Goal: Task Accomplishment & Management: Complete application form

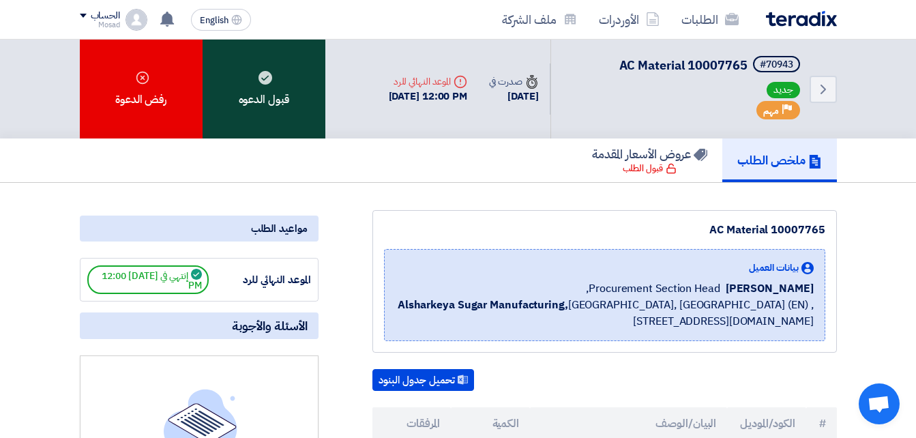
click at [280, 106] on div "قبول الدعوه" at bounding box center [264, 89] width 123 height 99
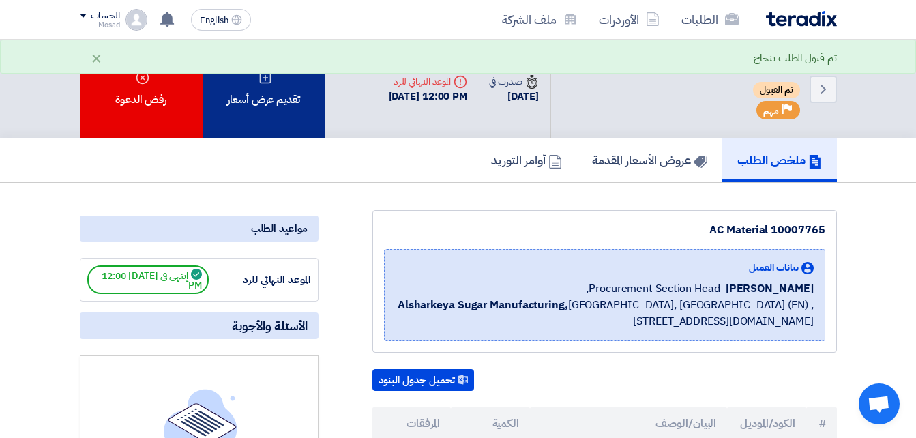
click at [265, 109] on div "تقديم عرض أسعار" at bounding box center [264, 89] width 123 height 99
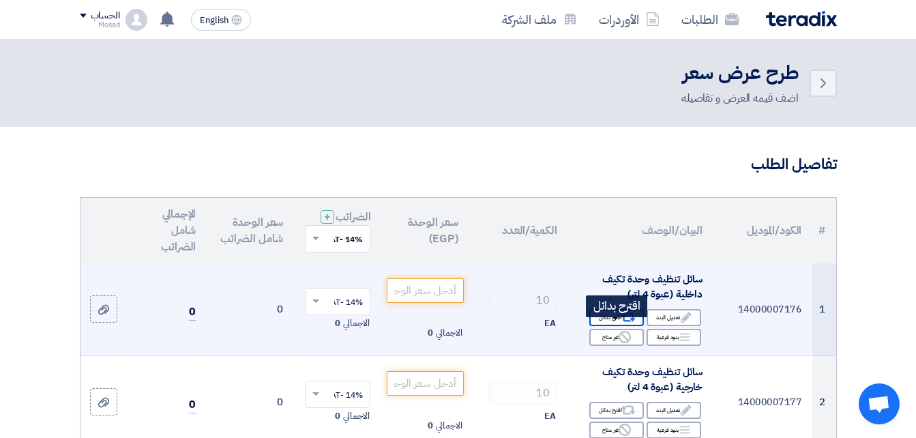
click at [623, 322] on use at bounding box center [628, 317] width 14 height 9
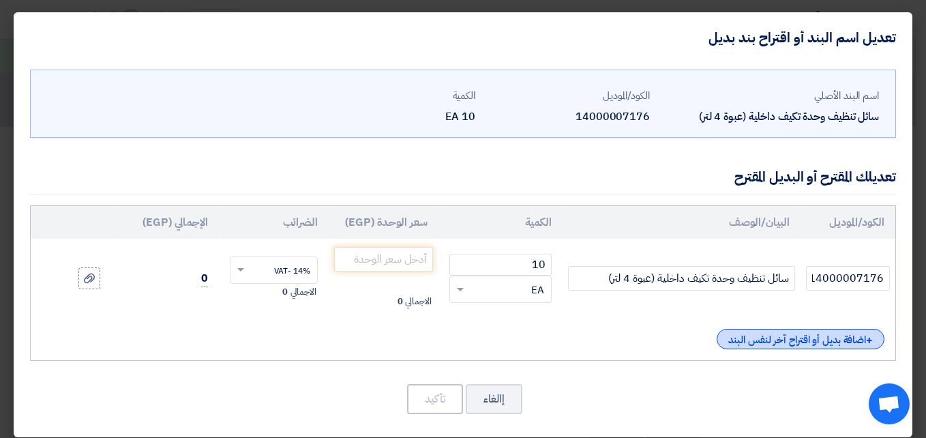
click at [748, 338] on div "+ اضافة بديل أو اقتراح آخر لنفس البند" at bounding box center [801, 339] width 168 height 20
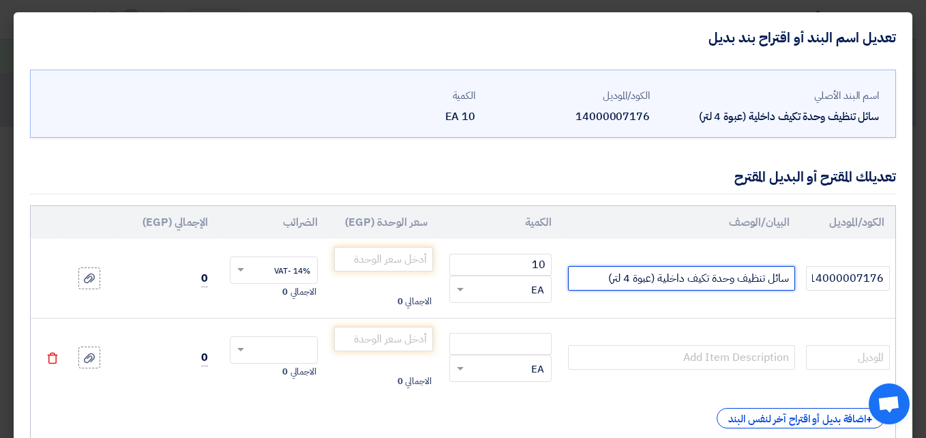
drag, startPoint x: 597, startPoint y: 278, endPoint x: 797, endPoint y: 281, distance: 199.2
click at [797, 281] on td "سائل تنظيف وحدة تكيف داخلية (عبوة 4 لتر)" at bounding box center [681, 278] width 237 height 79
drag, startPoint x: 777, startPoint y: 280, endPoint x: 675, endPoint y: 319, distance: 108.8
click at [675, 319] on td at bounding box center [681, 357] width 237 height 79
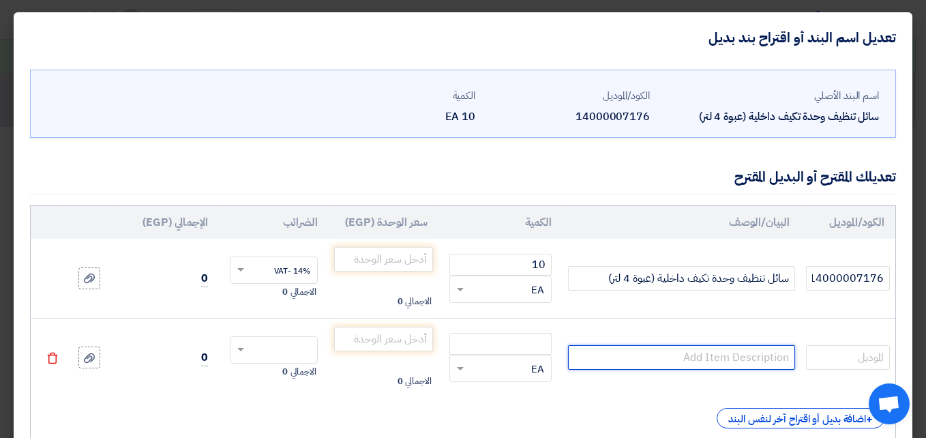
click at [688, 353] on input "text" at bounding box center [681, 357] width 226 height 25
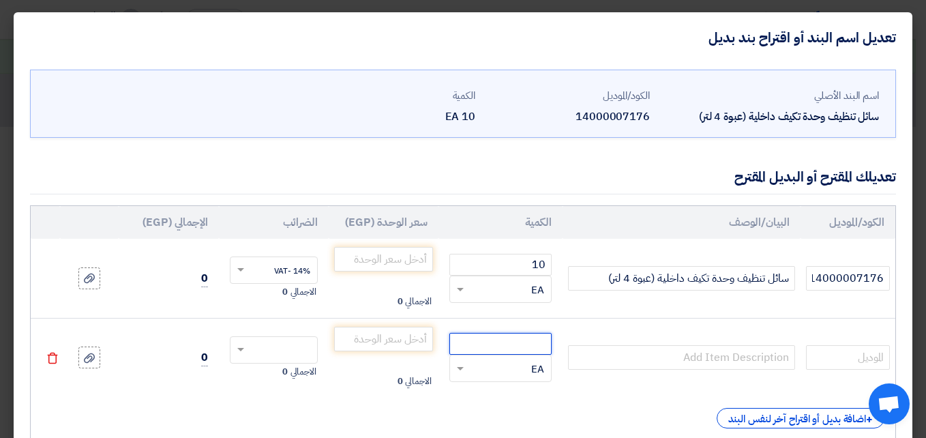
click at [522, 341] on input "number" at bounding box center [500, 344] width 102 height 22
type input "10"
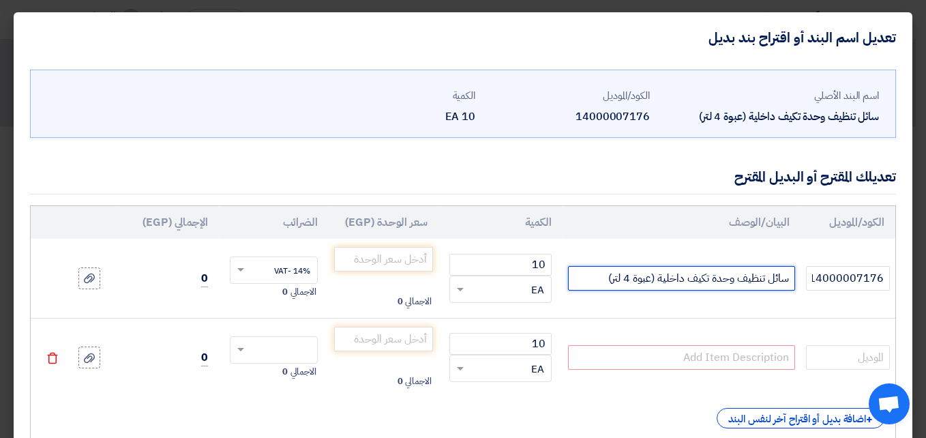
drag, startPoint x: 602, startPoint y: 278, endPoint x: 790, endPoint y: 280, distance: 188.2
click at [790, 280] on input "سائل تنظيف وحدة تكيف داخلية (عبوة 4 لتر)" at bounding box center [681, 278] width 226 height 25
paste input "جركن تنظيف 4 لتر 4GS SALAM/ main/b2- OIL-SUNSIO"
type input "سائل تنظيف وحدة تكيف داخلية (عبوة 4 لتر) جركن تنظيف 4 لتر 4GS SALAM/ main/b2- O…"
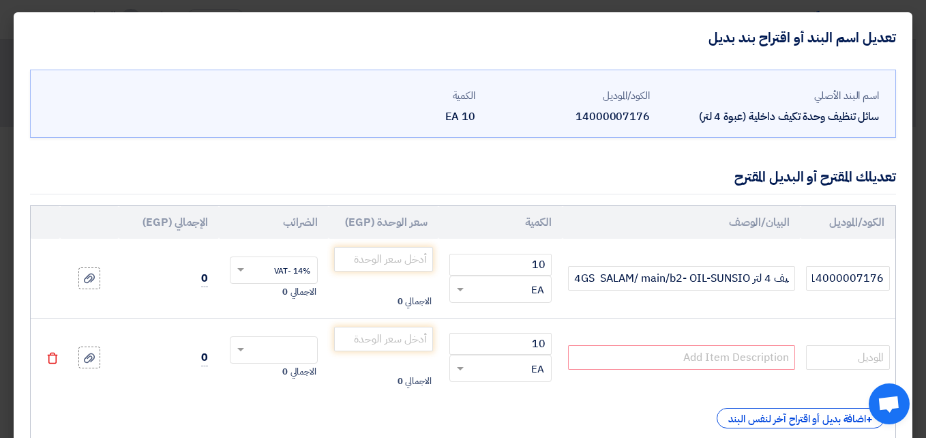
scroll to position [0, 0]
click at [659, 351] on input "text" at bounding box center [681, 357] width 226 height 25
paste input "سائل تنظيف وحدة تكيف داخلية (عبوة 4 لتر) Foam CleaningC-CLCL-P902-201 كاريير"
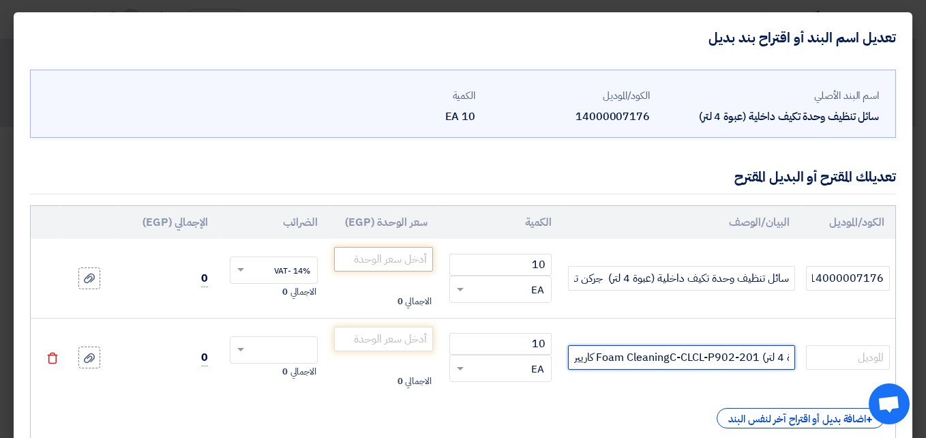
type input "سائل تنظيف وحدة تكيف داخلية (عبوة 4 لتر) Foam CleaningC-CLCL-P902-201 كاريير"
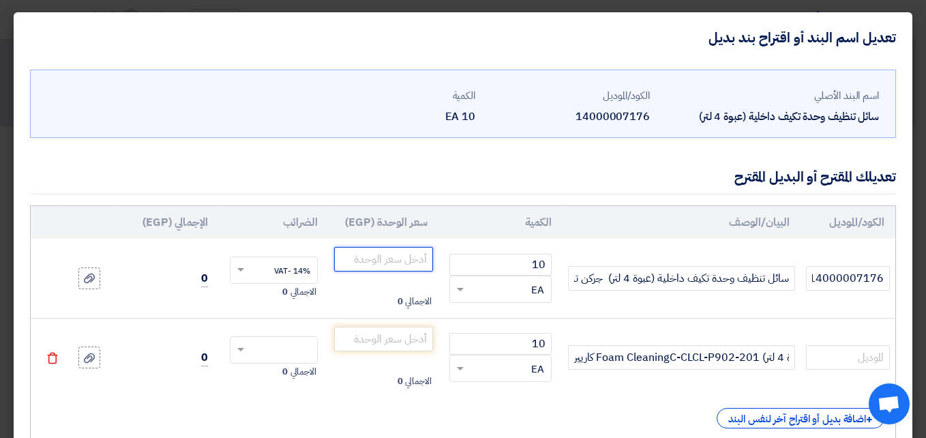
drag, startPoint x: 405, startPoint y: 256, endPoint x: 514, endPoint y: 380, distance: 164.3
click at [405, 256] on input "number" at bounding box center [383, 259] width 99 height 25
type input "1320"
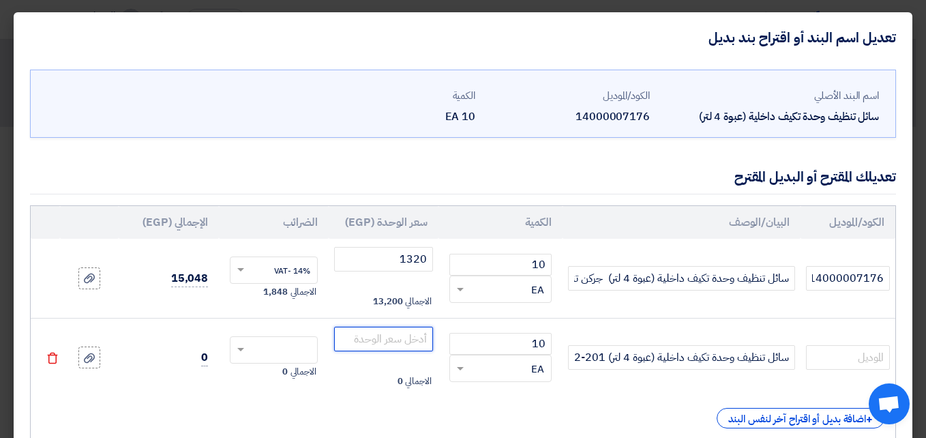
click at [407, 339] on input "number" at bounding box center [383, 339] width 99 height 25
type input "2910"
click at [284, 355] on input "text" at bounding box center [283, 351] width 58 height 22
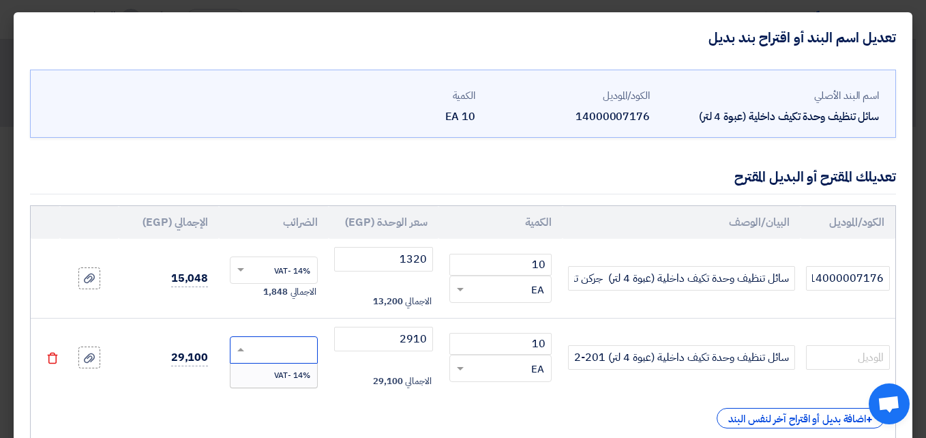
click at [296, 374] on span "14% -VAT" at bounding box center [292, 375] width 36 height 12
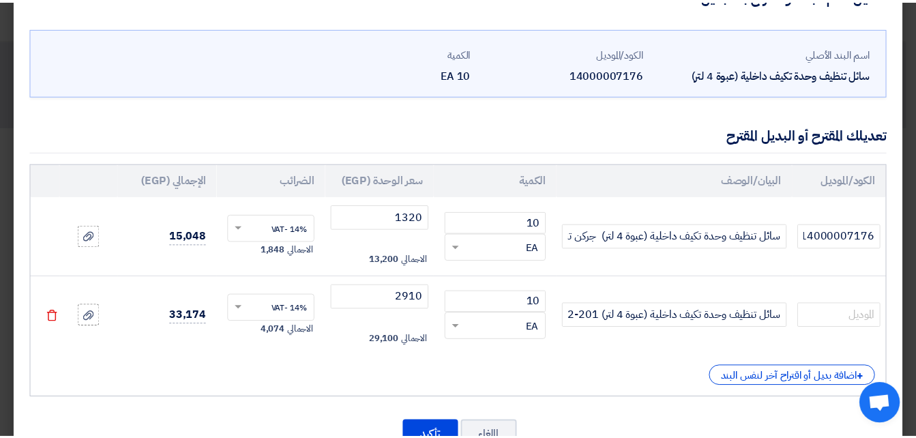
scroll to position [91, 0]
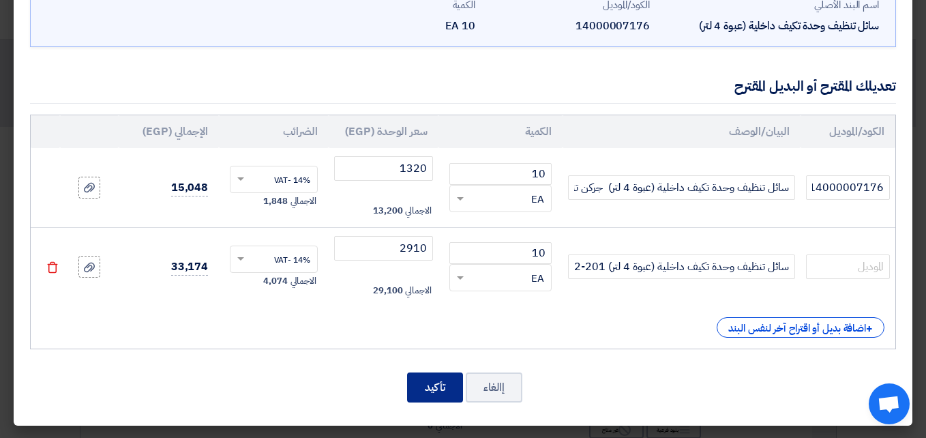
click at [432, 378] on button "تأكيد" at bounding box center [435, 387] width 56 height 30
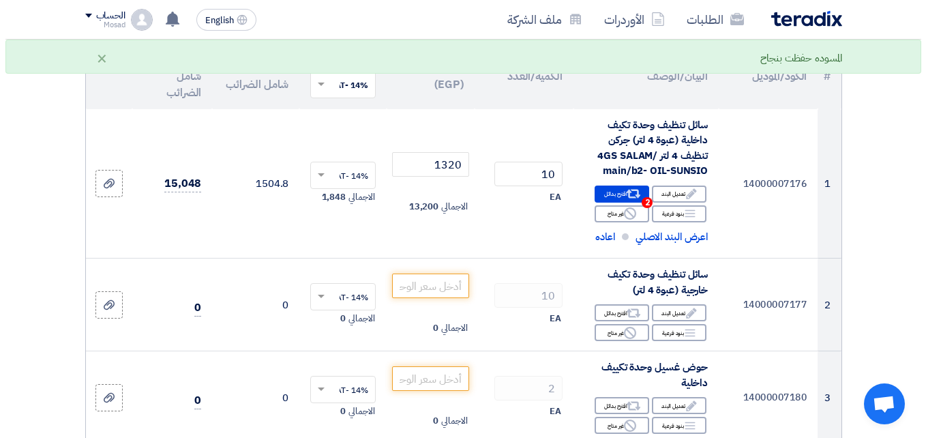
scroll to position [205, 0]
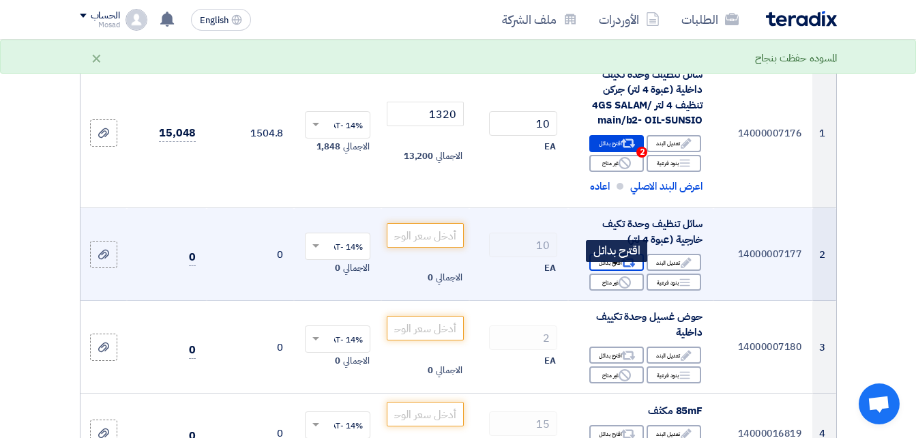
click at [606, 271] on div "Alternative اقترح بدائل" at bounding box center [616, 262] width 55 height 17
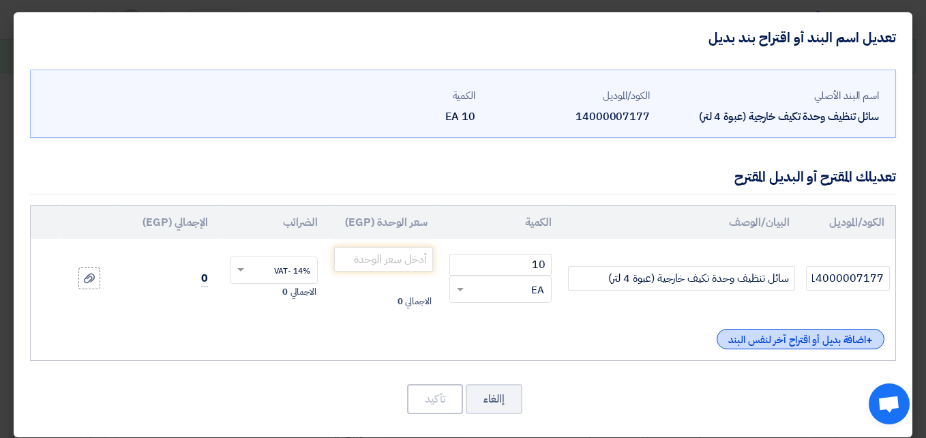
click at [742, 344] on div "+ اضافة بديل أو اقتراح آخر لنفس البند" at bounding box center [801, 339] width 168 height 20
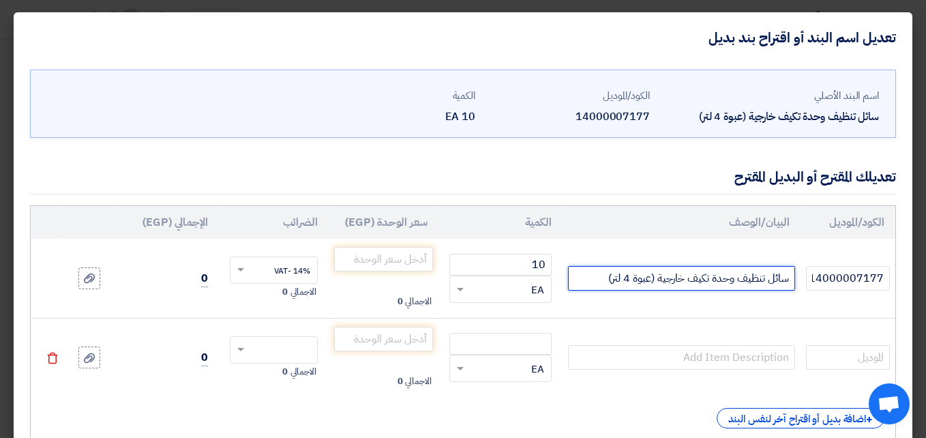
drag, startPoint x: 583, startPoint y: 273, endPoint x: 797, endPoint y: 272, distance: 214.1
click at [797, 272] on td "سائل تنظيف وحدة تكيف خارجية (عبوة 4 لتر)" at bounding box center [681, 278] width 237 height 79
paste input "جركن تنظيف 4 لتر 4GS SALAM/ main/b2- OIL-SUNSIO"
type input "سائل تنظيف وحدة تكيف خارجية (عبوة 4 لتر) جركن تنظيف 4 لتر 4GS SALAM/ main/b2- O…"
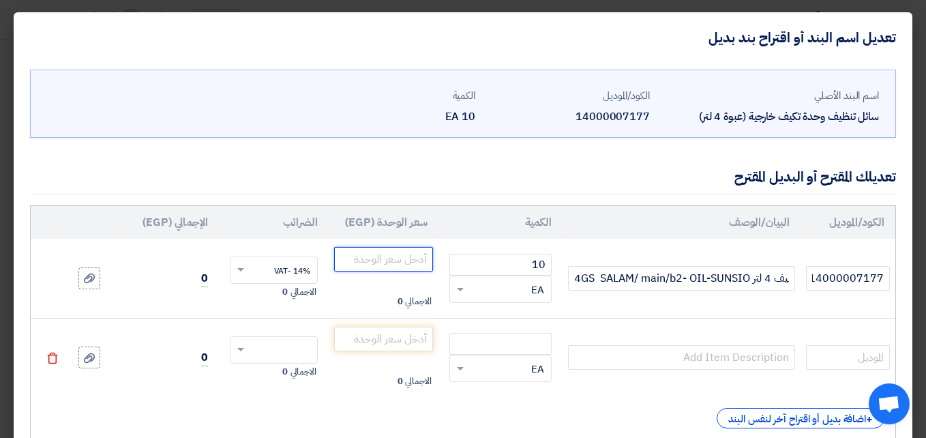
click at [408, 267] on input "number" at bounding box center [383, 259] width 99 height 25
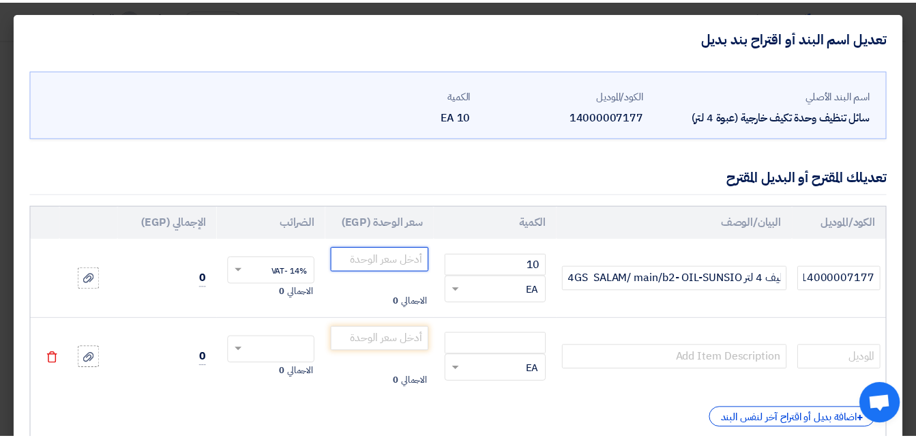
scroll to position [0, 0]
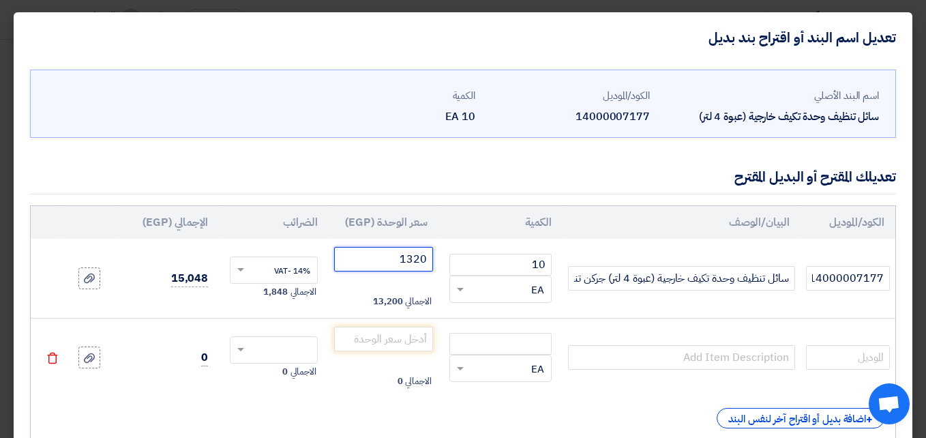
type input "1320"
click at [59, 357] on icon "Delete" at bounding box center [52, 358] width 12 height 12
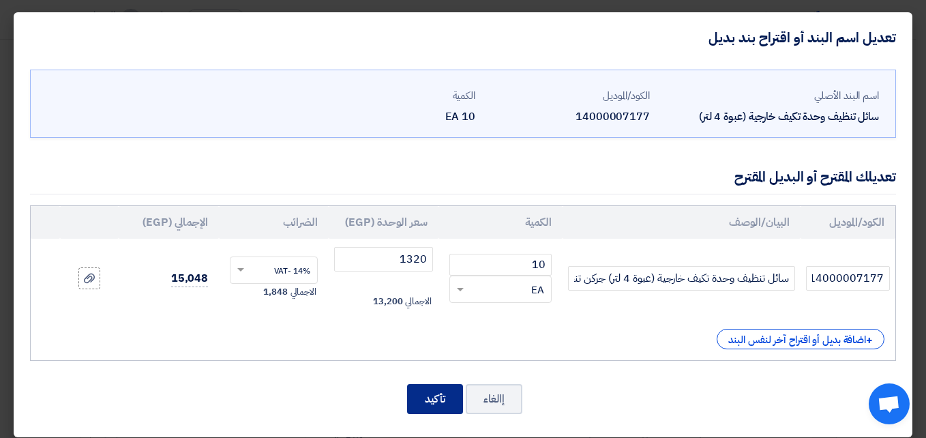
click at [449, 391] on button "تأكيد" at bounding box center [435, 399] width 56 height 30
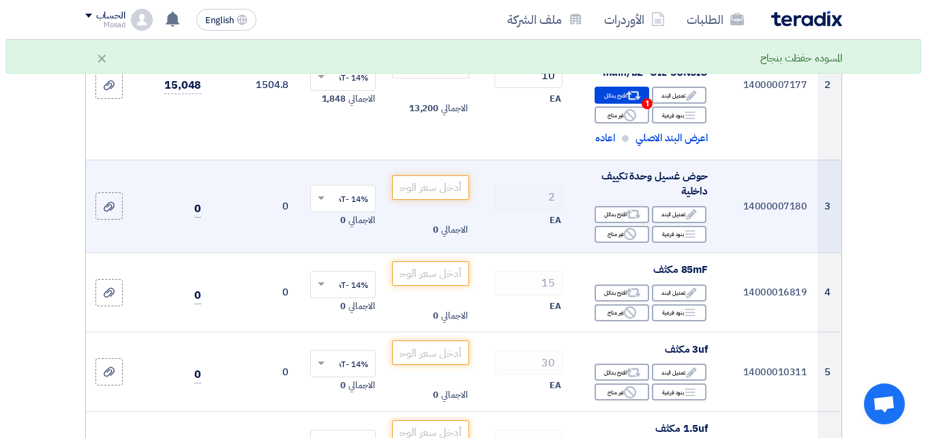
scroll to position [409, 0]
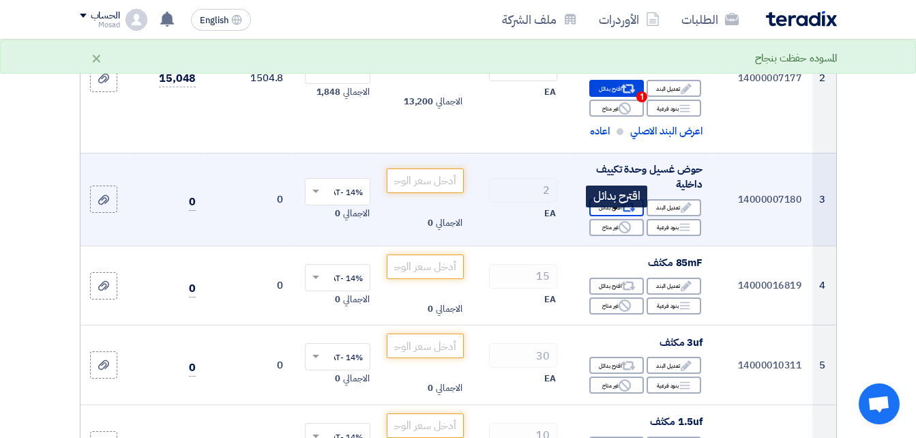
click at [609, 216] on div "Alternative اقترح بدائل" at bounding box center [616, 207] width 55 height 17
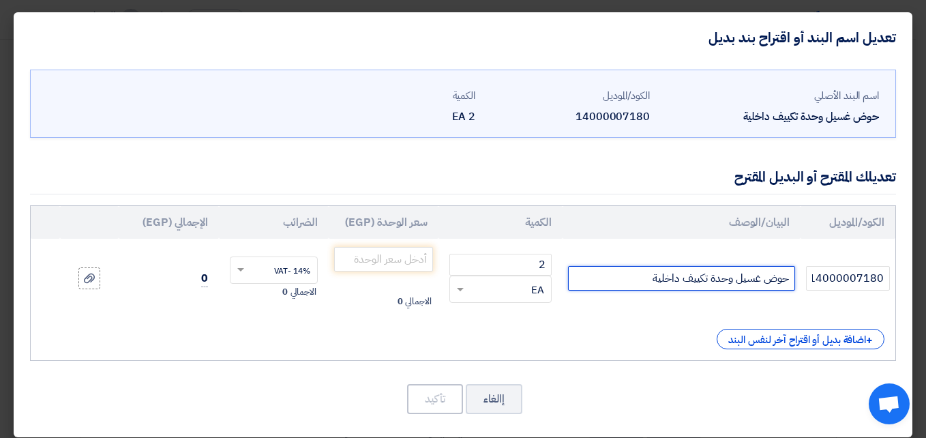
drag, startPoint x: 617, startPoint y: 276, endPoint x: 793, endPoint y: 274, distance: 176.0
click at [795, 274] on input "حوض غسيل وحدة تكييف داخلية" at bounding box center [681, 278] width 226 height 25
paste input "حوض غسيل فانه SALAM/ main/V1-TOOLS- FAN WASHING BASIN"
type input "حوض غسيل وحدة تكييف داخلية حوض غسيل فانه SALAM/ main/V1-TOOLS- FAN WASHING BASIN"
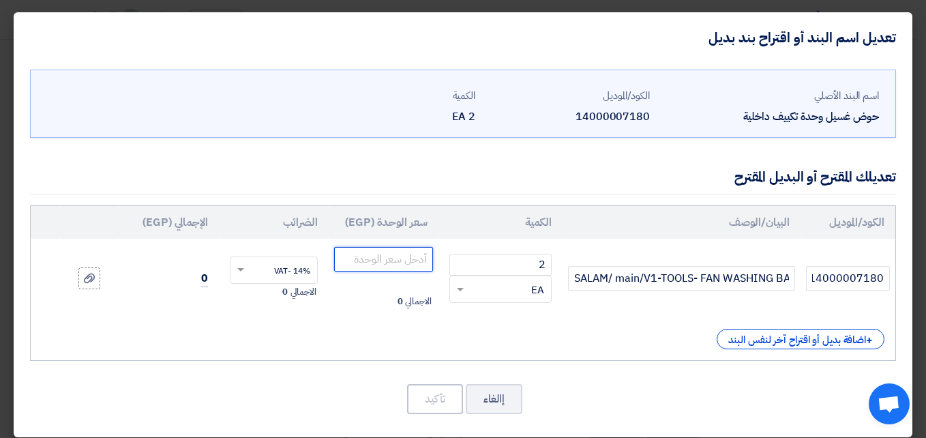
click at [407, 260] on input "number" at bounding box center [383, 259] width 99 height 25
type input "500"
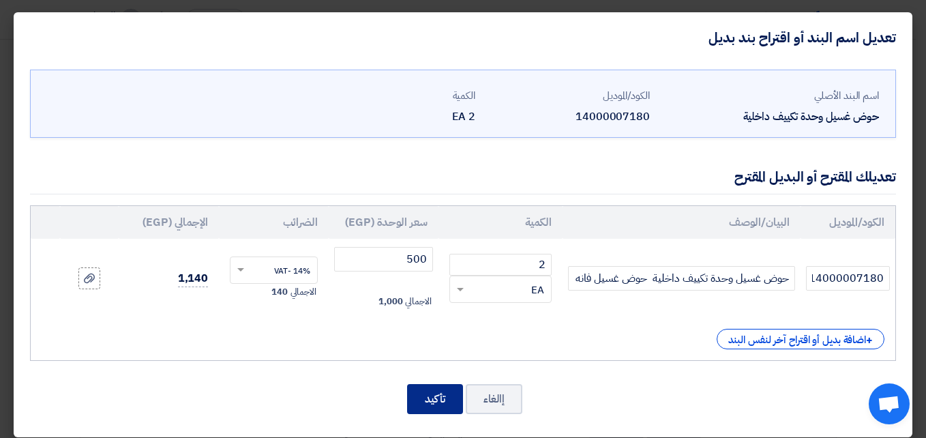
click at [436, 390] on button "تأكيد" at bounding box center [435, 399] width 56 height 30
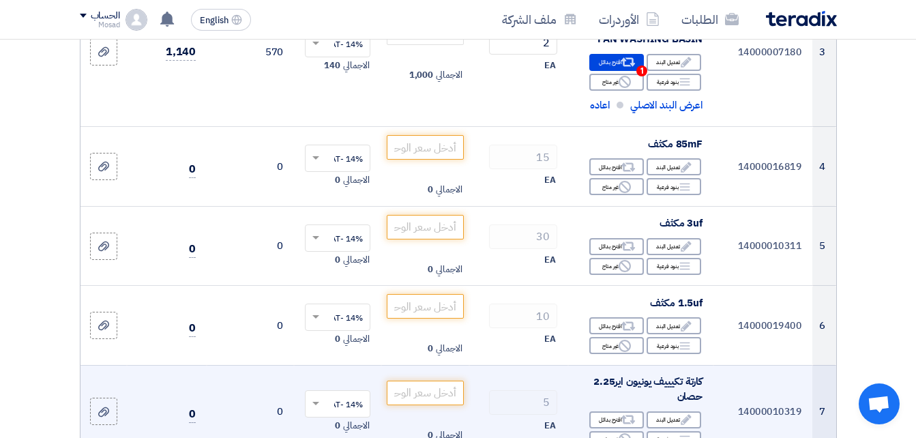
scroll to position [561, 0]
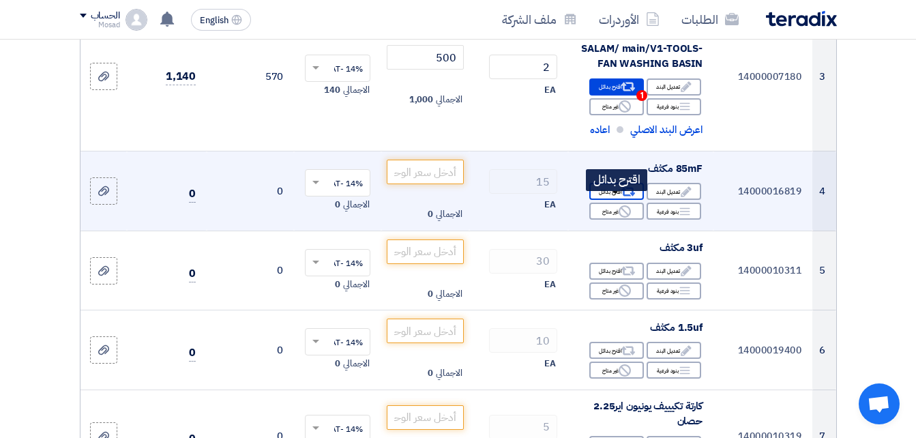
click at [614, 198] on div "Alternative اقترح بدائل" at bounding box center [616, 191] width 55 height 17
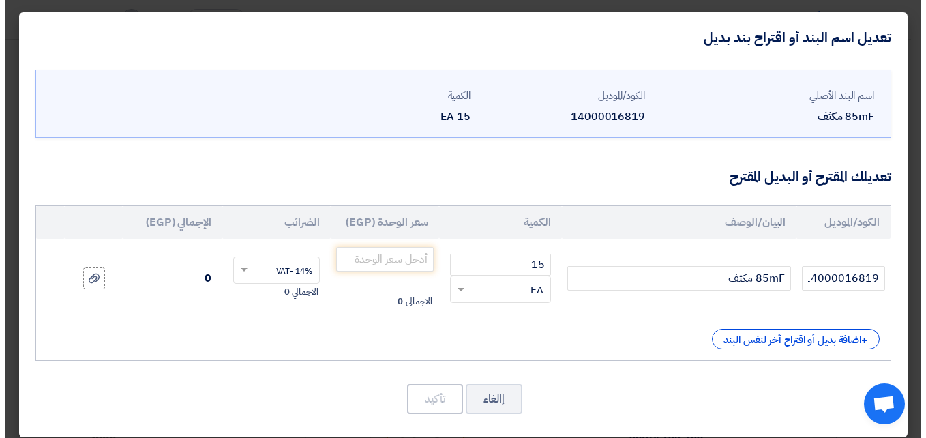
scroll to position [411, 0]
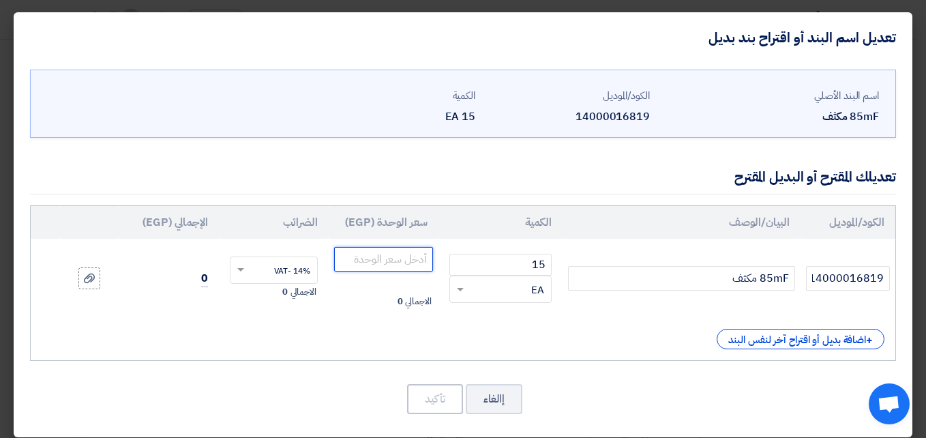
click at [395, 264] on input "number" at bounding box center [383, 259] width 99 height 25
type input "480"
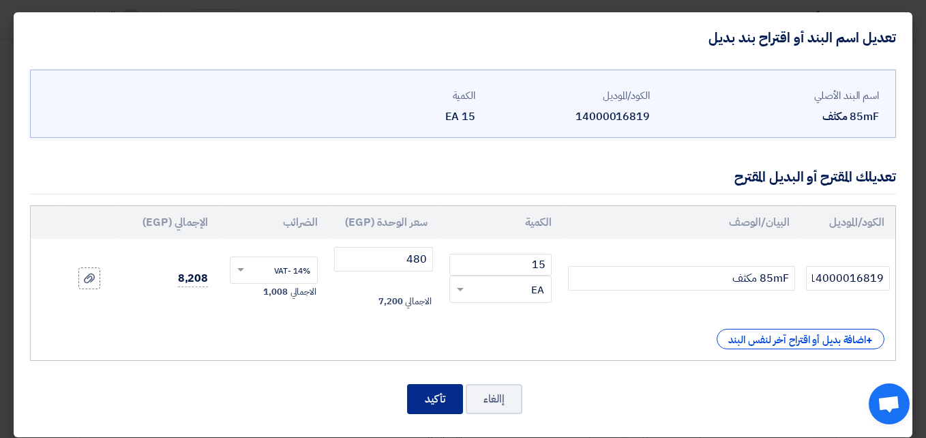
click at [436, 391] on button "تأكيد" at bounding box center [435, 399] width 56 height 30
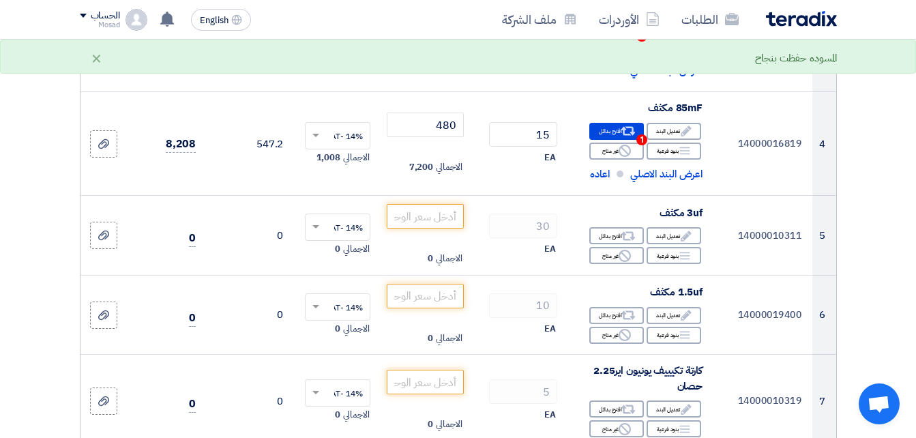
scroll to position [612, 0]
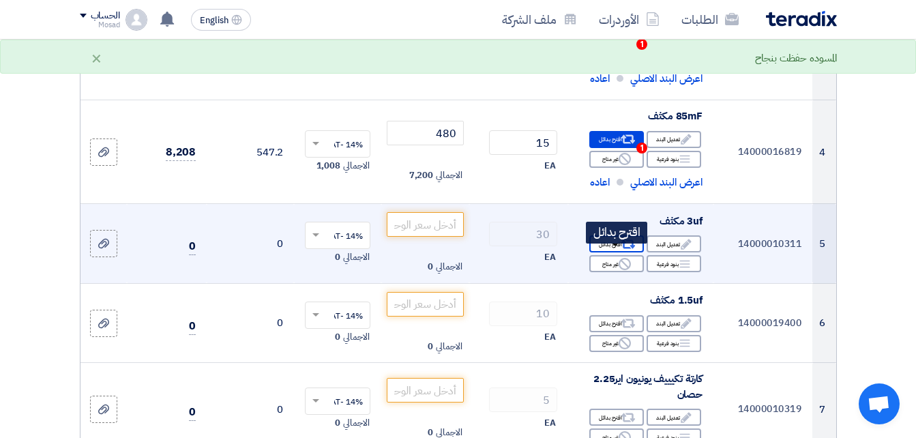
click at [612, 252] on div "Alternative اقترح بدائل" at bounding box center [616, 243] width 55 height 17
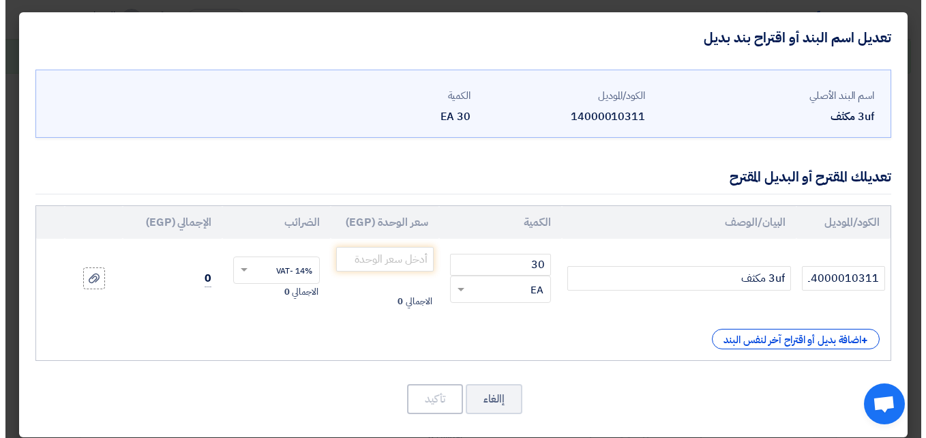
scroll to position [313, 0]
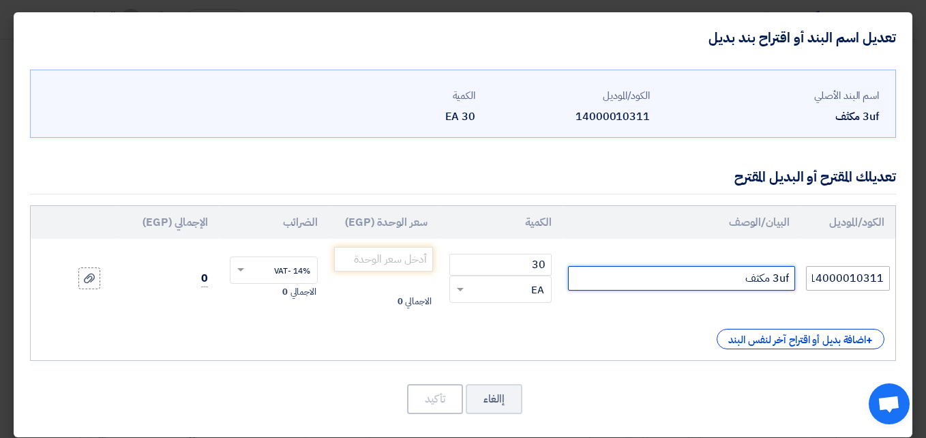
drag, startPoint x: 646, startPoint y: 279, endPoint x: 818, endPoint y: 267, distance: 172.9
click at [818, 267] on tr "14000010311 3uf مكثف 30 RFQ_STEP1.ITEMS.2.TYPE_PLACEHOLDER × EA" at bounding box center [463, 278] width 865 height 79
paste input "صيني"
type input "3uf مكثف صيني"
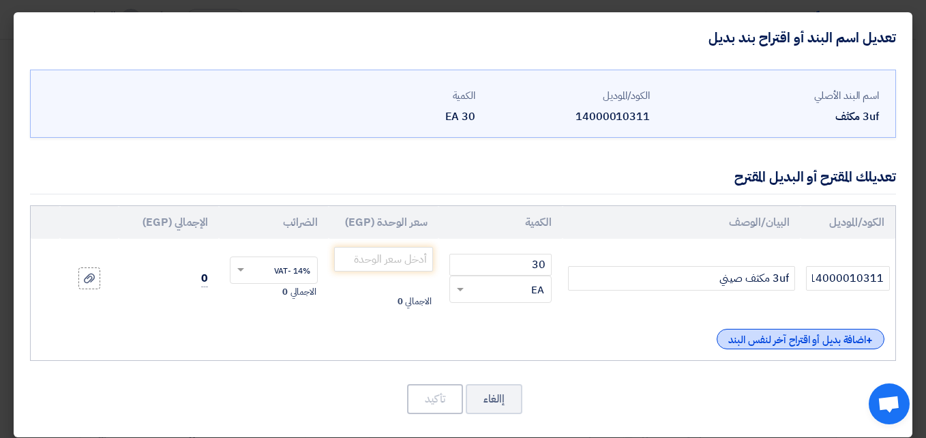
click at [794, 337] on div "+ اضافة بديل أو اقتراح آخر لنفس البند" at bounding box center [801, 339] width 168 height 20
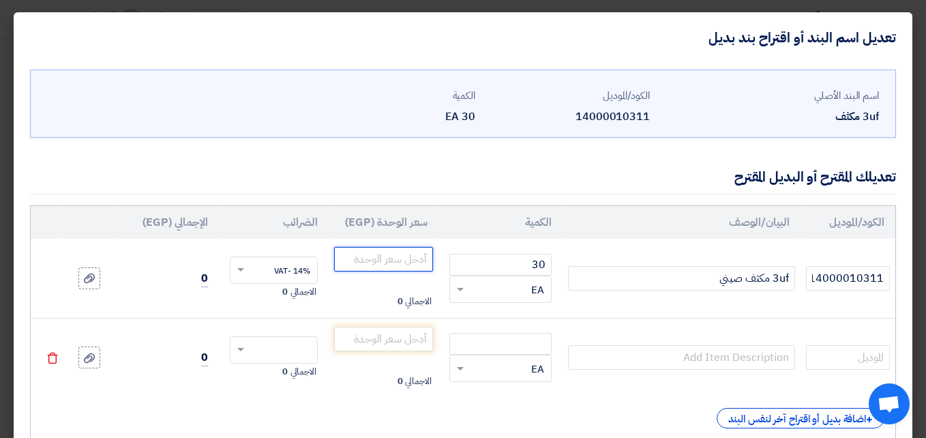
click at [417, 264] on input "number" at bounding box center [383, 259] width 99 height 25
type input "35"
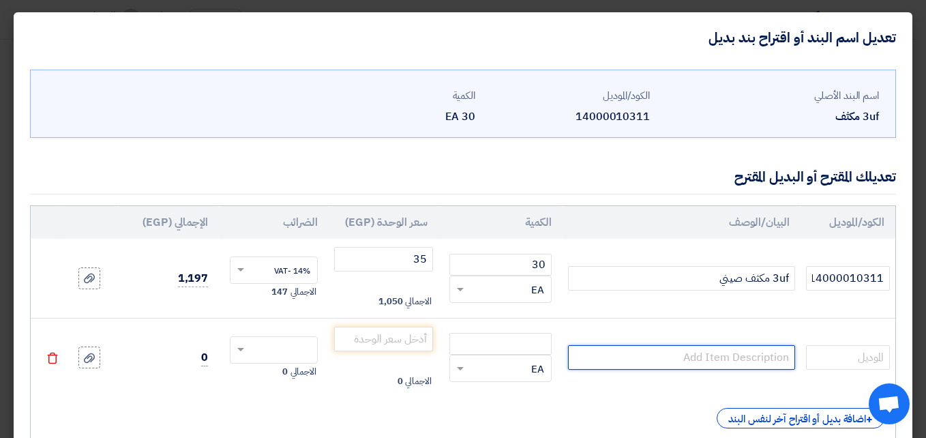
click at [756, 350] on input "text" at bounding box center [681, 357] width 226 height 25
click at [699, 352] on input "text" at bounding box center [681, 357] width 226 height 25
paste input "3uf مكثف هندي"
type input "3uf مكثف هندي"
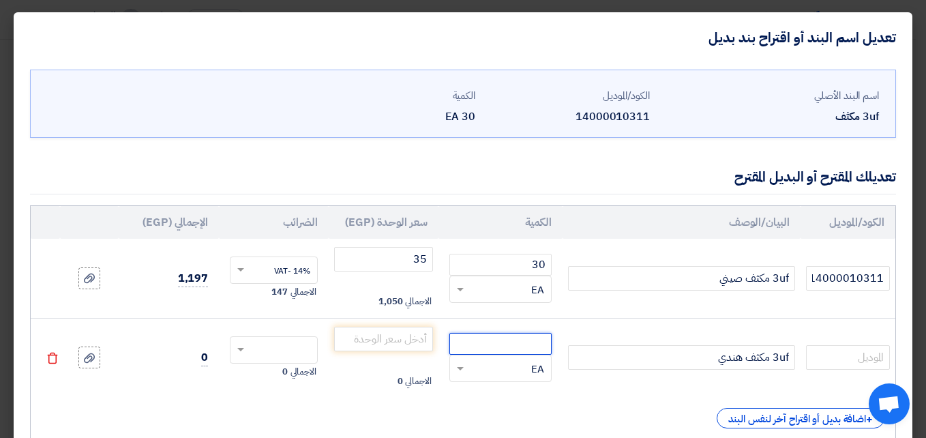
click at [518, 339] on input "number" at bounding box center [500, 344] width 102 height 22
type input "55"
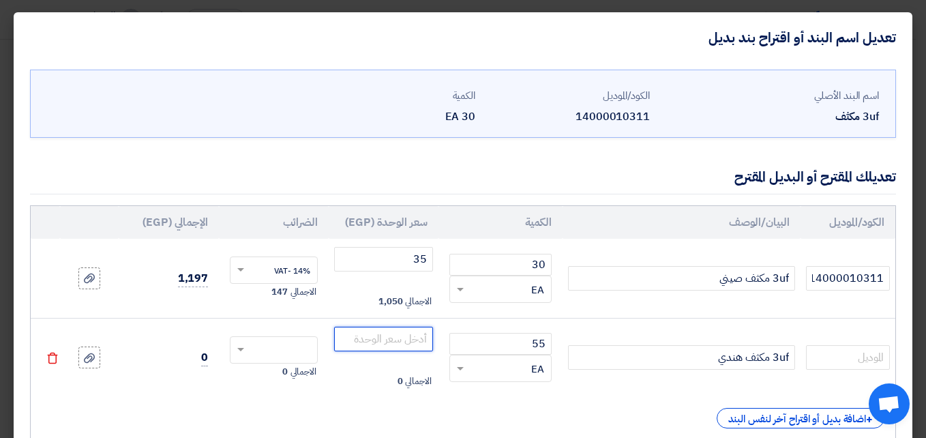
click at [429, 335] on input "number" at bounding box center [383, 339] width 99 height 25
type input "55"
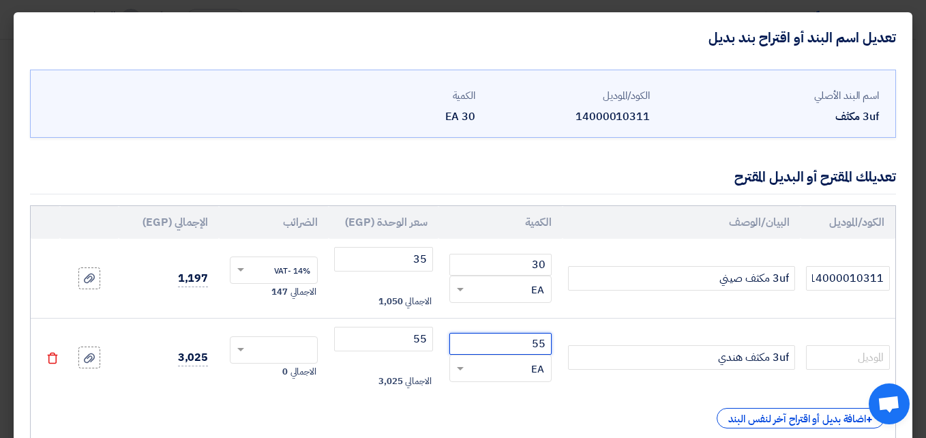
drag, startPoint x: 535, startPoint y: 341, endPoint x: 553, endPoint y: 344, distance: 17.9
click at [552, 344] on input "55" at bounding box center [500, 344] width 102 height 22
type input "30"
click at [279, 339] on div at bounding box center [274, 350] width 87 height 22
click at [276, 378] on div "14% -VAT" at bounding box center [274, 375] width 87 height 23
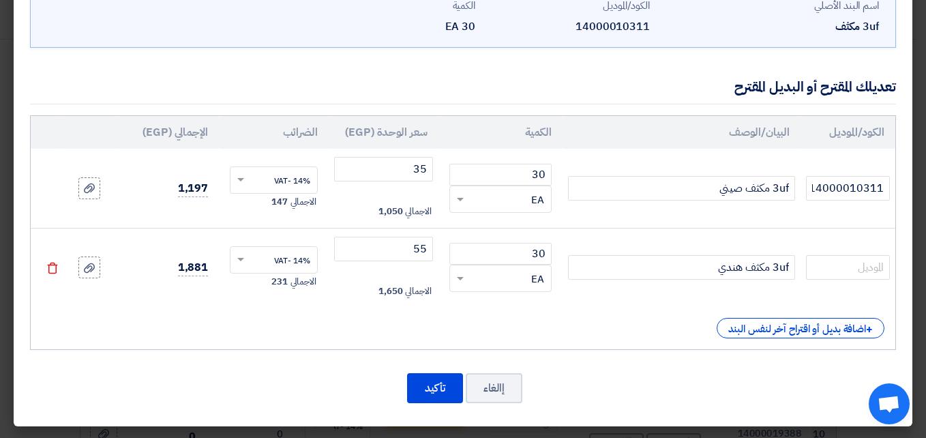
scroll to position [91, 0]
click at [444, 387] on button "تأكيد" at bounding box center [435, 387] width 56 height 30
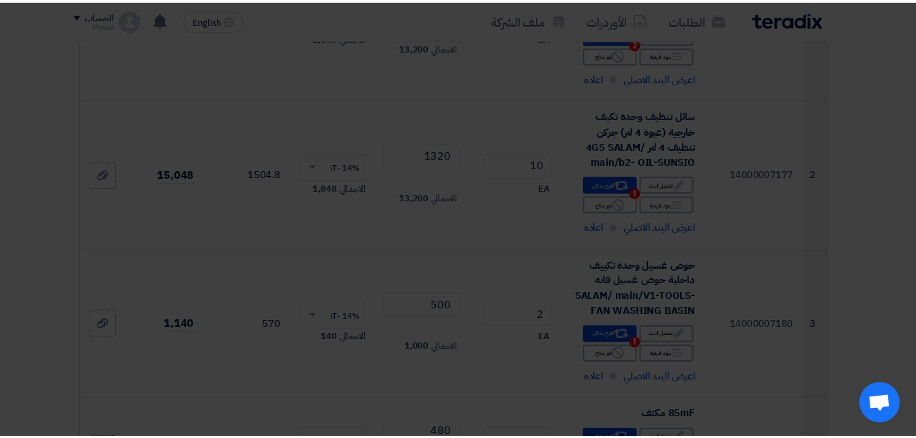
scroll to position [865, 0]
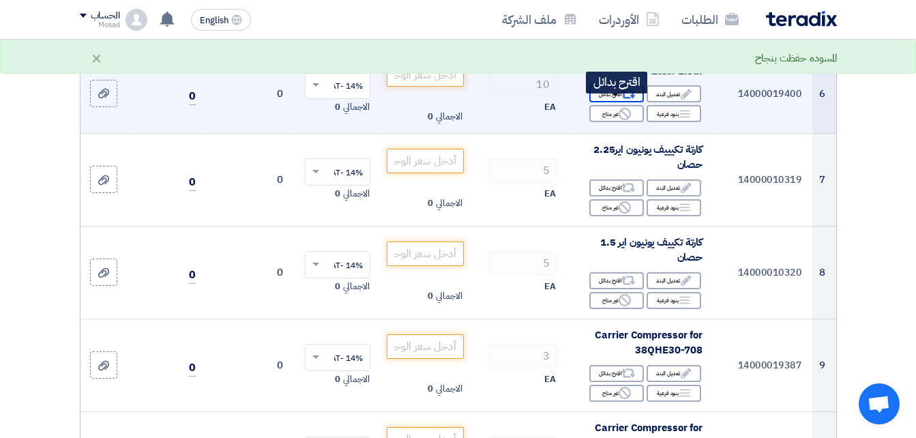
click at [616, 102] on div "Alternative اقترح بدائل" at bounding box center [616, 93] width 55 height 17
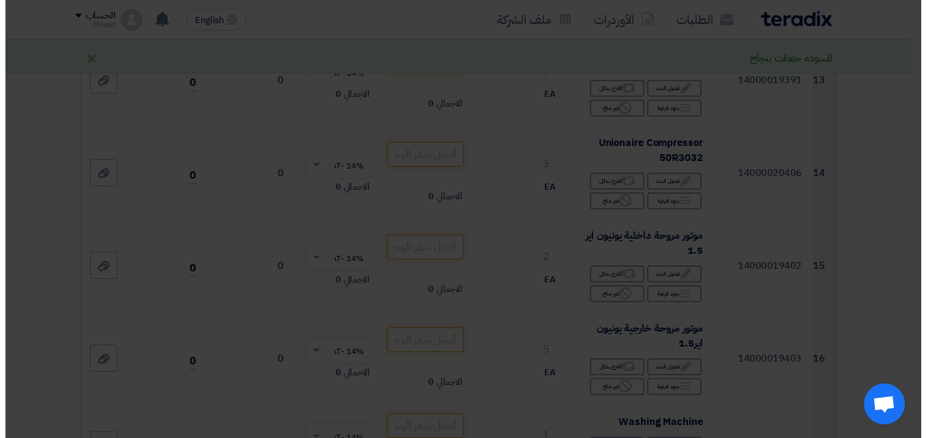
scroll to position [313, 0]
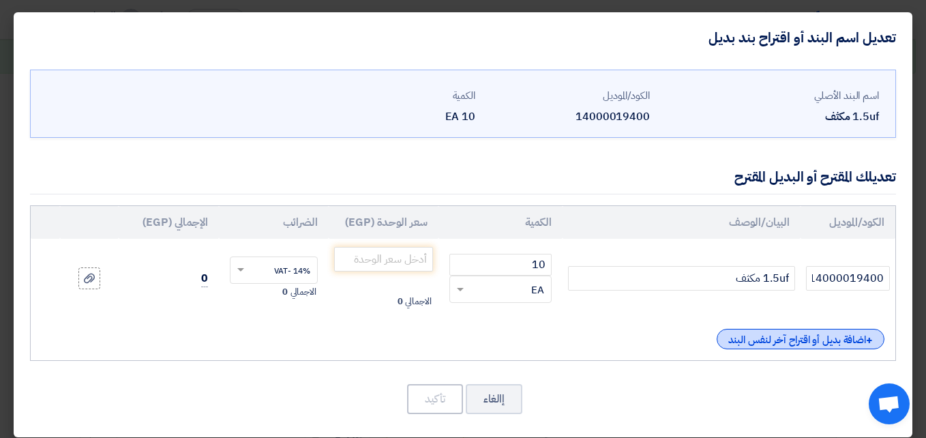
click at [801, 345] on div "+ اضافة بديل أو اقتراح آخر لنفس البند" at bounding box center [801, 339] width 168 height 20
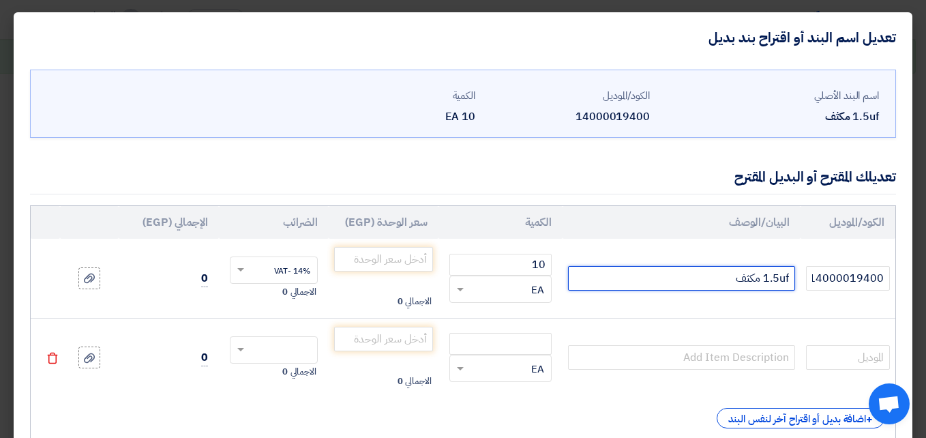
click at [722, 280] on input "1.5uf مكثف" at bounding box center [681, 278] width 226 height 25
drag, startPoint x: 707, startPoint y: 278, endPoint x: 795, endPoint y: 281, distance: 88.0
click at [795, 281] on input "1.5uf مكثف صيني" at bounding box center [681, 278] width 226 height 25
type input "1.5uf مكثف صيني"
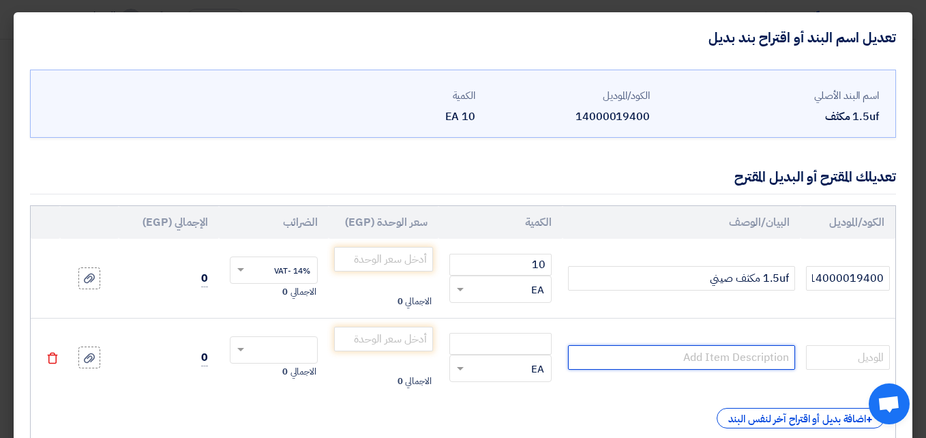
click at [754, 357] on input "text" at bounding box center [681, 357] width 226 height 25
paste input "1.5uf مكثف صيني"
drag, startPoint x: 711, startPoint y: 358, endPoint x: 732, endPoint y: 358, distance: 21.1
click at [732, 358] on input "1.5uf مكثف صيني" at bounding box center [681, 357] width 226 height 25
type input "1.5uf مكثف هندي"
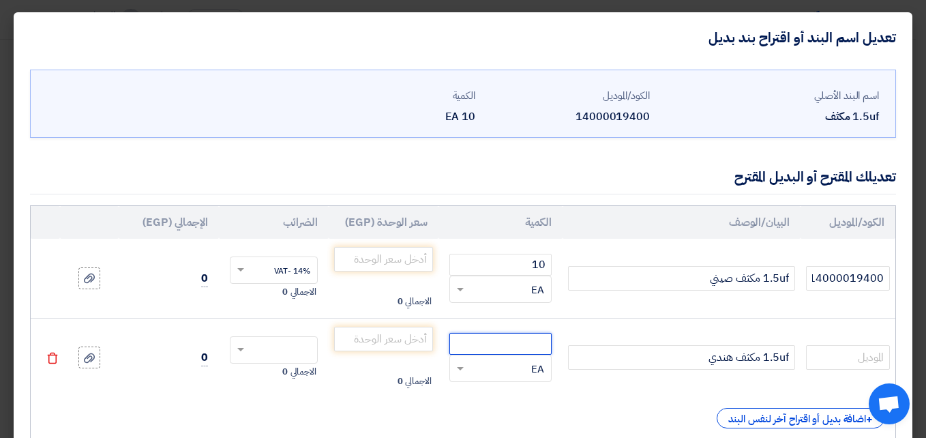
click at [537, 344] on input "number" at bounding box center [500, 344] width 102 height 22
type input "10"
click at [411, 258] on input "number" at bounding box center [383, 259] width 99 height 25
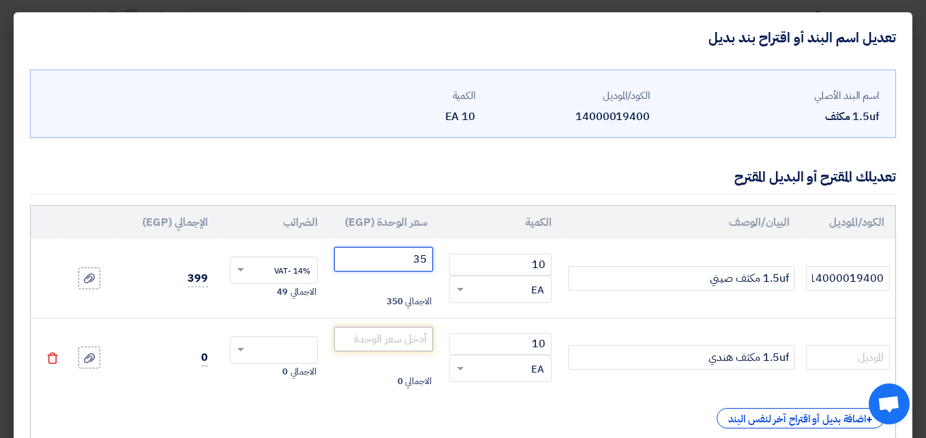
type input "35"
click at [406, 335] on input "number" at bounding box center [383, 339] width 99 height 25
type input "55"
click at [282, 347] on input "text" at bounding box center [283, 351] width 58 height 22
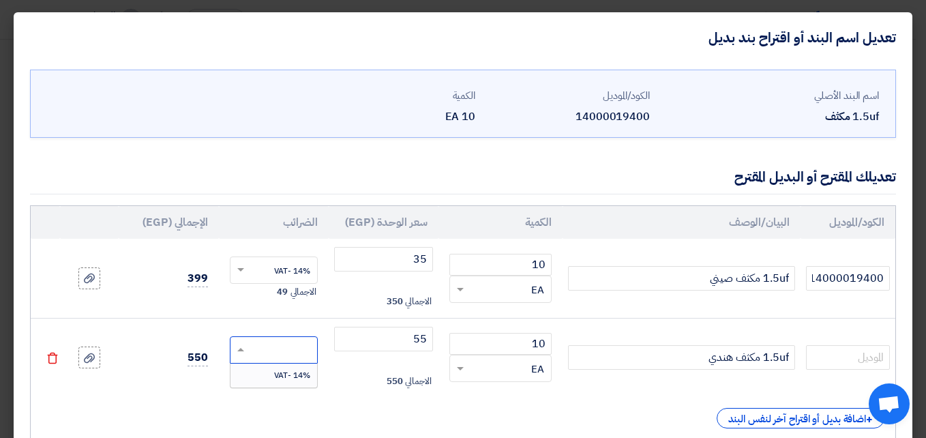
click at [300, 370] on span "14% -VAT" at bounding box center [292, 375] width 36 height 12
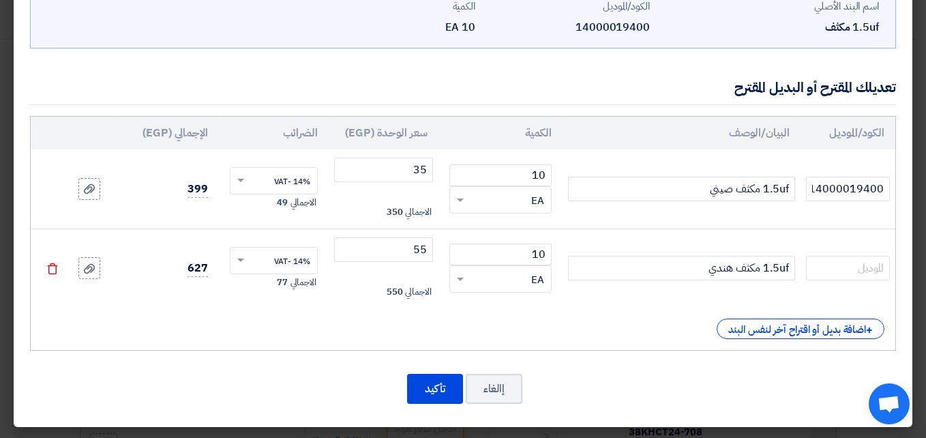
scroll to position [91, 0]
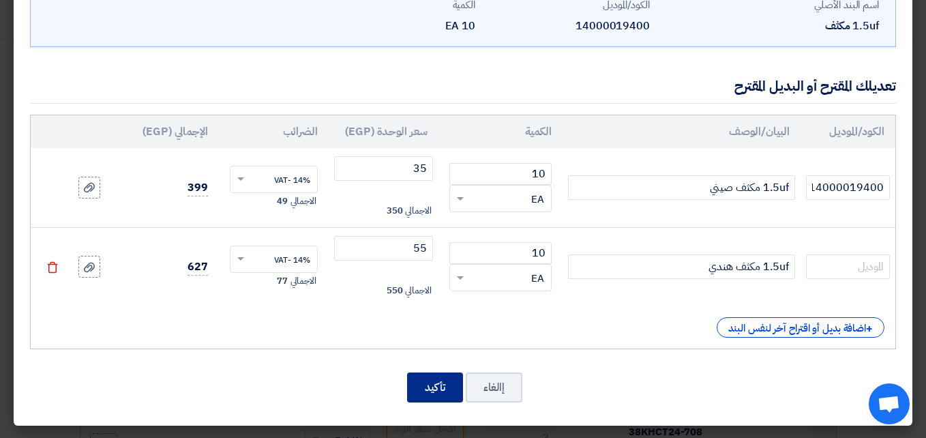
click at [435, 382] on button "تأكيد" at bounding box center [435, 387] width 56 height 30
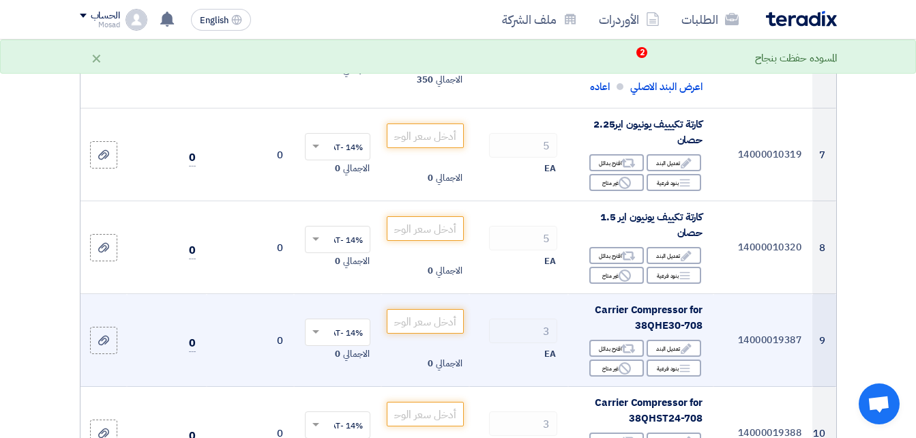
scroll to position [833, 0]
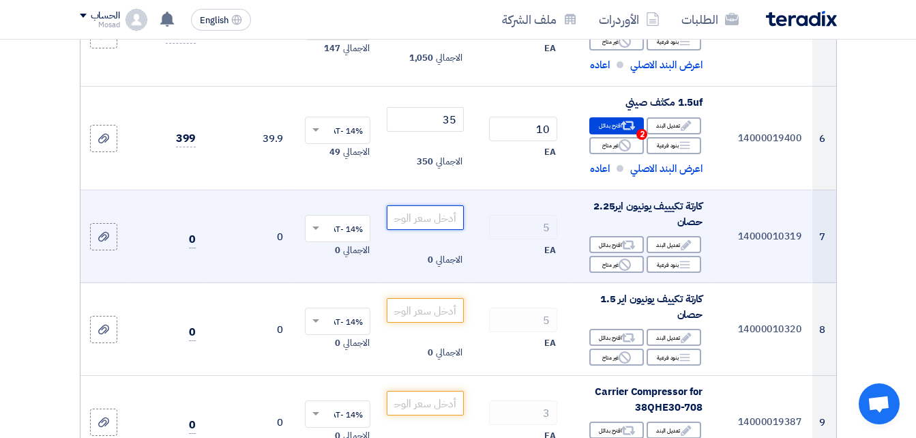
click at [430, 230] on input "number" at bounding box center [425, 217] width 76 height 25
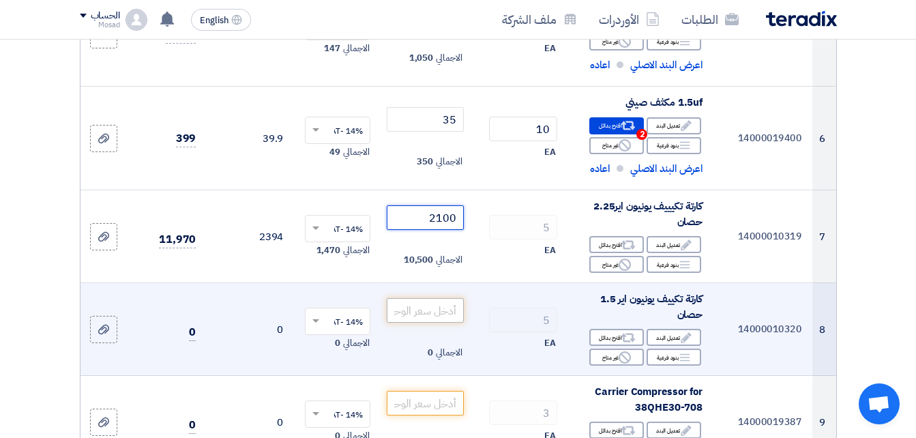
type input "2100"
click at [445, 323] on input "number" at bounding box center [425, 310] width 76 height 25
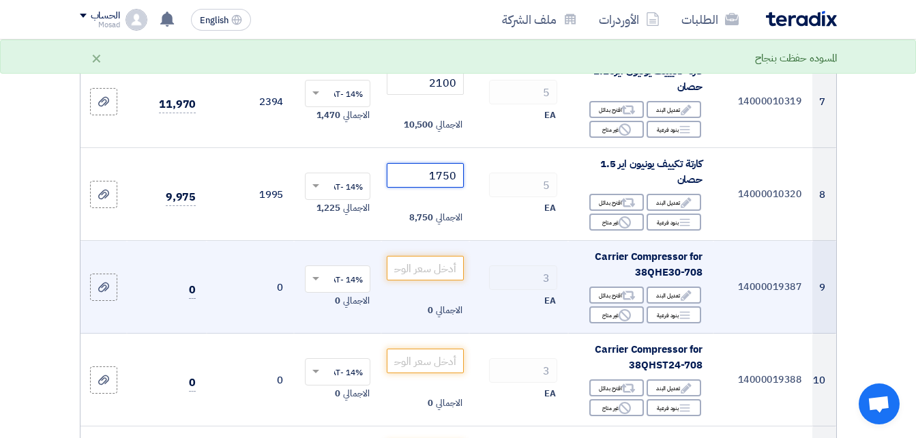
scroll to position [969, 0]
type input "1750"
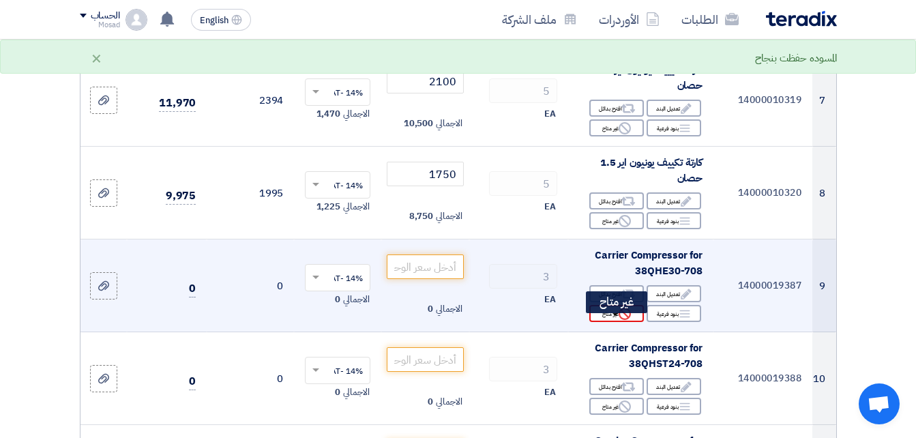
click at [625, 320] on icon "Reject" at bounding box center [625, 314] width 12 height 12
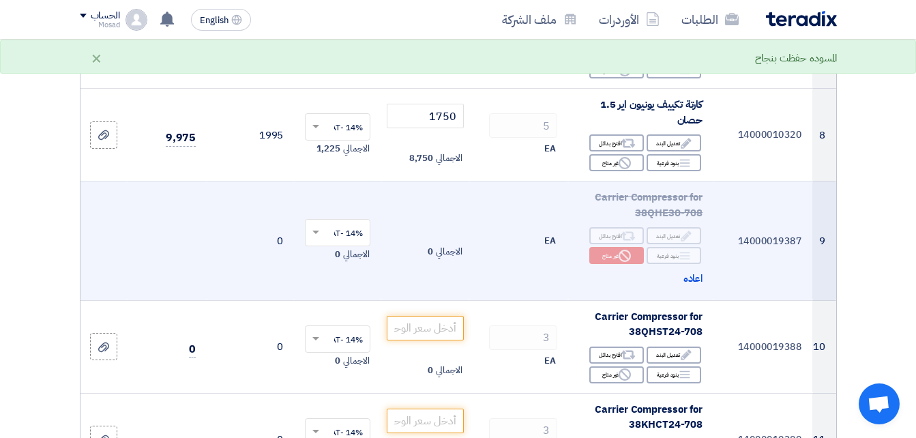
scroll to position [1106, 0]
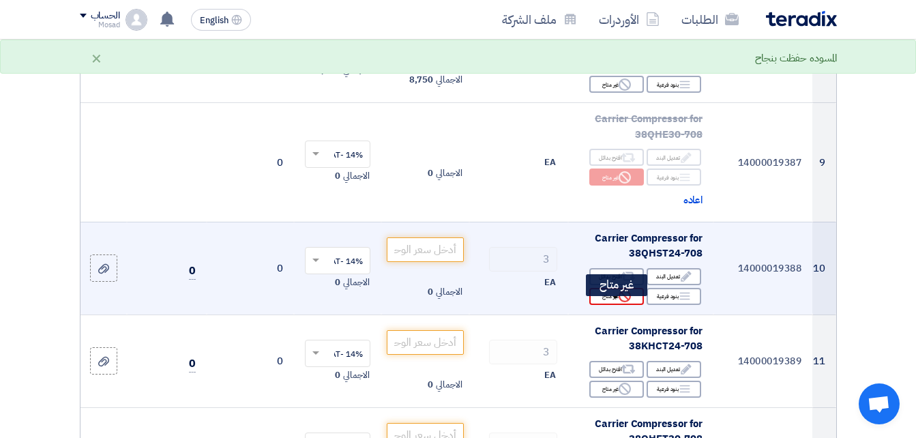
click at [620, 302] on use at bounding box center [625, 296] width 12 height 12
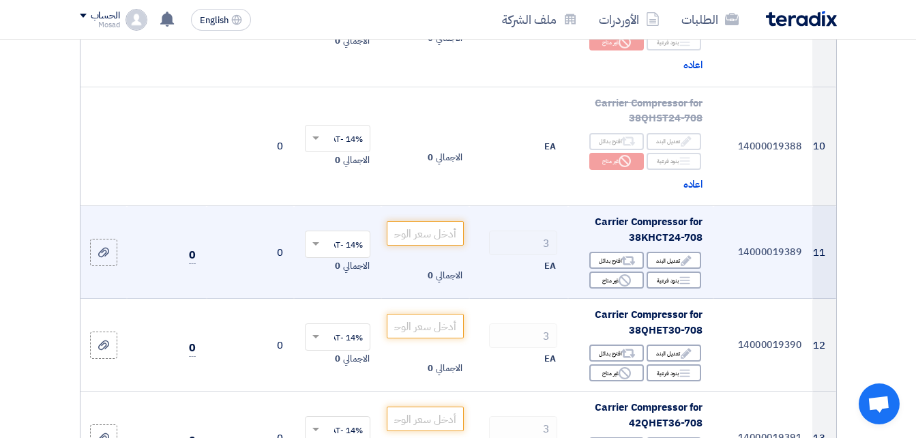
scroll to position [1242, 0]
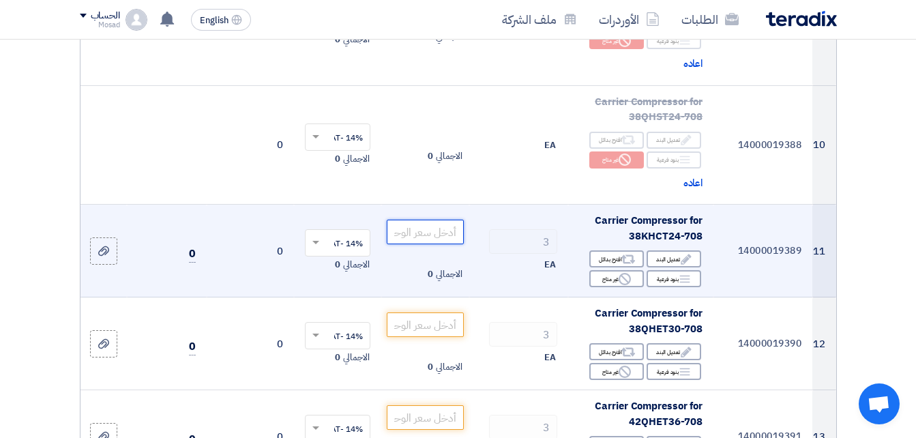
click at [434, 244] on input "number" at bounding box center [425, 232] width 76 height 25
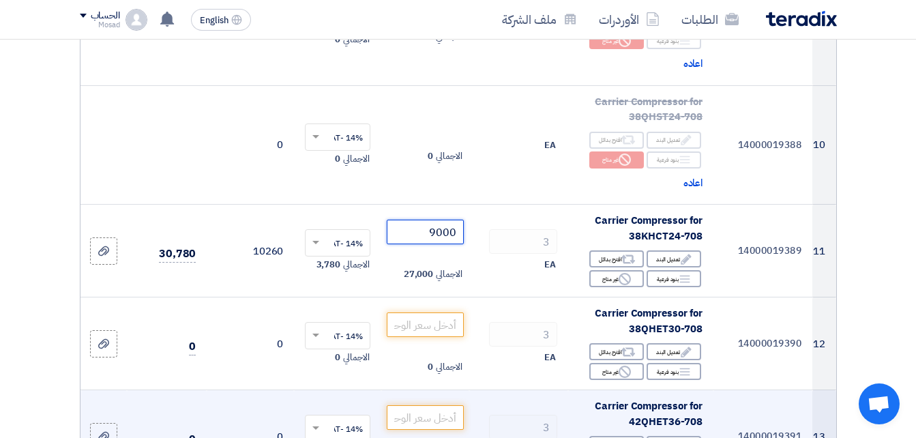
type input "9000"
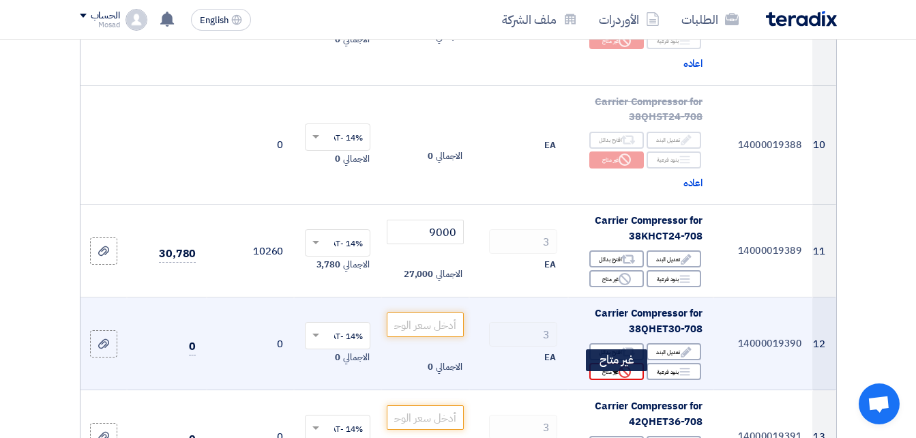
drag, startPoint x: 623, startPoint y: 382, endPoint x: 619, endPoint y: 376, distance: 7.2
click at [623, 378] on use at bounding box center [625, 372] width 12 height 12
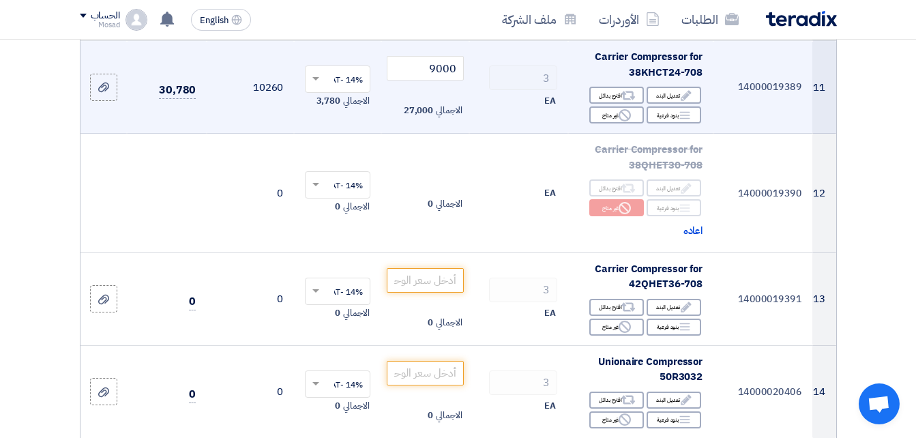
scroll to position [1446, 0]
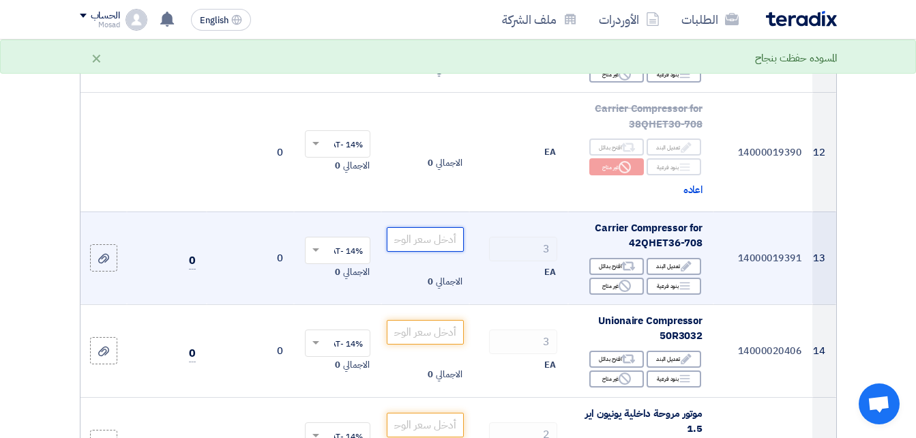
click at [431, 252] on input "number" at bounding box center [425, 239] width 76 height 25
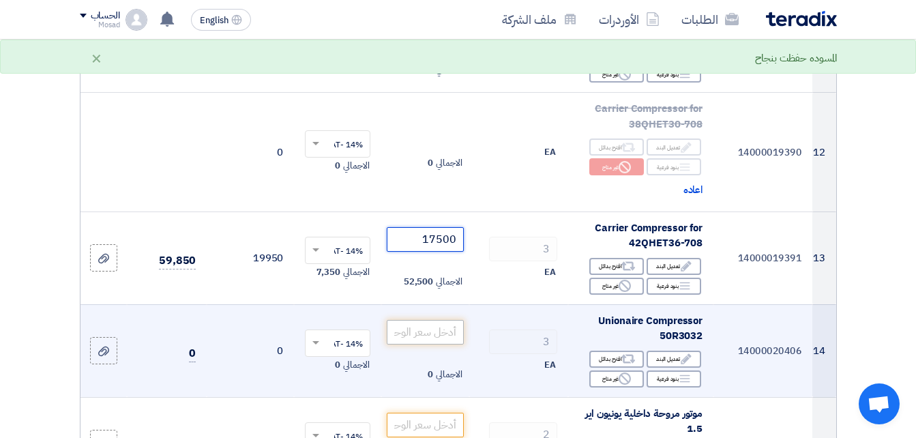
type input "17500"
click at [447, 343] on input "number" at bounding box center [425, 332] width 76 height 25
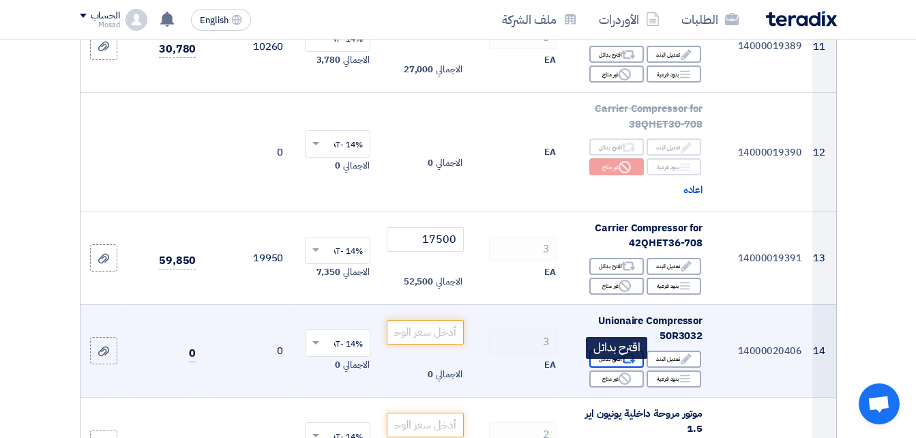
click at [612, 368] on div "Alternative اقترح بدائل" at bounding box center [616, 359] width 55 height 17
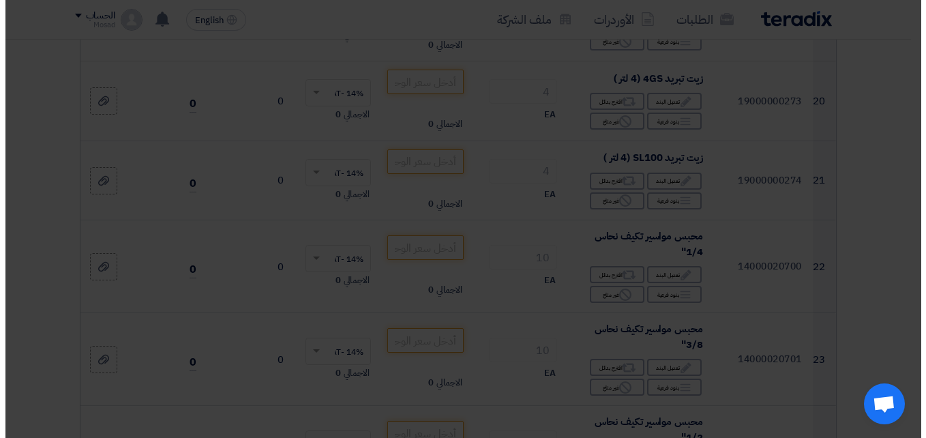
scroll to position [687, 0]
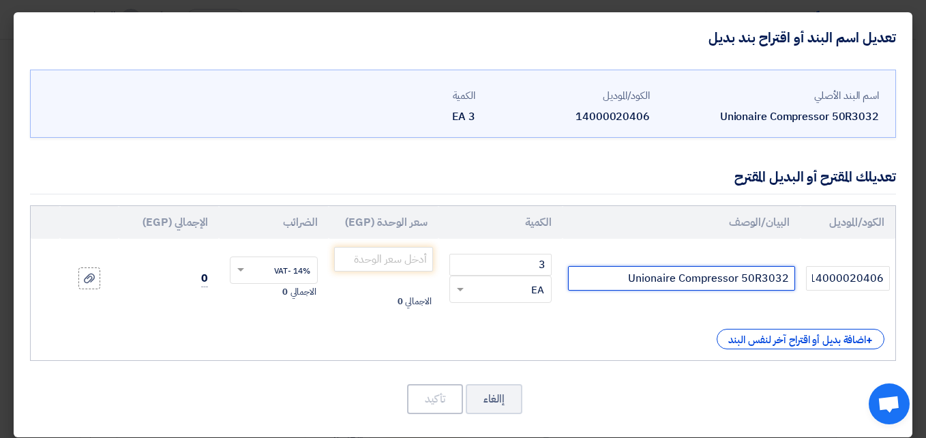
drag, startPoint x: 613, startPoint y: 280, endPoint x: 805, endPoint y: 263, distance: 192.5
click at [805, 263] on tr "14000020406 Unionaire Compressor 50R3032 3 RFQ_STEP1.ITEMS.2.TYPE_PLACEHOLDER" at bounding box center [463, 278] width 865 height 79
paste input "Comp Tosh. 12 - PH210M2A-4FTS2 كباس 1.5 ح فريون"
type input "Unionaire Compressor 50R3032 Comp Tosh. 12 - PH210M2A-4FTS2 كباس 1.5 ح فريون"
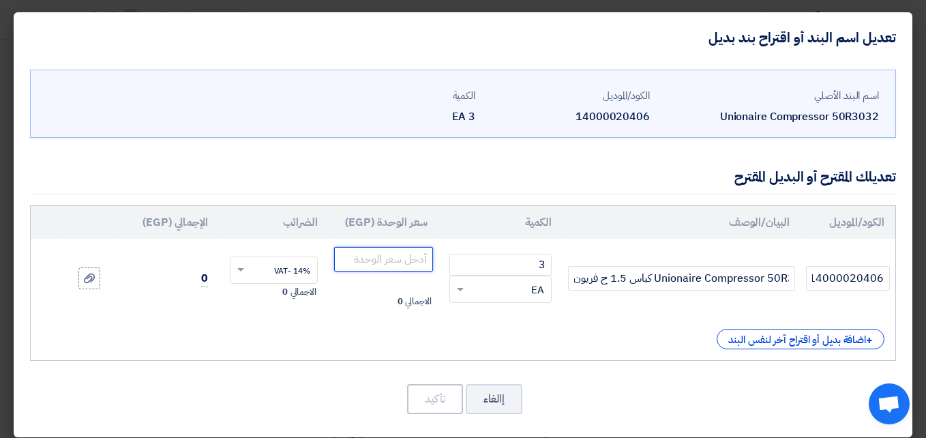
click at [414, 261] on input "number" at bounding box center [383, 259] width 99 height 25
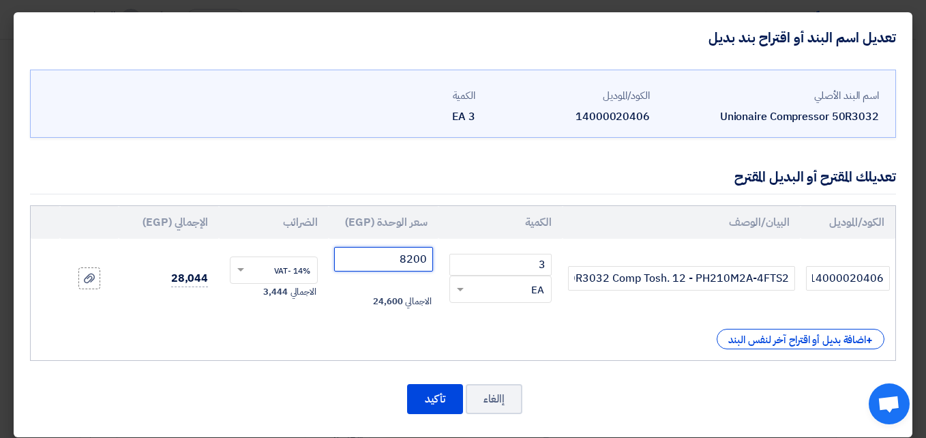
type input "8200"
click at [445, 393] on button "تأكيد" at bounding box center [435, 399] width 56 height 30
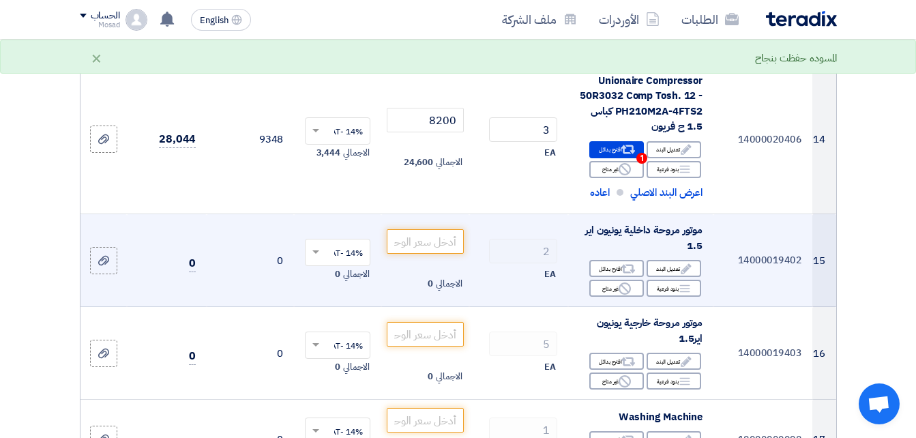
scroll to position [1719, 0]
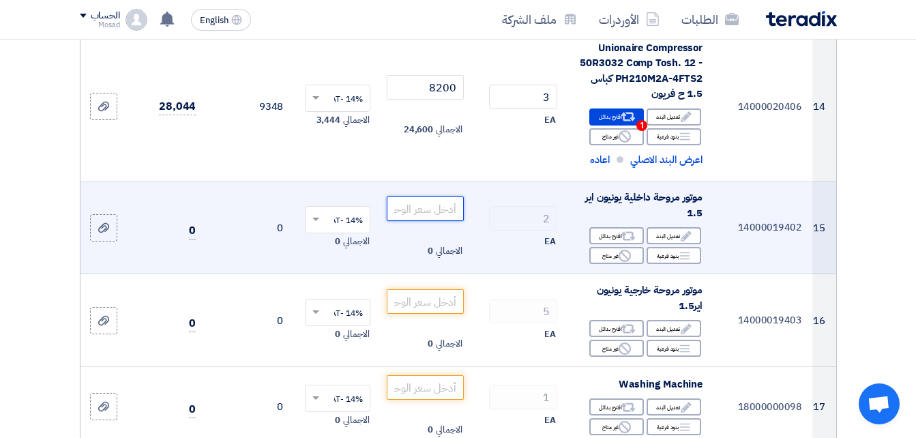
click at [419, 220] on input "number" at bounding box center [425, 208] width 76 height 25
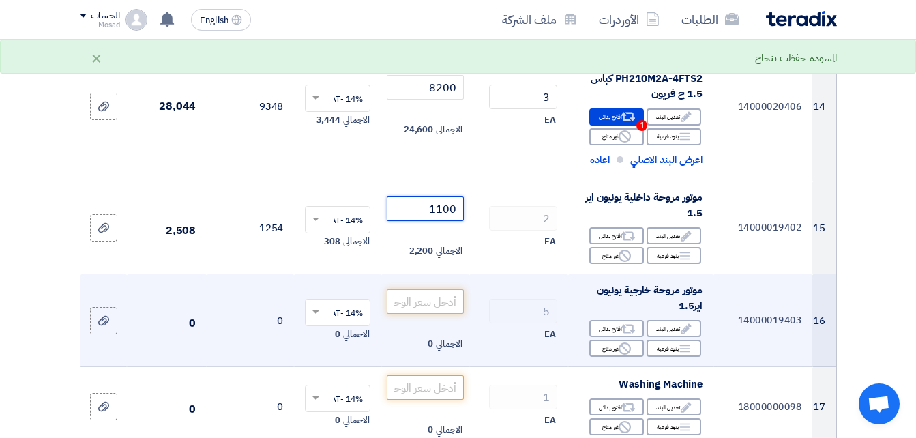
type input "1100"
click at [451, 313] on input "number" at bounding box center [425, 301] width 76 height 25
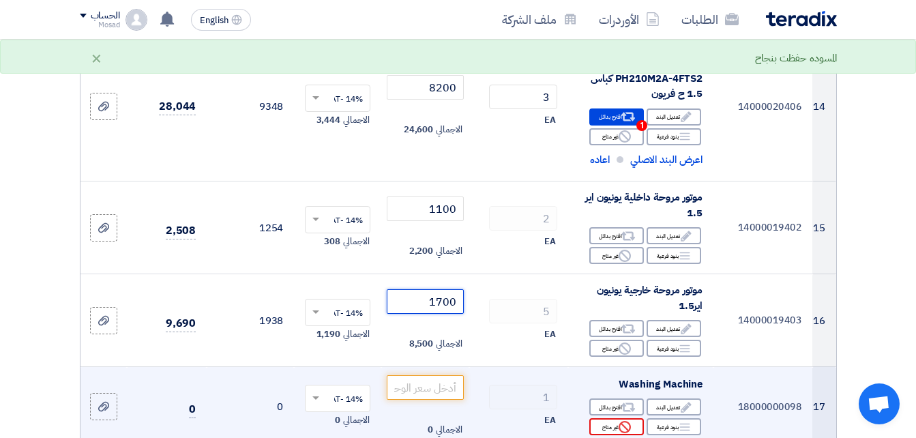
type input "1700"
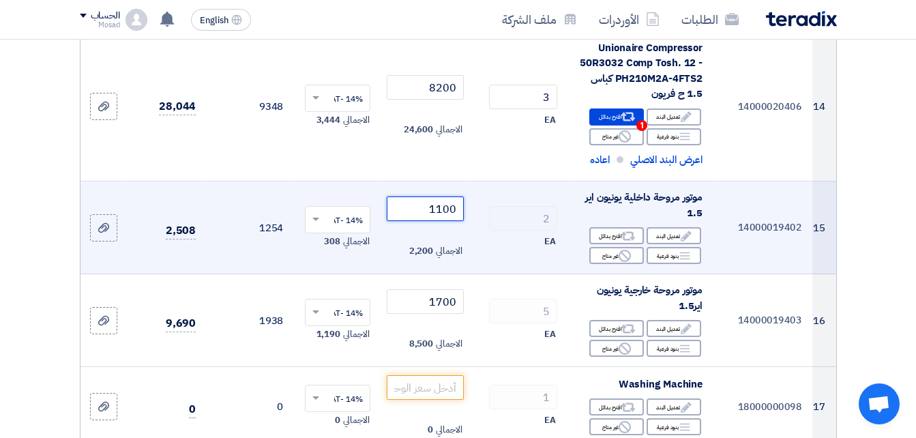
click at [449, 221] on input "1100" at bounding box center [425, 208] width 76 height 25
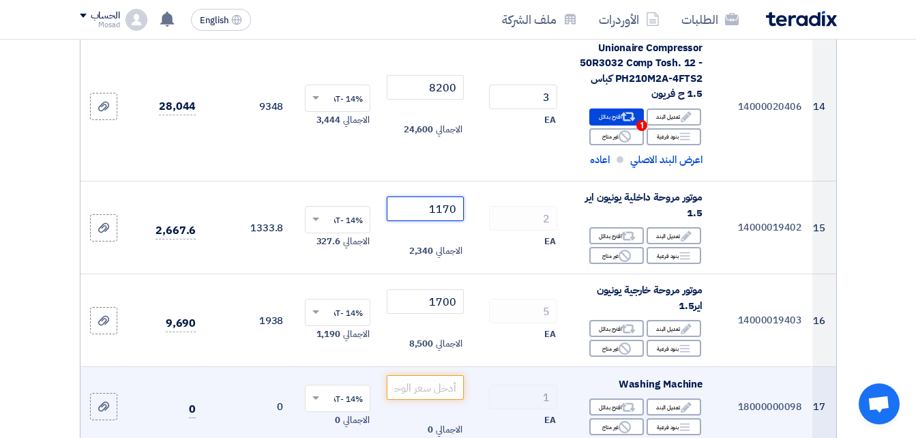
type input "1170"
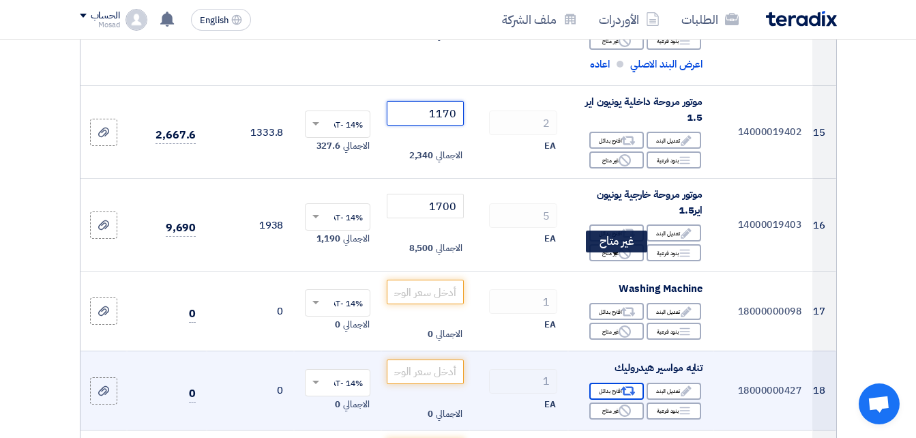
scroll to position [1856, 0]
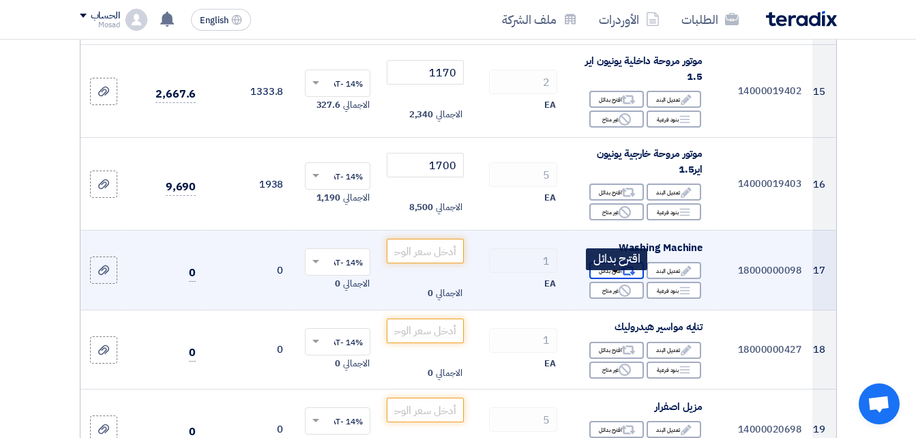
click at [623, 278] on icon "Alternative" at bounding box center [628, 271] width 14 height 14
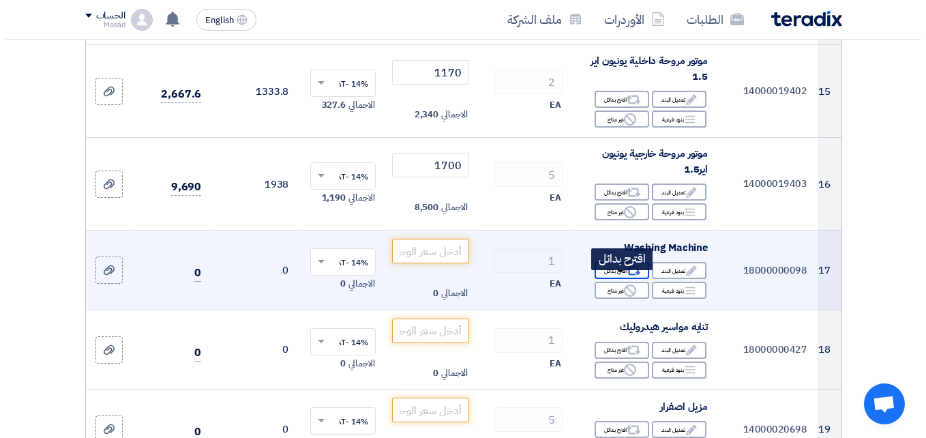
scroll to position [1096, 0]
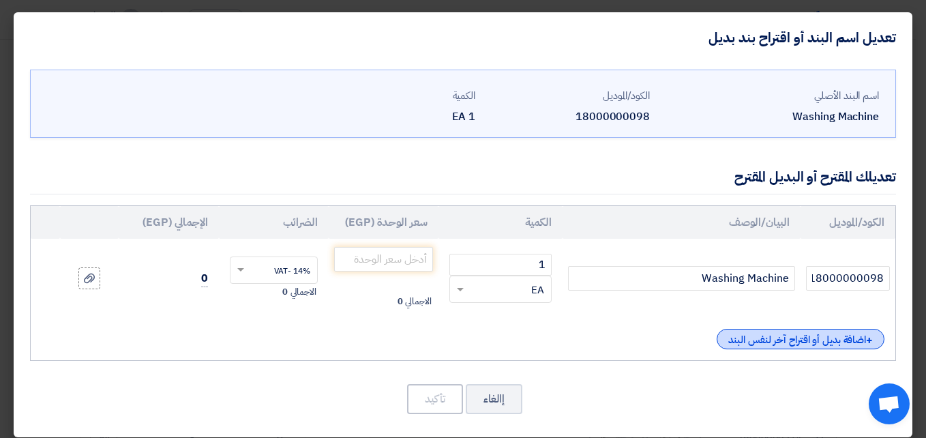
click at [766, 333] on div "+ اضافة بديل أو اقتراح آخر لنفس البند" at bounding box center [801, 339] width 168 height 20
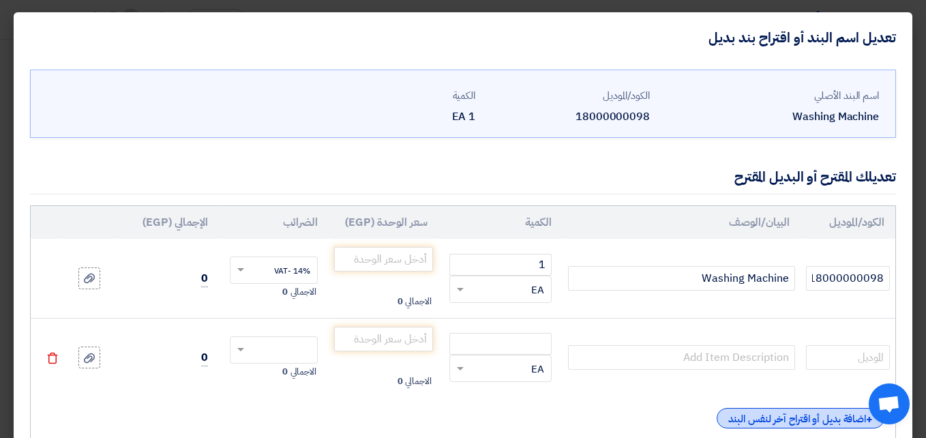
click at [768, 418] on div "+ اضافة بديل أو اقتراح آخر لنفس البند" at bounding box center [801, 418] width 168 height 20
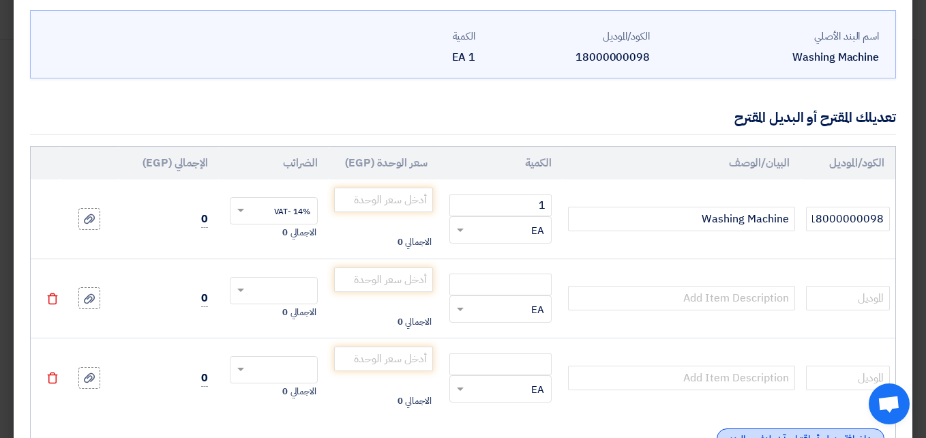
scroll to position [136, 0]
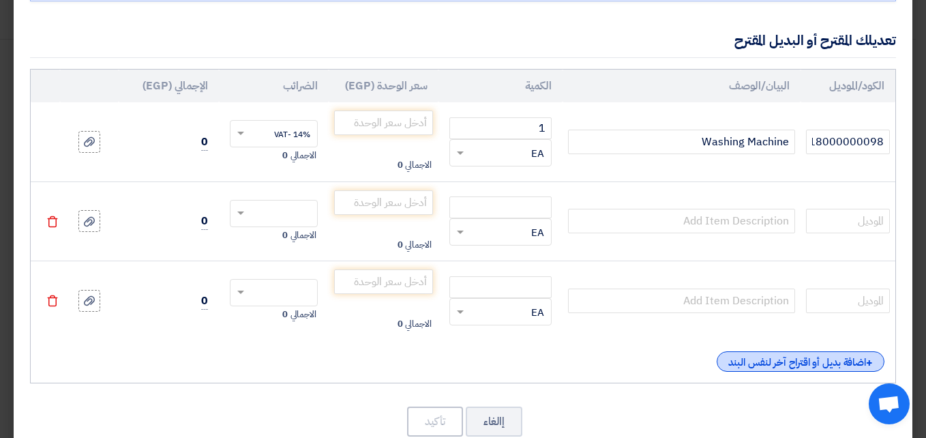
click at [733, 356] on div "+ اضافة بديل أو اقتراح آخر لنفس البند" at bounding box center [801, 361] width 168 height 20
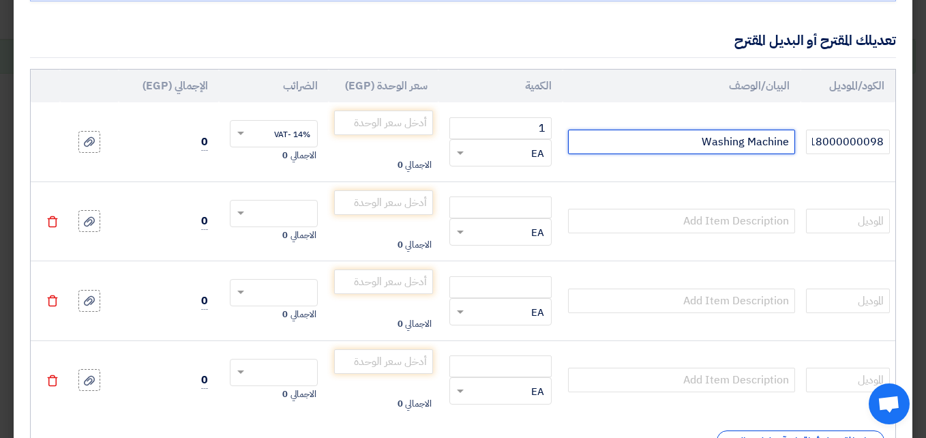
drag, startPoint x: 670, startPoint y: 150, endPoint x: 803, endPoint y: 122, distance: 135.9
click at [803, 122] on tr "18000000098 Washing Machine 1 RFQ_STEP1.ITEMS.2.TYPE_PLACEHOLDER × EA" at bounding box center [463, 141] width 865 height 79
paste input "ماكينة غسيل تحضير ذاتى أي بي تي 90 بار 1500 وات 480 لتر / ساعه موديل – APT DW20…"
type input "Washing Machine ماكينة غسيل تحضير ذاتى أي بي تي 90 بار 1500 وات 480 لتر / ساعه …"
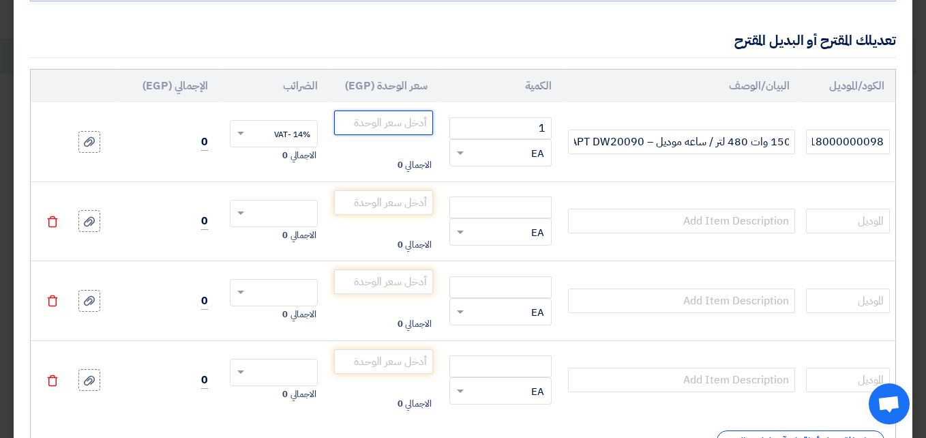
click at [417, 119] on input "number" at bounding box center [383, 122] width 99 height 25
type input "3750"
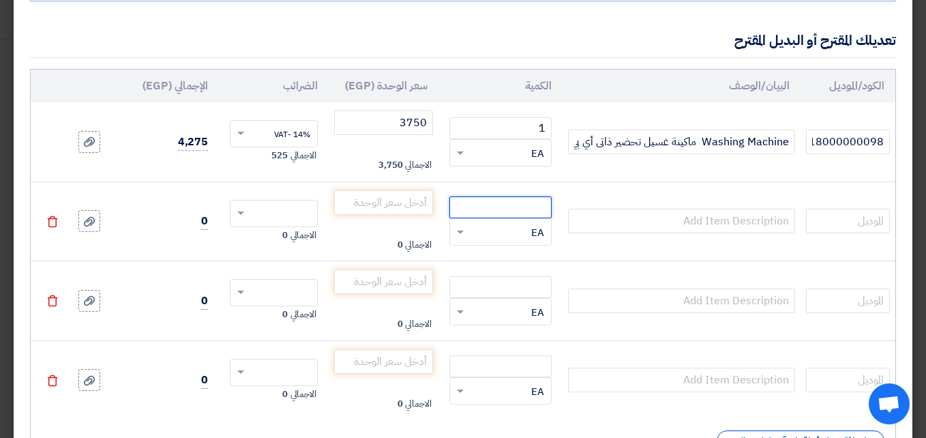
click at [538, 206] on input "number" at bounding box center [500, 207] width 102 height 22
type input "1"
click at [256, 213] on div at bounding box center [274, 214] width 87 height 22
click at [310, 241] on span "14% -VAT" at bounding box center [292, 239] width 36 height 12
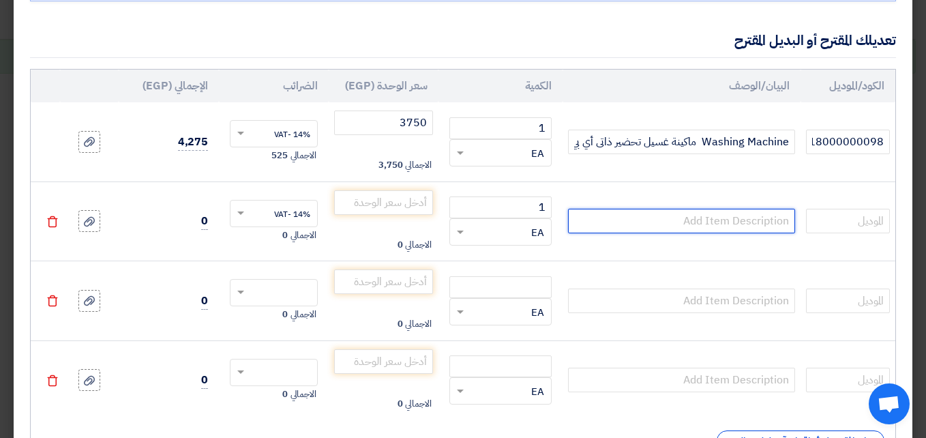
click at [681, 226] on input "text" at bounding box center [681, 221] width 226 height 25
paste input "Washing Machine ماكينة غسيل تحضير ذاتى أي بي تي 120 بار 1800 وات 480 لتر / ساعه…"
type input "Washing Machine ماكينة غسيل تحضير ذاتى أي بي تي 120 بار 1800 وات 480 لتر / ساعه…"
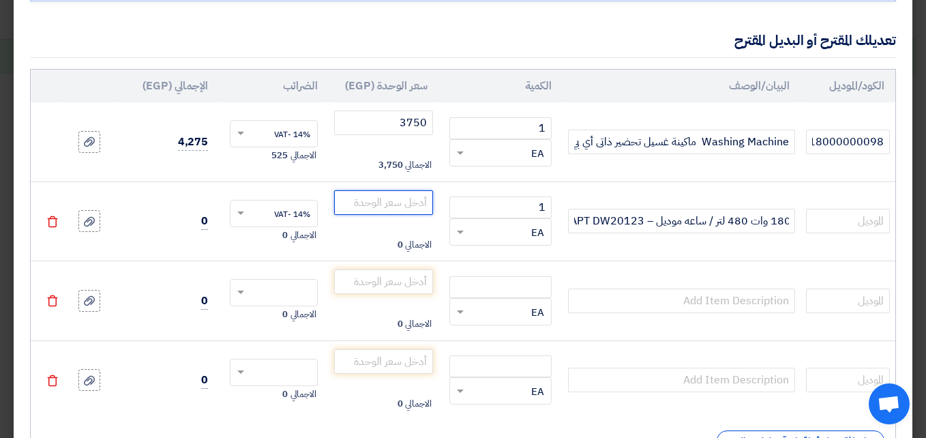
click at [409, 205] on input "number" at bounding box center [383, 202] width 99 height 25
type input "4900"
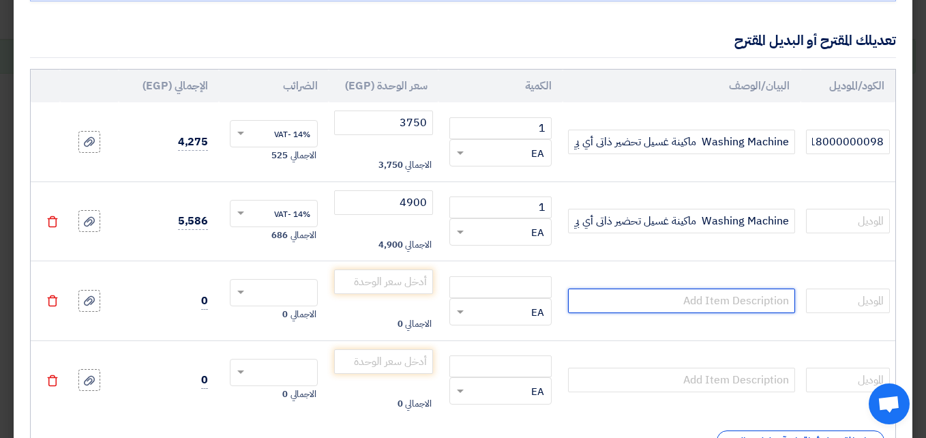
click at [739, 292] on input "text" at bounding box center [681, 300] width 226 height 25
paste input "Washing Machine ماكينة غسيل تحضير ذاتى أي بي تي 120 بار 1800 وات 480 لتر / ساعه…"
type input "Washing Machine ماكينة غسيل تحضير ذاتى أي بي تي 120 بار 1800 وات 480 لتر / ساعه…"
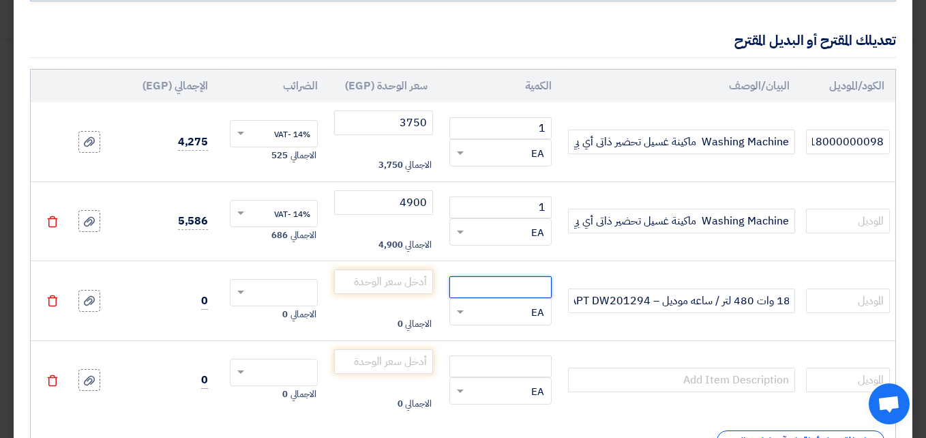
click at [499, 279] on input "number" at bounding box center [500, 287] width 102 height 22
type input "1"
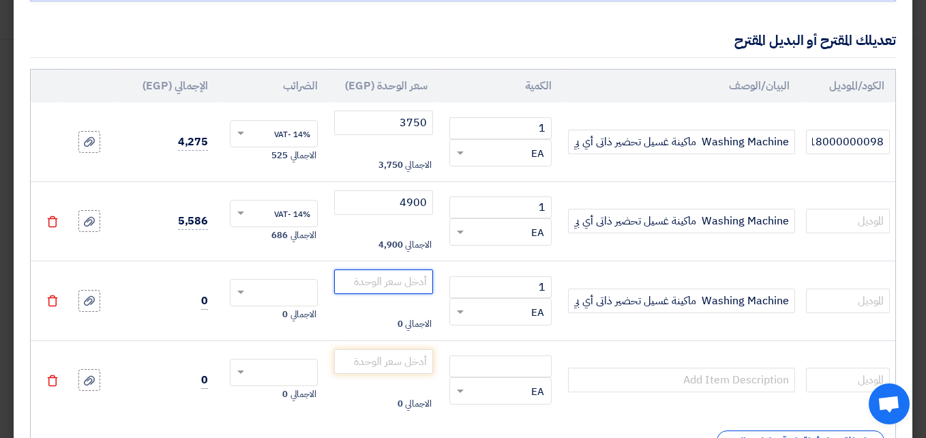
click at [371, 271] on input "number" at bounding box center [383, 281] width 99 height 25
click at [295, 291] on input "text" at bounding box center [283, 294] width 58 height 22
type input "5160"
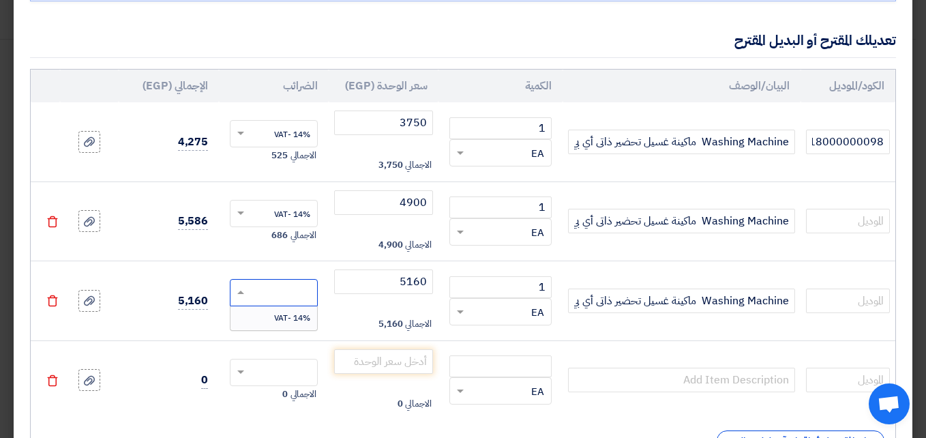
click at [276, 321] on div "14% -VAT" at bounding box center [274, 317] width 87 height 23
click at [59, 379] on icon "Delete" at bounding box center [52, 380] width 12 height 12
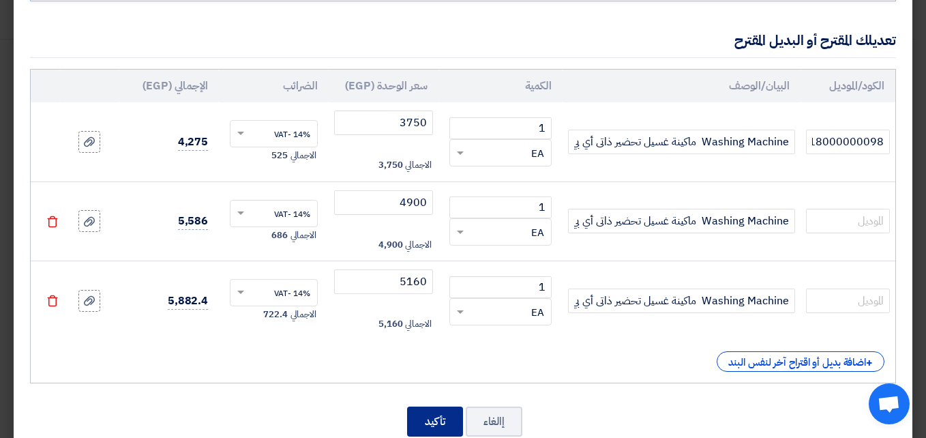
click at [443, 411] on button "تأكيد" at bounding box center [435, 421] width 56 height 30
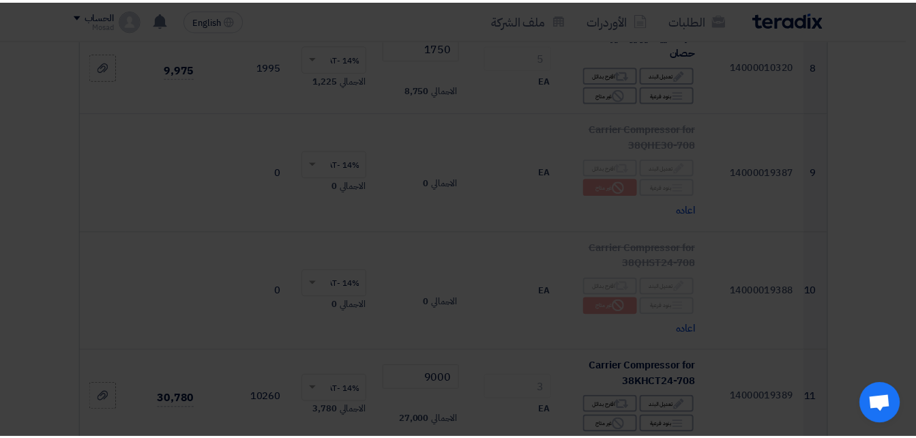
scroll to position [2006, 0]
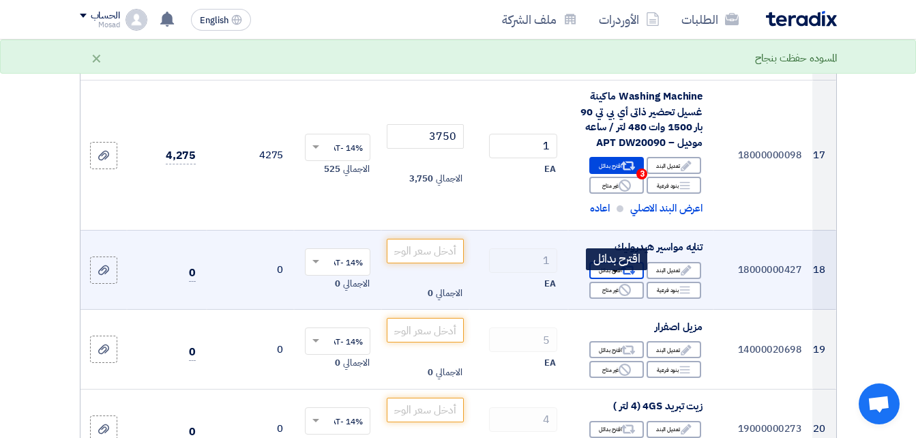
click at [619, 279] on div "Alternative اقترح بدائل" at bounding box center [616, 270] width 55 height 17
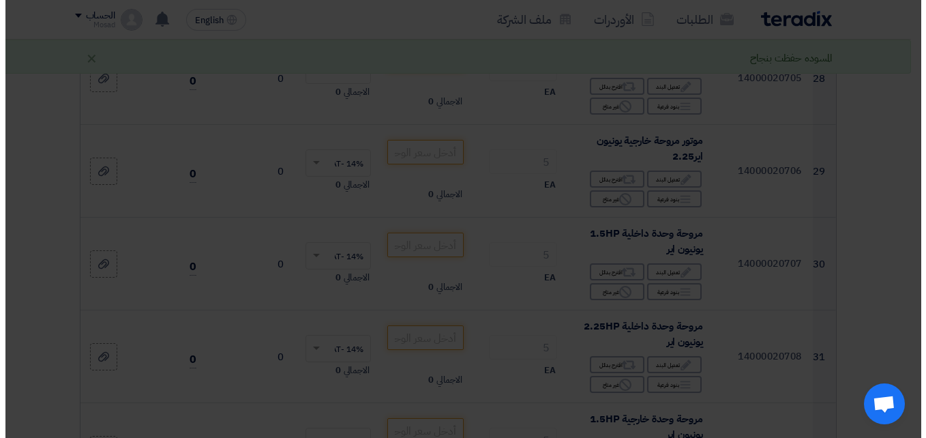
scroll to position [1096, 0]
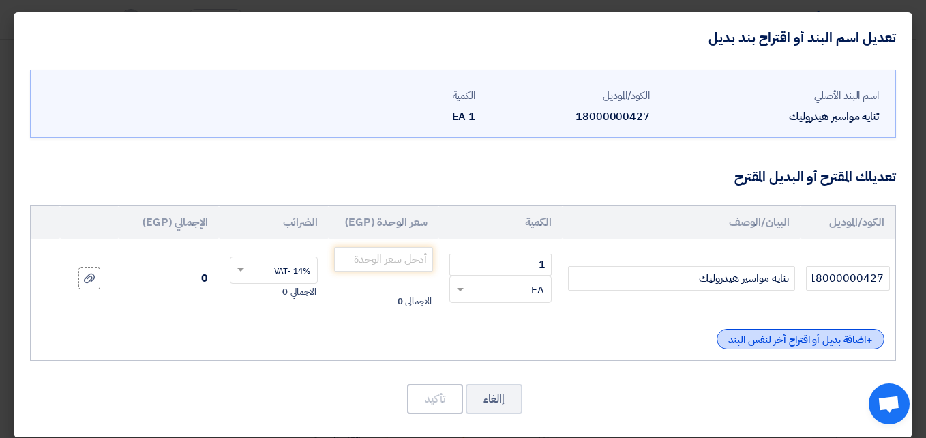
click at [750, 331] on div "+ اضافة بديل أو اقتراح آخر لنفس البند" at bounding box center [801, 339] width 168 height 20
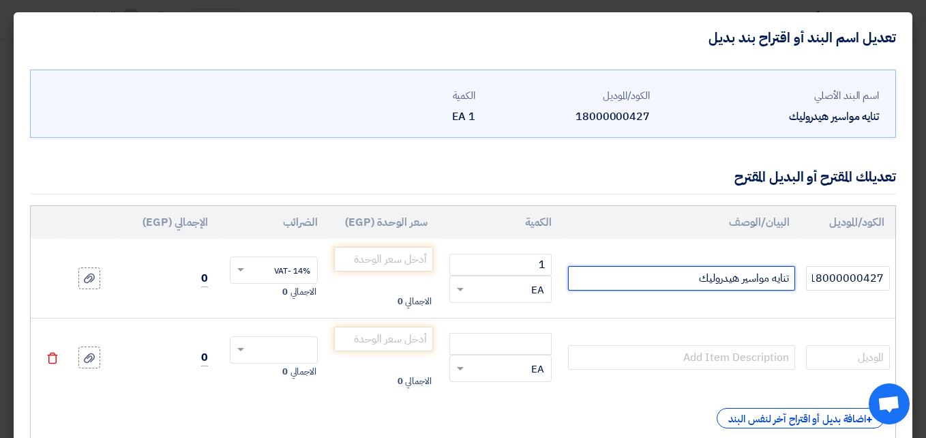
drag, startPoint x: 683, startPoint y: 276, endPoint x: 801, endPoint y: 273, distance: 118.0
click at [800, 273] on td "تنايه مواسير هيدروليك" at bounding box center [681, 278] width 237 height 79
paste input "تناية كهرباء VALUE – موديل VTB22-L مزودة بلقم متعددة المقاسات: 1/4 – 5/16 – 3/8…"
type input "تنايه مواسير هيدروليك تناية كهرباء VALUE – موديل VTB22-L مزودة بلقم متعددة المق…"
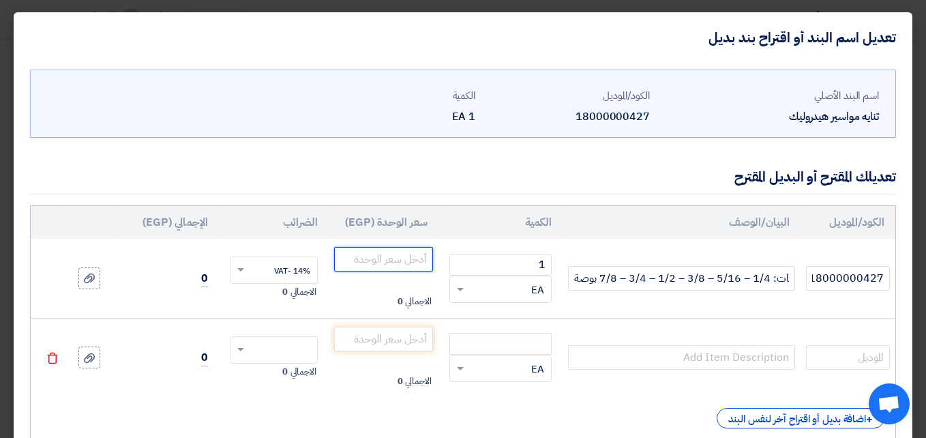
click at [428, 255] on input "number" at bounding box center [383, 259] width 99 height 25
type input "10200"
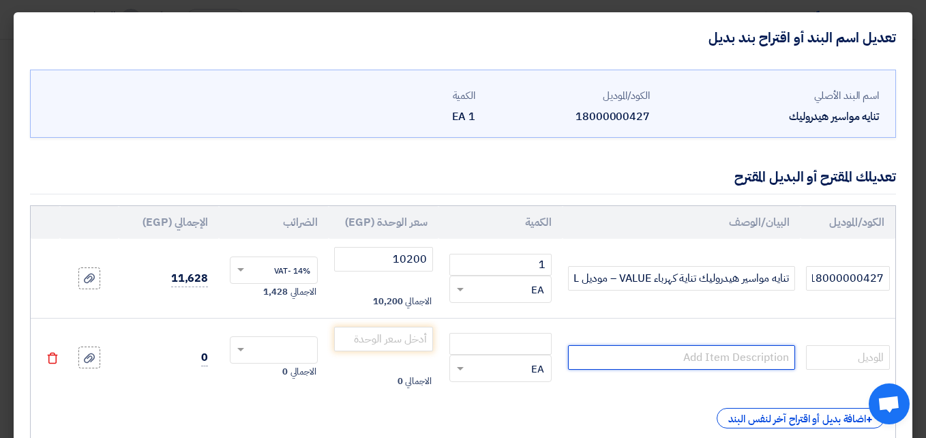
click at [746, 361] on input "text" at bounding box center [681, 357] width 226 height 25
paste input "شنطة تناية متعددة هيدروليك SUPER STAR SR-Y999 7 لقم بمقاسات مختلفة: 5/16 – 1/4 …"
type input "شنطة تناية متعددة هيدروليك SUPER STAR SR-Y999 7 لقم بمقاسات مختلفة: 5/16 – 1/4 …"
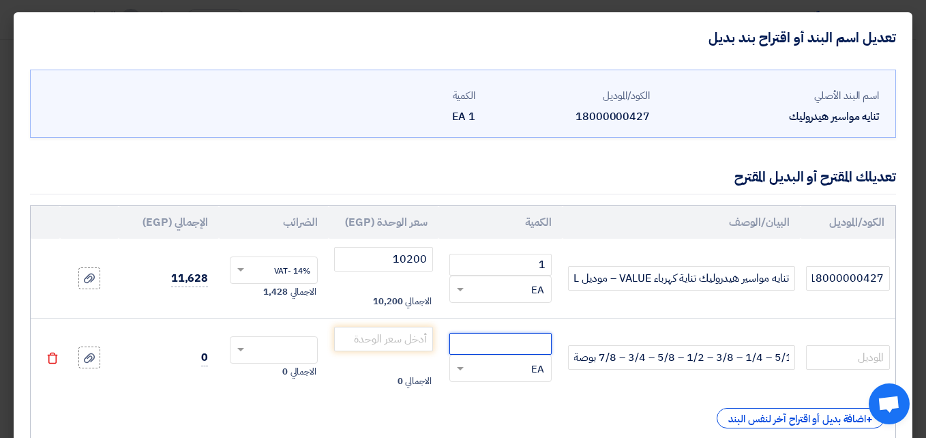
click at [511, 342] on input "number" at bounding box center [500, 344] width 102 height 22
type input "1"
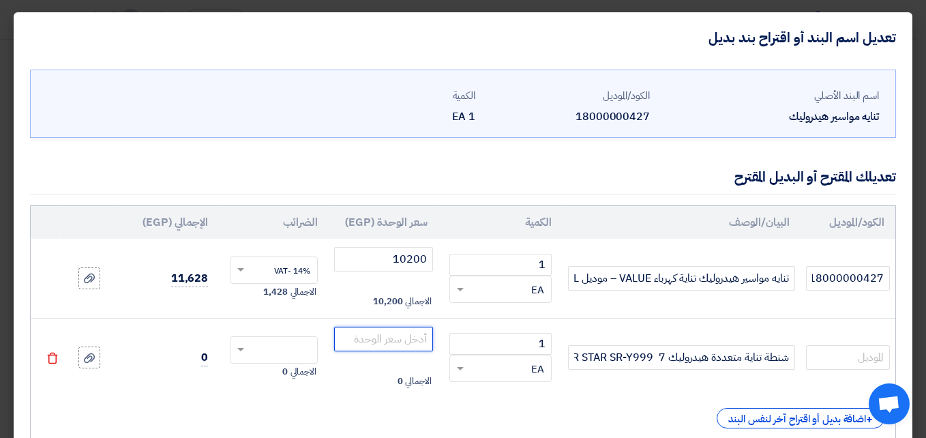
click at [387, 338] on input "number" at bounding box center [383, 339] width 99 height 25
click at [278, 343] on input "text" at bounding box center [283, 351] width 58 height 22
type input "12320"
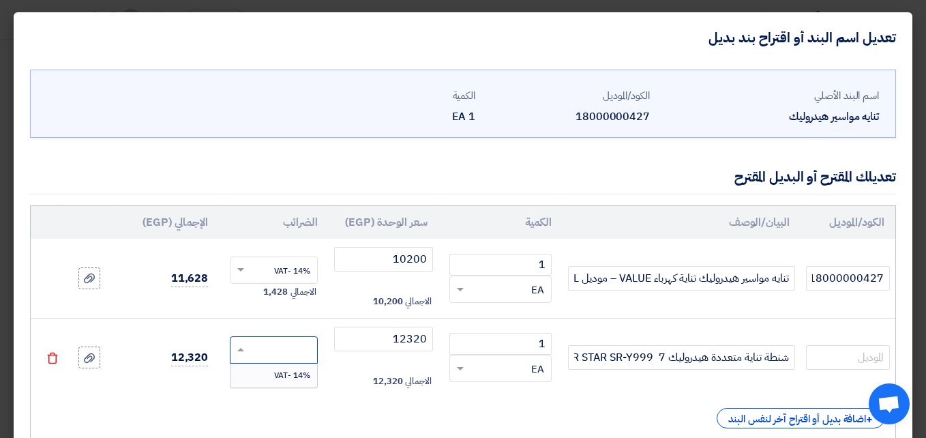
click at [292, 381] on div "14% -VAT" at bounding box center [274, 375] width 87 height 23
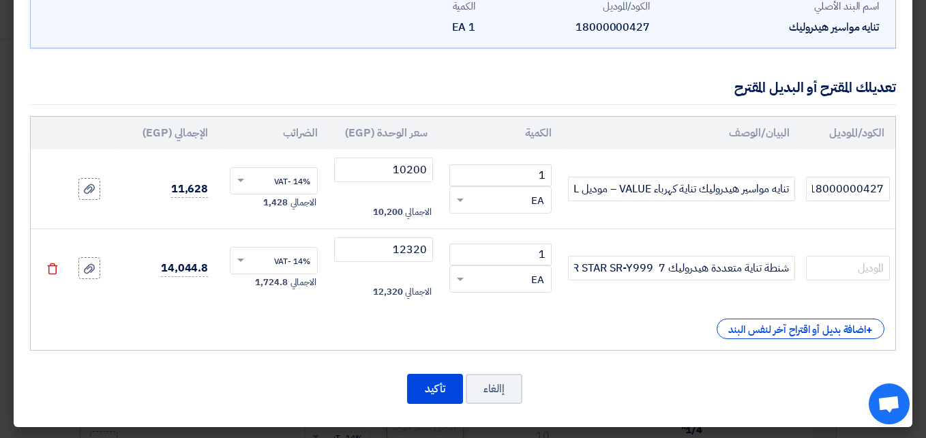
scroll to position [91, 0]
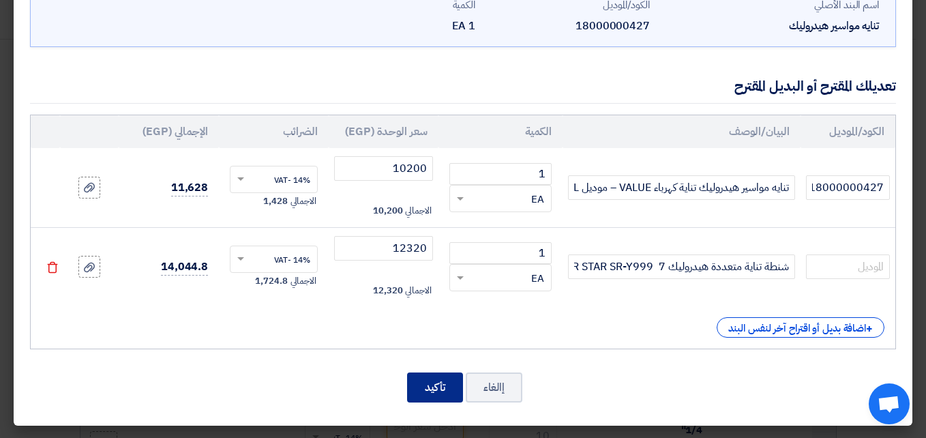
click at [436, 384] on button "تأكيد" at bounding box center [435, 387] width 56 height 30
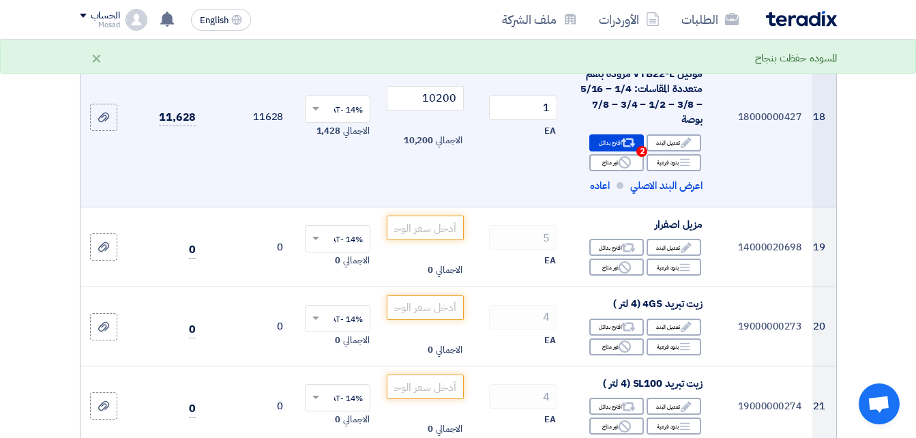
scroll to position [2210, 0]
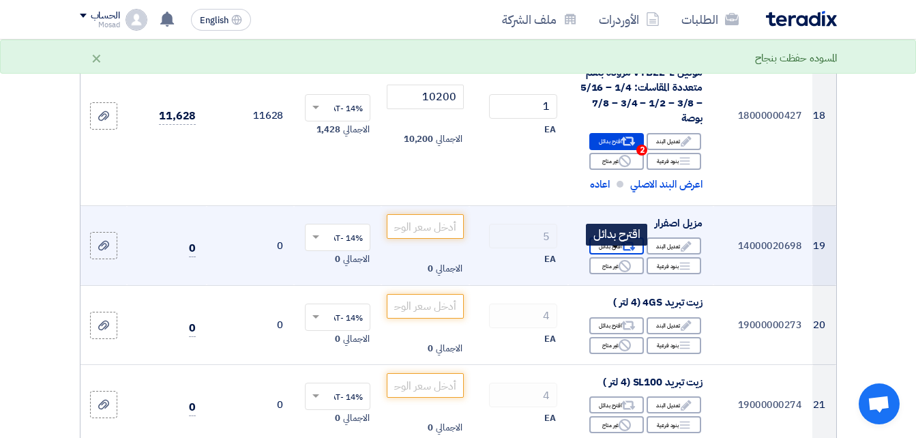
click at [606, 254] on div "Alternative اقترح بدائل" at bounding box center [616, 245] width 55 height 17
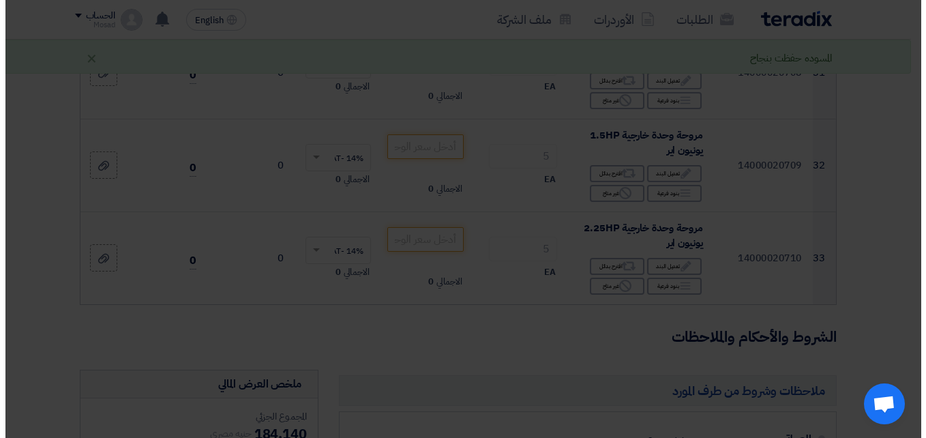
scroll to position [1301, 0]
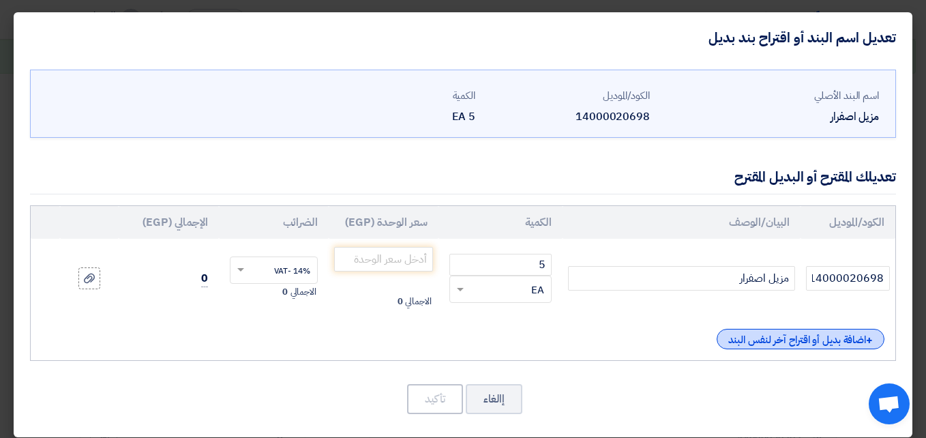
click at [748, 338] on div "+ اضافة بديل أو اقتراح آخر لنفس البند" at bounding box center [801, 339] width 168 height 20
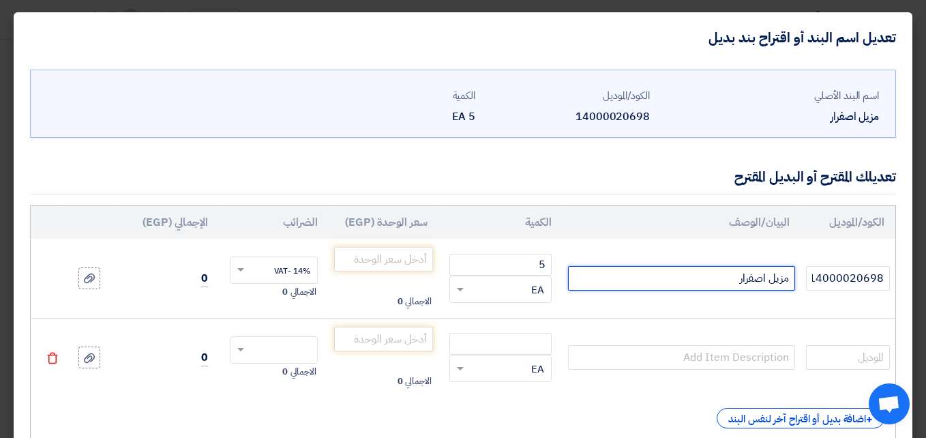
drag, startPoint x: 702, startPoint y: 282, endPoint x: 787, endPoint y: 280, distance: 85.3
click at [787, 280] on input "مزيل اصفرار" at bounding box center [681, 278] width 226 height 25
type input "م"
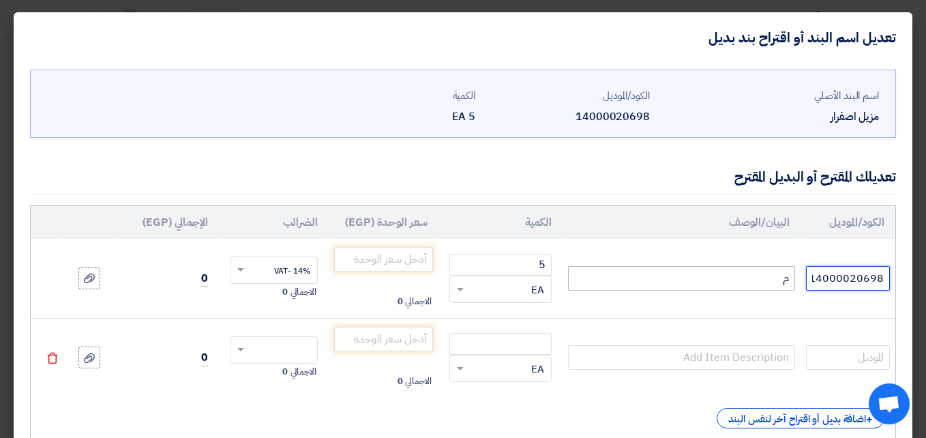
type input "14000020698زيل اصفرار"
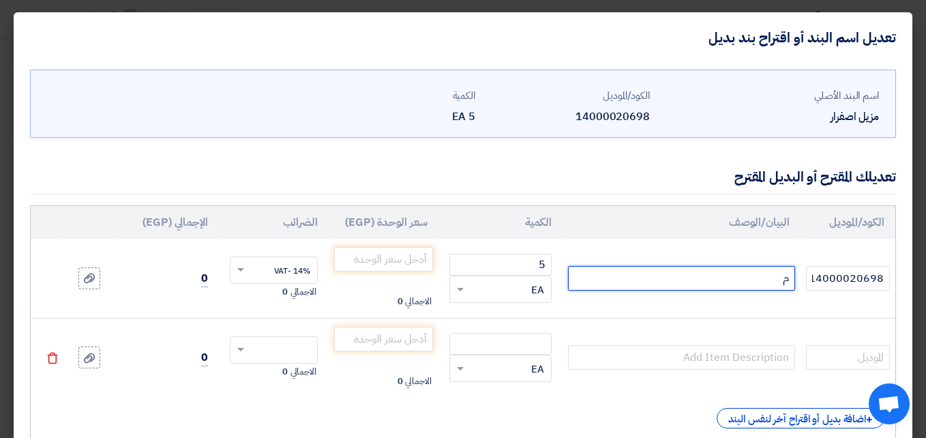
click at [749, 284] on input "م" at bounding box center [681, 278] width 226 height 25
paste input "مزيل اصفرار مزيل اصفرار ( مبيض ) 1/2 كيلو"
type input "مزيل اصفرار مزيل اصفرار ( مبيض ) 1/2 كيلو"
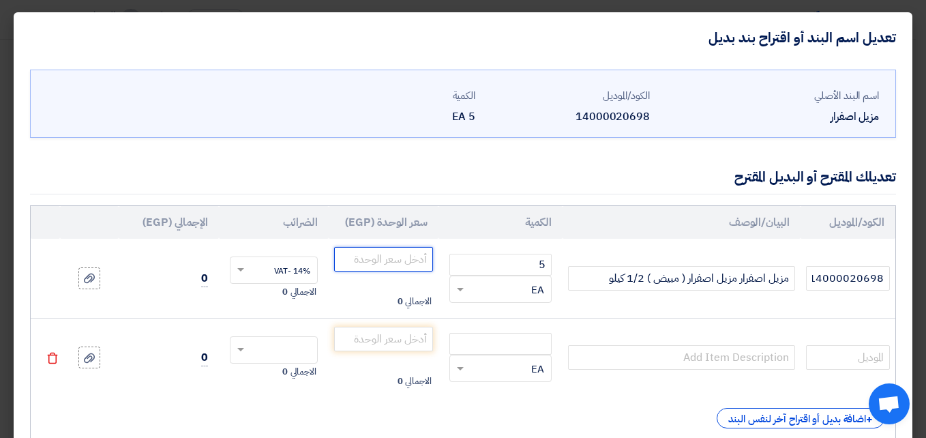
drag, startPoint x: 425, startPoint y: 259, endPoint x: 0, endPoint y: 63, distance: 468.1
click at [316, 226] on table "الكود/الموديل البيان/الوصف الكمية سعر الوحدة (EGP) الضرائب الإجمالي (EGP) 5" at bounding box center [463, 301] width 865 height 191
type input "450"
click at [57, 358] on use at bounding box center [52, 358] width 10 height 12
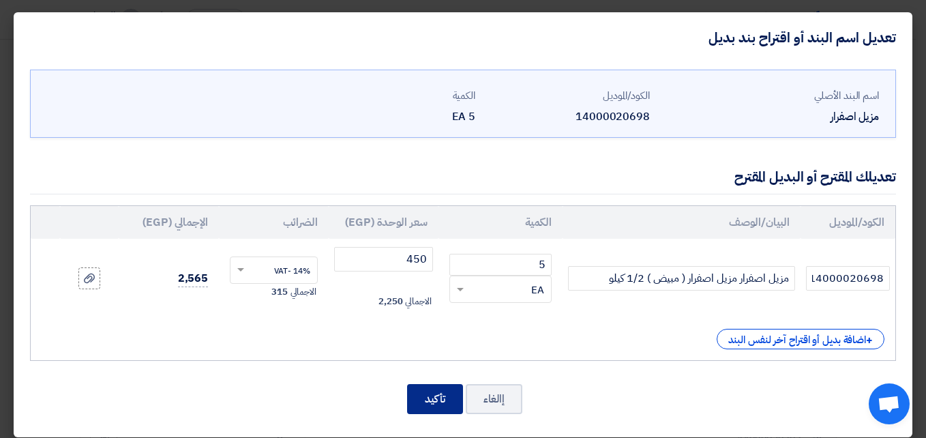
click at [424, 399] on button "تأكيد" at bounding box center [435, 399] width 56 height 30
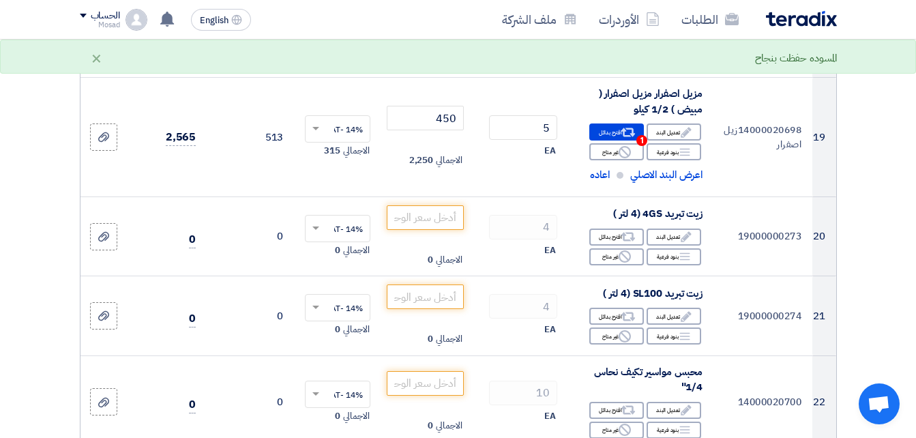
scroll to position [2306, 0]
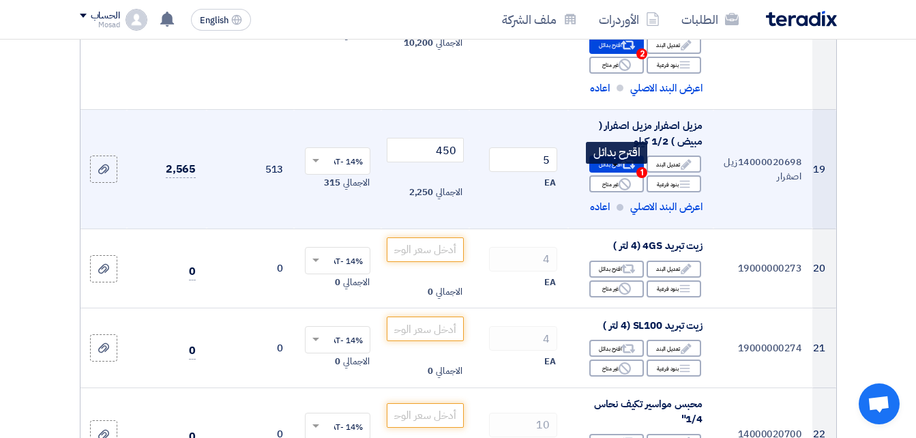
click at [612, 173] on div "Alternative اقترح بدائل 1" at bounding box center [616, 163] width 55 height 17
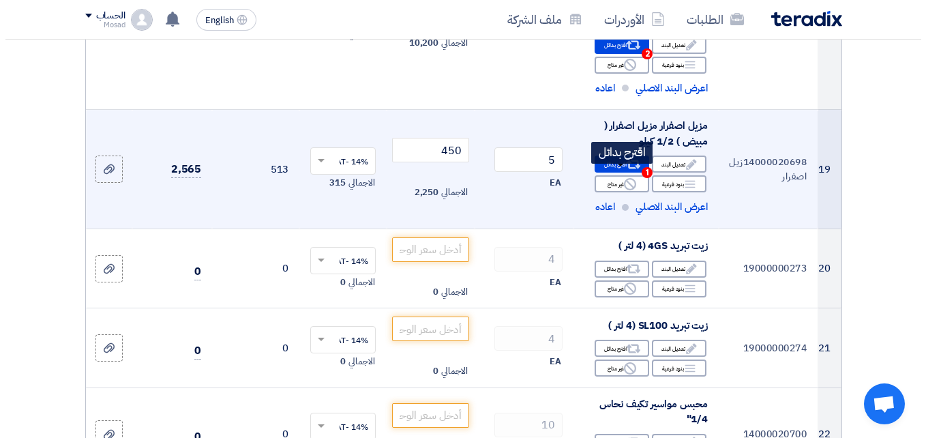
scroll to position [1247, 0]
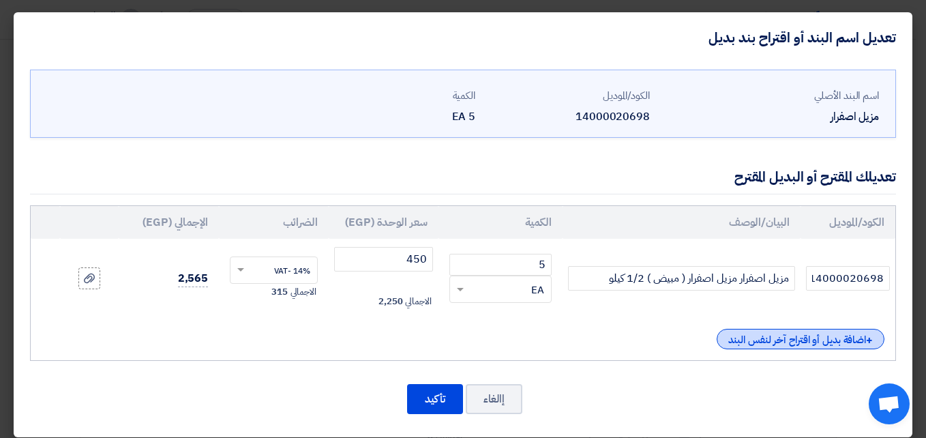
click at [769, 333] on div "+ اضافة بديل أو اقتراح آخر لنفس البند" at bounding box center [801, 339] width 168 height 20
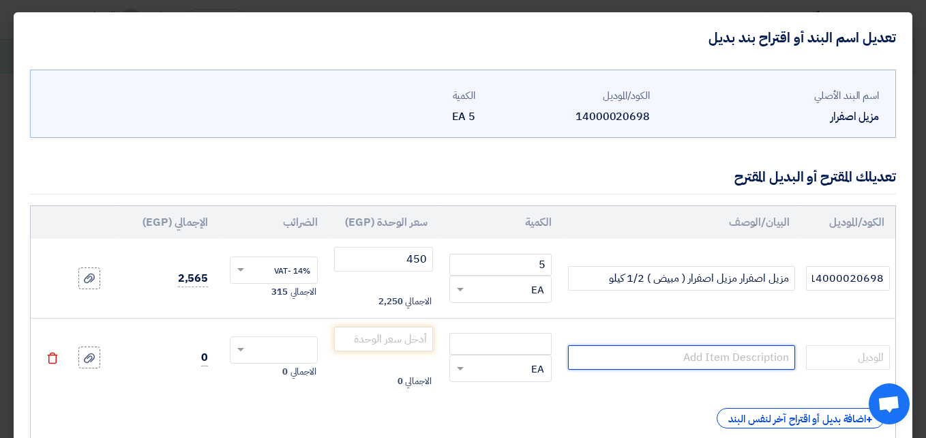
click at [627, 354] on input "text" at bounding box center [681, 357] width 226 height 25
click at [664, 349] on input "text" at bounding box center [681, 357] width 226 height 25
paste input "مزيل اصفرار Scale RemoverC-AQ-P902-2601"
type input "مزيل اصفرار Scale RemoverC-AQ-P902-2601"
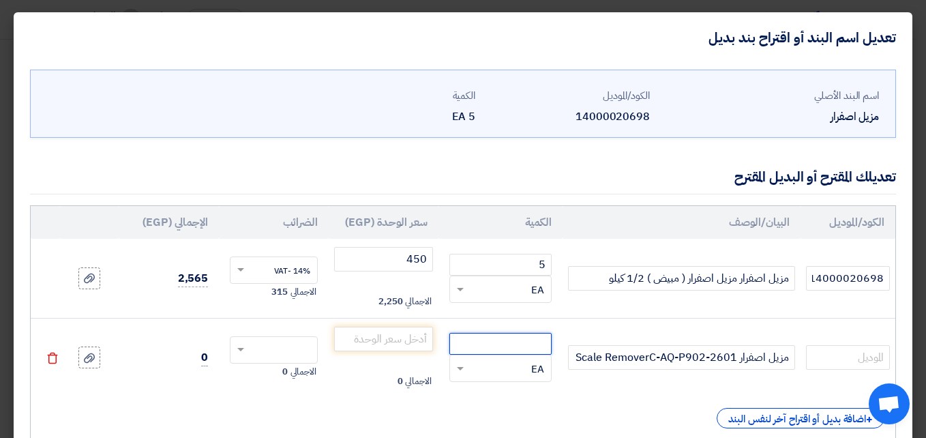
click at [552, 347] on input "number" at bounding box center [500, 344] width 102 height 22
type input "5"
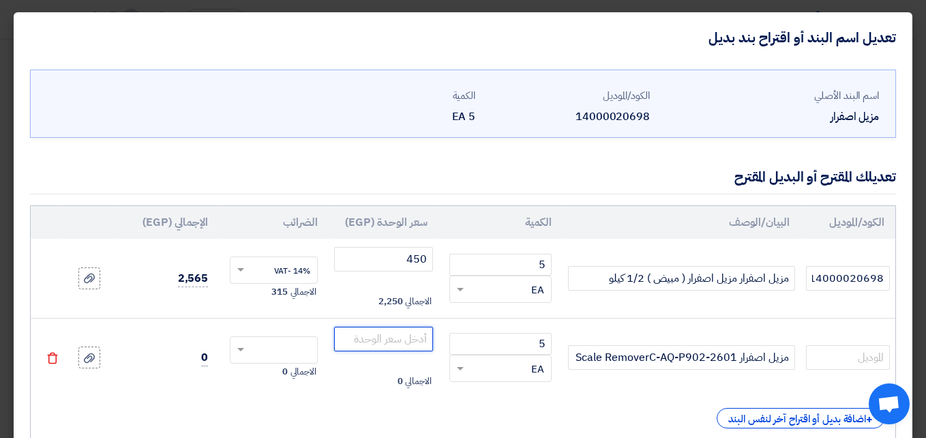
click at [426, 335] on input "number" at bounding box center [383, 339] width 99 height 25
click at [280, 349] on input "text" at bounding box center [283, 351] width 58 height 22
type input "3360"
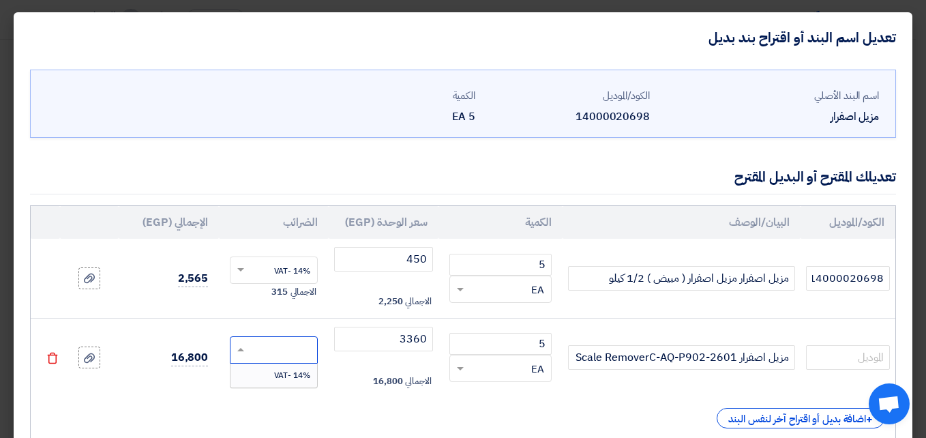
click at [284, 371] on span "14% -VAT" at bounding box center [292, 375] width 36 height 12
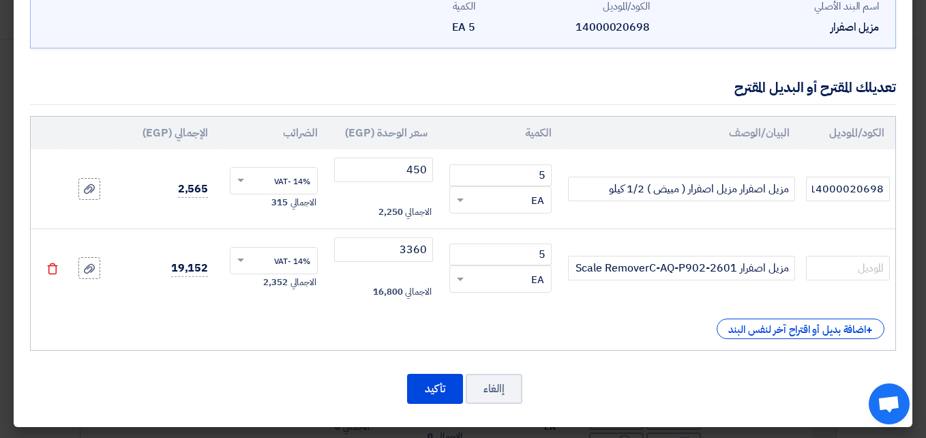
scroll to position [91, 0]
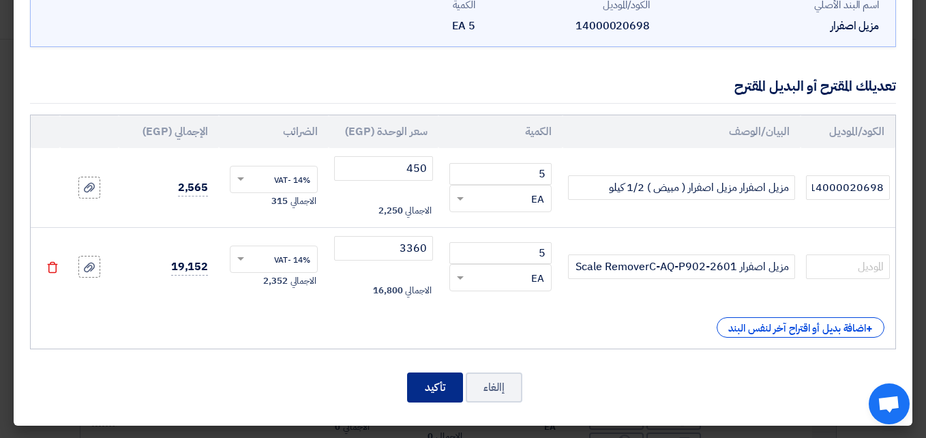
click at [444, 385] on button "تأكيد" at bounding box center [435, 387] width 56 height 30
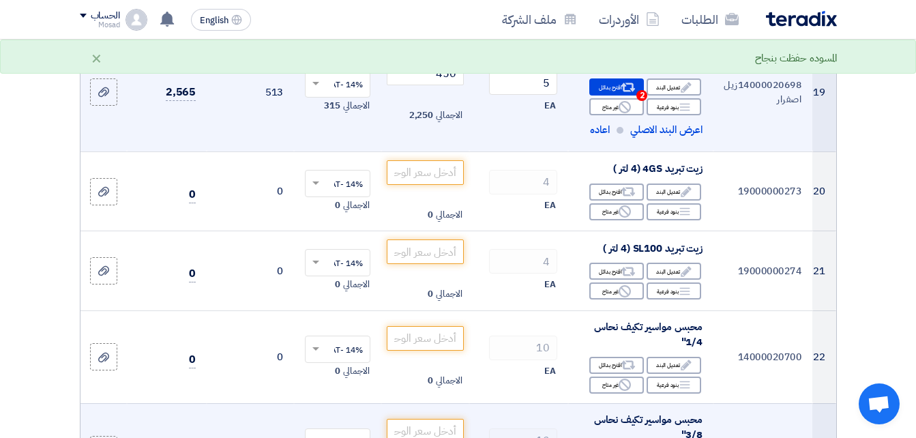
scroll to position [2333, 0]
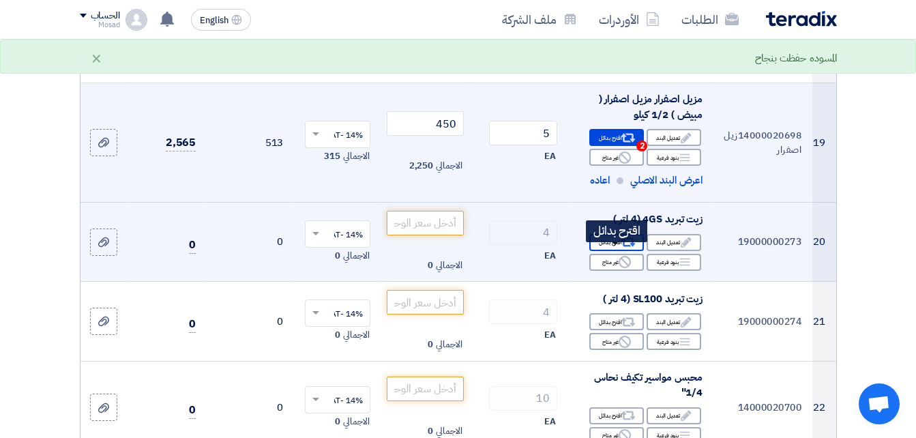
click at [614, 250] on div "Alternative اقترح بدائل" at bounding box center [616, 242] width 55 height 17
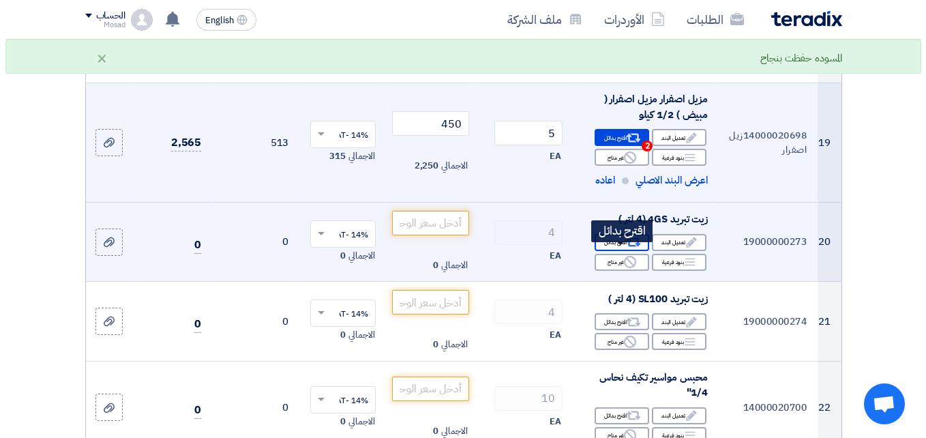
scroll to position [1274, 0]
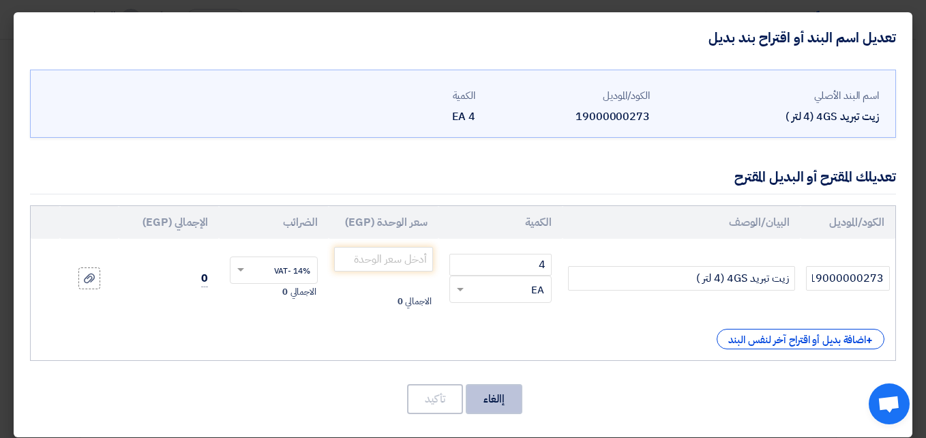
click at [486, 404] on button "إالغاء" at bounding box center [494, 399] width 57 height 30
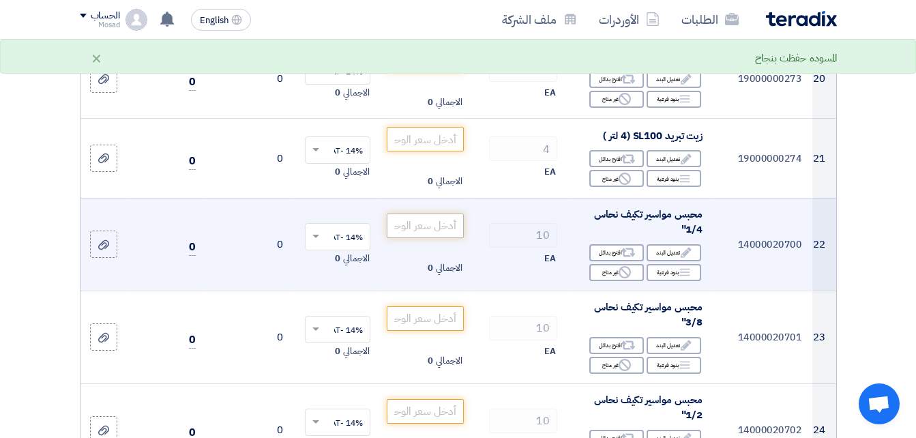
scroll to position [2428, 0]
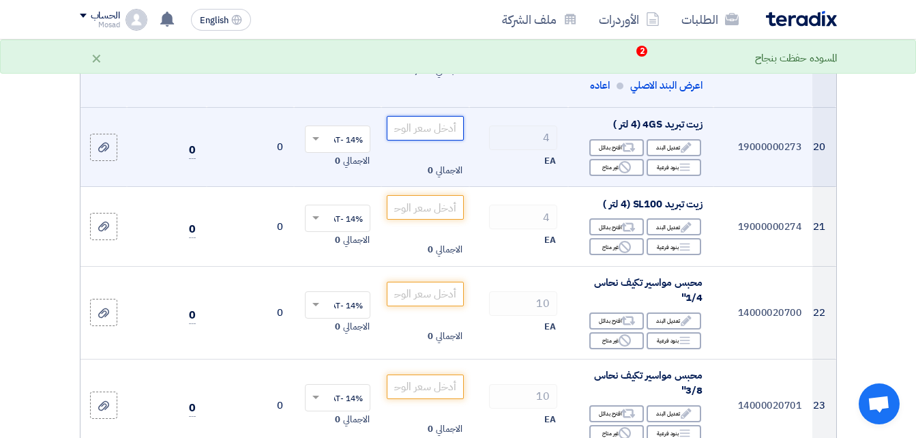
click at [443, 140] on input "number" at bounding box center [425, 128] width 76 height 25
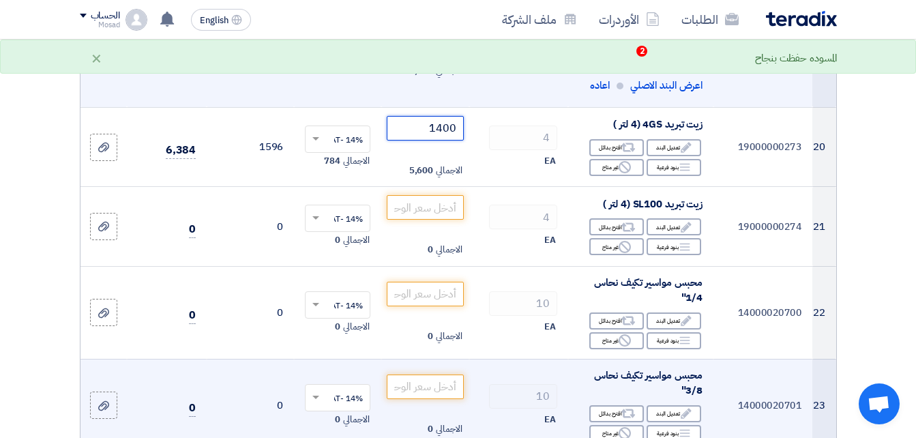
type input "1400"
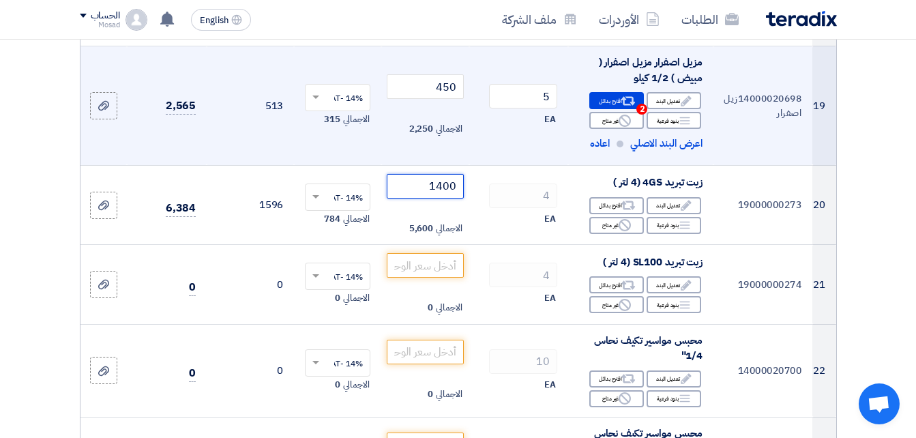
scroll to position [2291, 0]
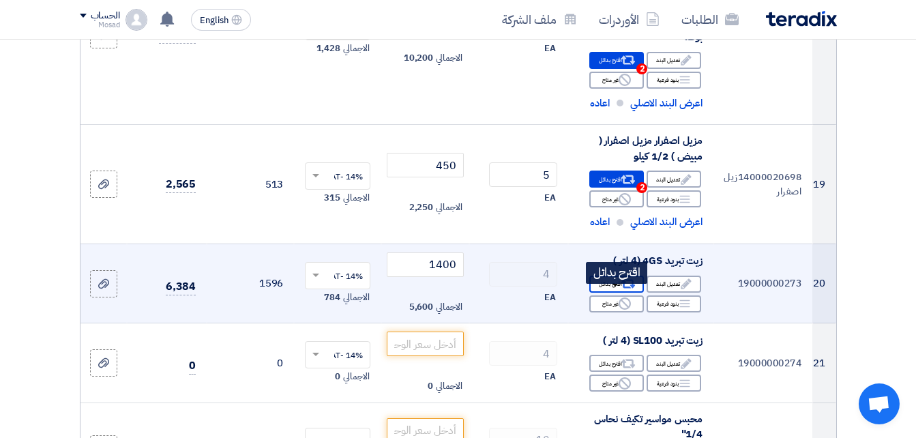
click at [625, 288] on use at bounding box center [628, 284] width 14 height 9
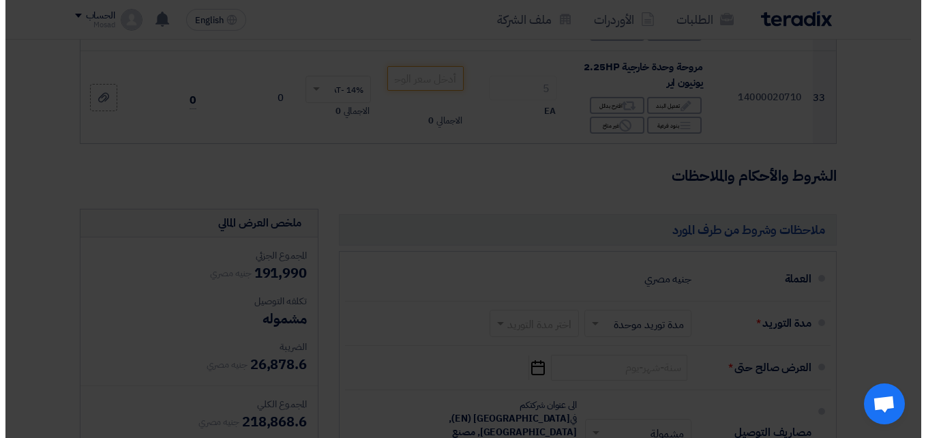
scroll to position [1232, 0]
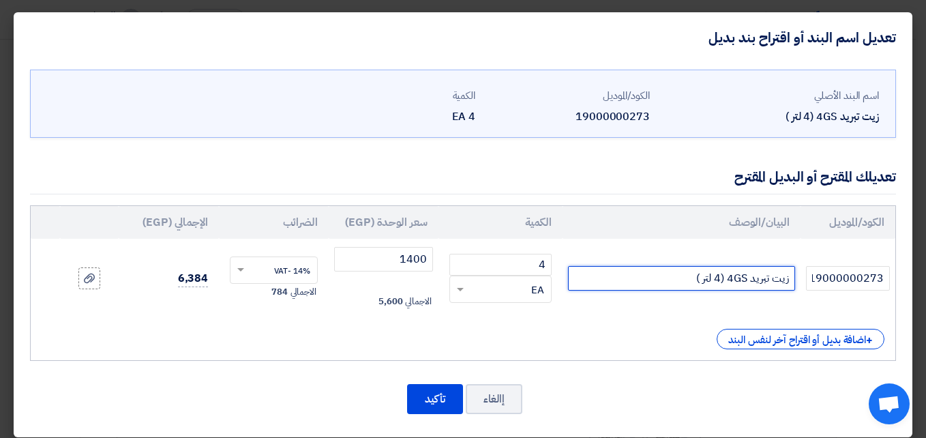
click at [627, 273] on input "زيت تبريد 4GS (4 لتر )" at bounding box center [681, 278] width 226 height 25
drag, startPoint x: 627, startPoint y: 273, endPoint x: 792, endPoint y: 274, distance: 164.4
click at [798, 277] on td "زيت تبريد 4GS (4 لتر )" at bounding box center [681, 278] width 237 height 79
paste input "زيت 4 لتر Suniso 4 GS"
type input "زيت تبريد 4GS (4 لتر ) زيت 4 لتر Suniso 4 GS"
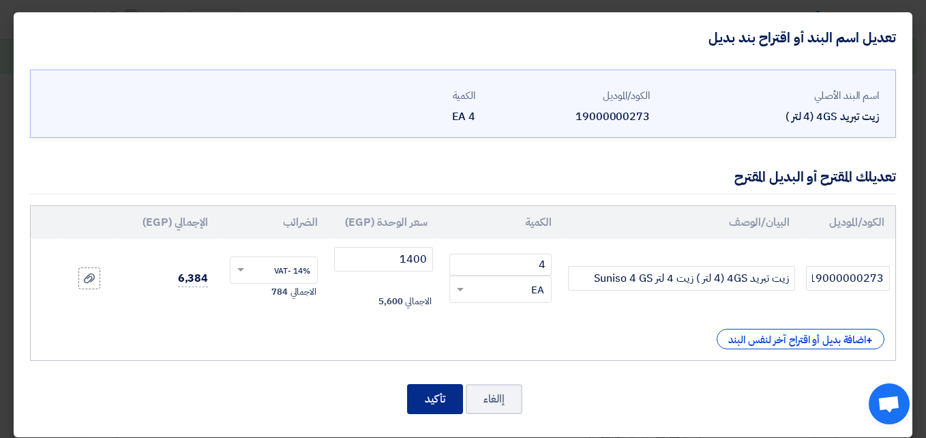
click at [442, 391] on button "تأكيد" at bounding box center [435, 399] width 56 height 30
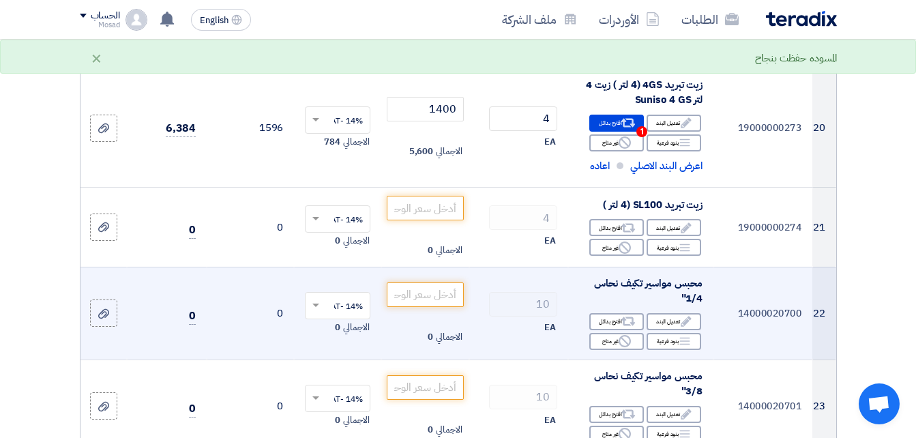
scroll to position [2454, 0]
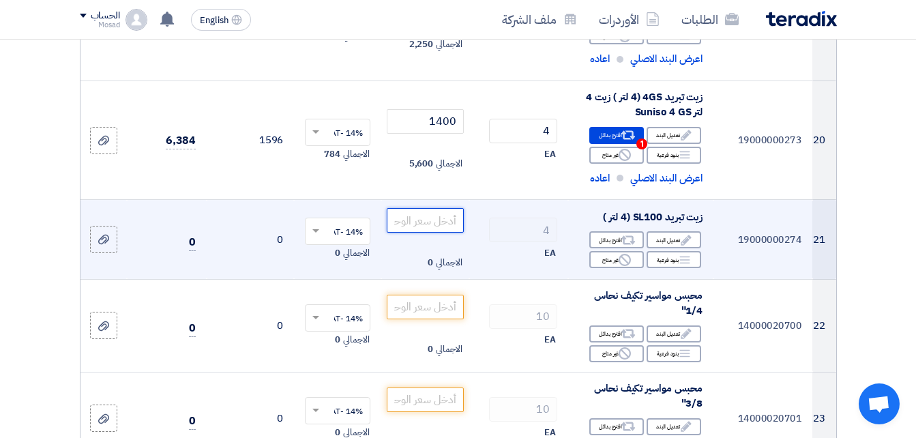
click at [449, 227] on input "number" at bounding box center [425, 220] width 76 height 25
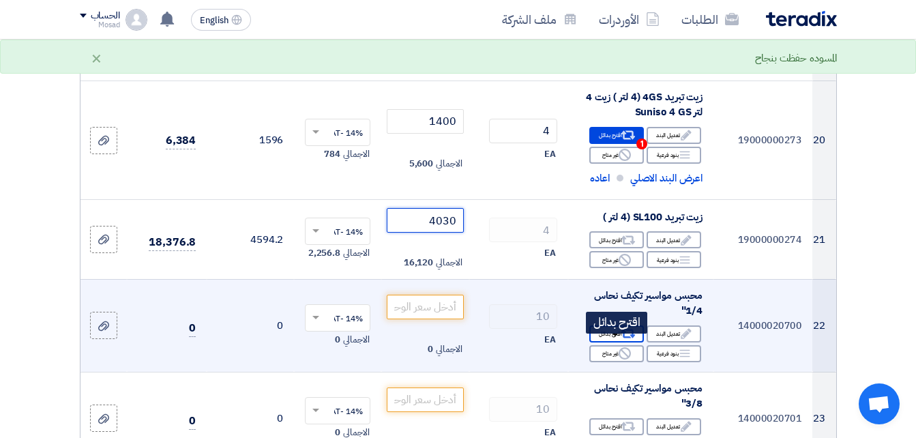
type input "4030"
click at [602, 342] on div "Alternative اقترح بدائل" at bounding box center [616, 333] width 55 height 17
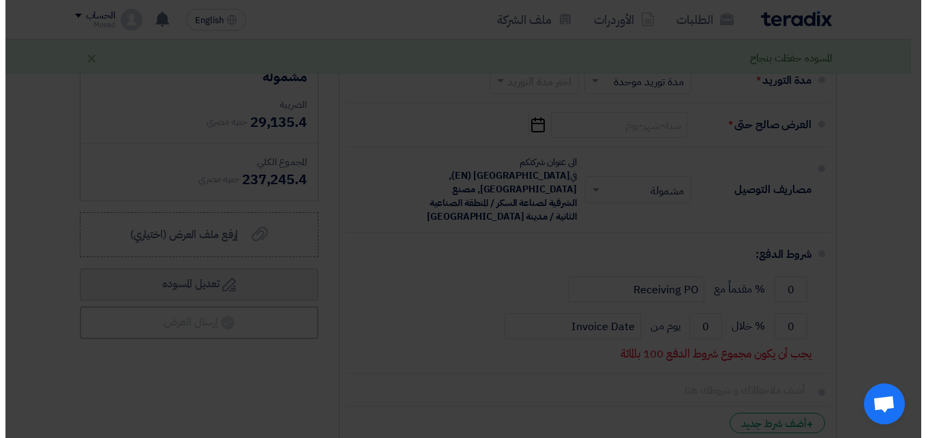
scroll to position [1215, 0]
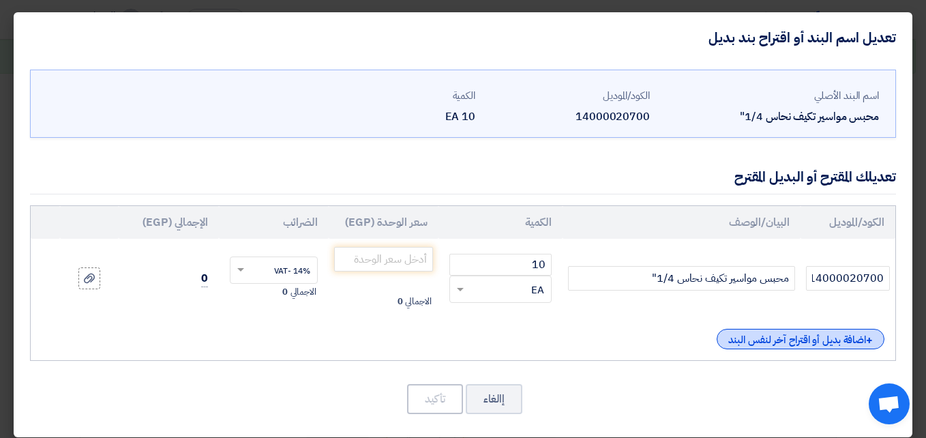
click at [741, 339] on div "+ اضافة بديل أو اقتراح آخر لنفس البند" at bounding box center [801, 339] width 168 height 20
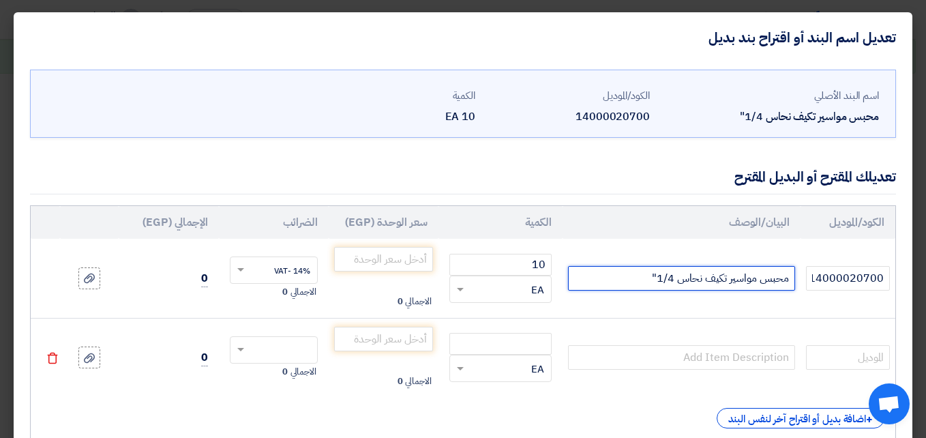
click at [624, 281] on input "محبس مواسير تكيف نحاس 1/4"" at bounding box center [681, 278] width 226 height 25
drag, startPoint x: 621, startPoint y: 280, endPoint x: 796, endPoint y: 267, distance: 175.1
click at [795, 267] on input "محبس مواسير تكيف نحاس 1/4" فاليو" at bounding box center [681, 278] width 226 height 25
type input "محبس مواسير تكيف نحاس 1/4" فاليو"
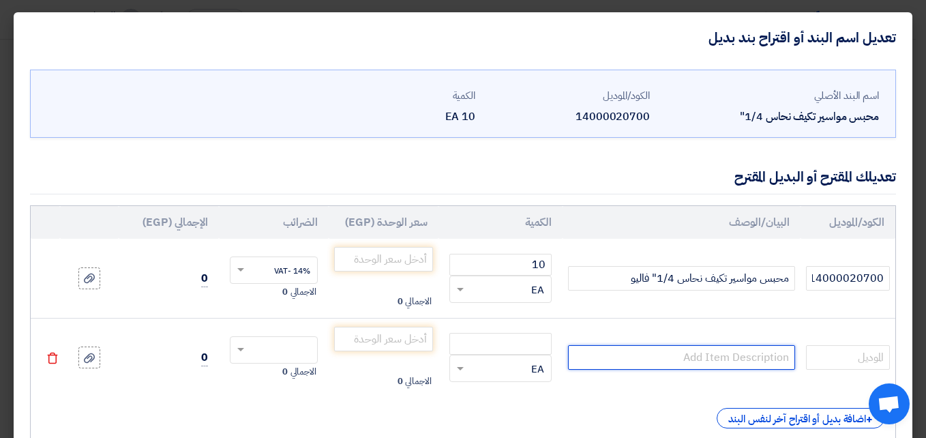
click at [708, 353] on input "text" at bounding box center [681, 357] width 226 height 25
paste input "محبس مواسير تكيف نحاس 1/4" فاليو"
type input "محبس مواسير تكيف نحاس 1/4" كاريير"
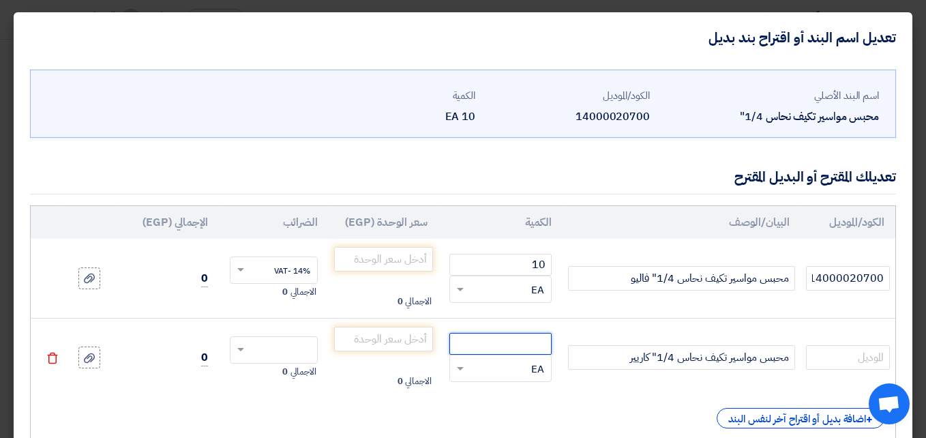
click at [520, 338] on input "number" at bounding box center [500, 344] width 102 height 22
type input "10"
click at [417, 256] on input "number" at bounding box center [383, 259] width 99 height 25
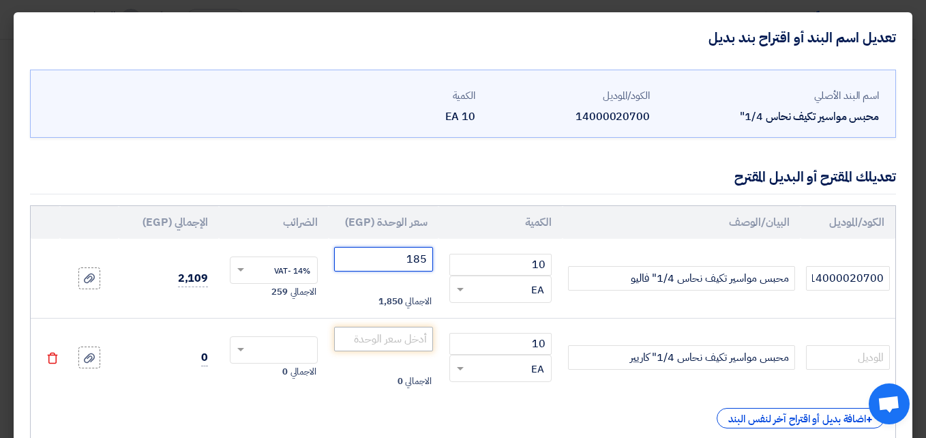
type input "185"
click at [389, 334] on input "number" at bounding box center [383, 339] width 99 height 25
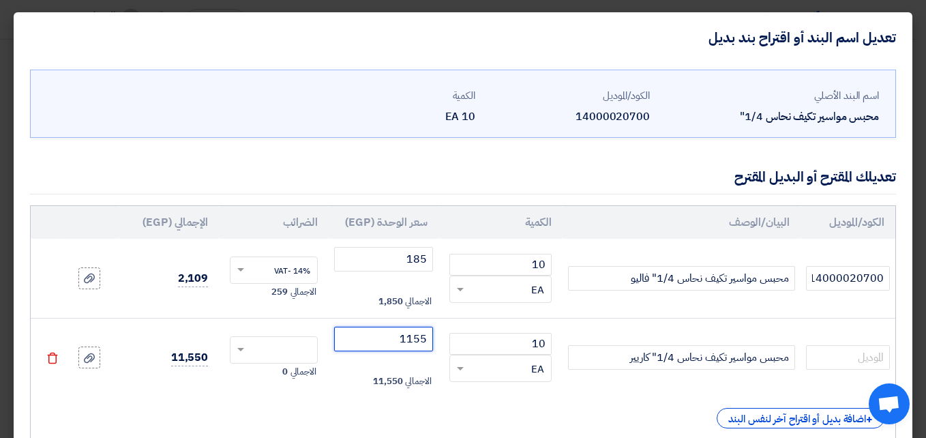
type input "1155"
click at [283, 355] on input "text" at bounding box center [283, 351] width 58 height 22
click at [310, 372] on span "14% -VAT" at bounding box center [292, 375] width 36 height 12
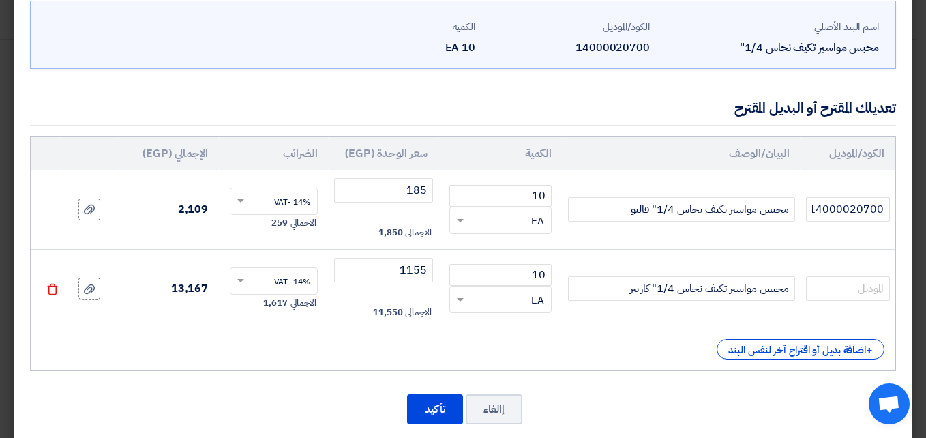
scroll to position [91, 0]
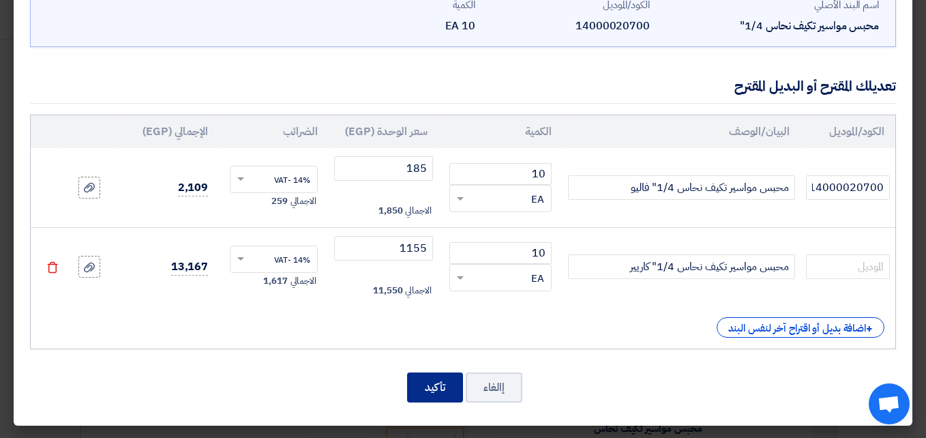
click at [443, 383] on button "تأكيد" at bounding box center [435, 387] width 56 height 30
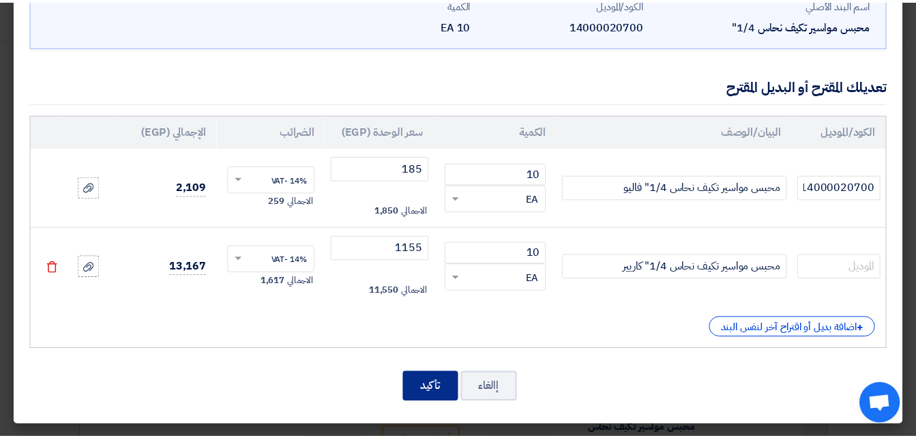
scroll to position [2692, 0]
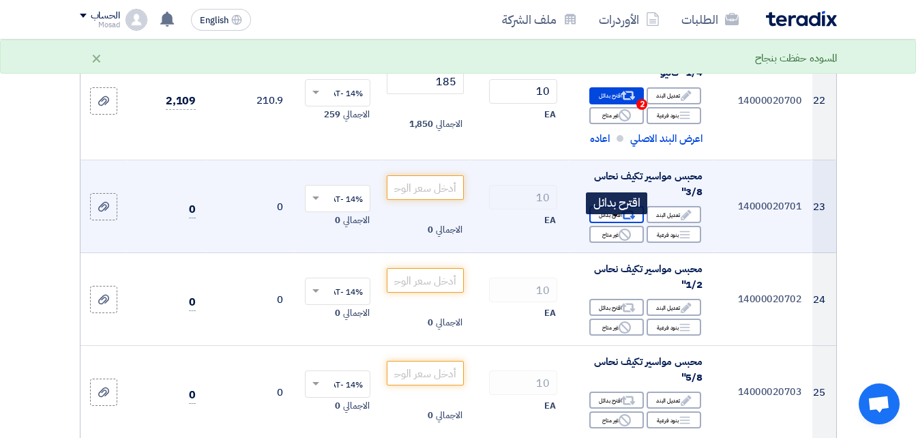
click at [632, 221] on icon "Alternative" at bounding box center [628, 215] width 14 height 14
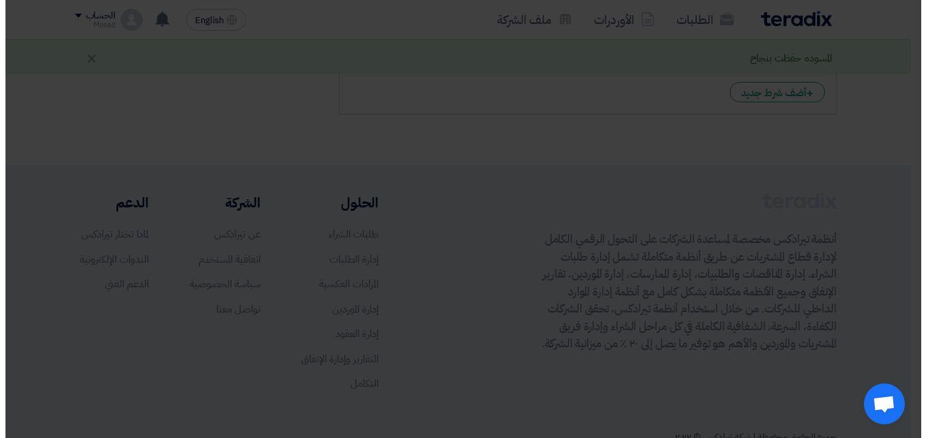
scroll to position [1215, 0]
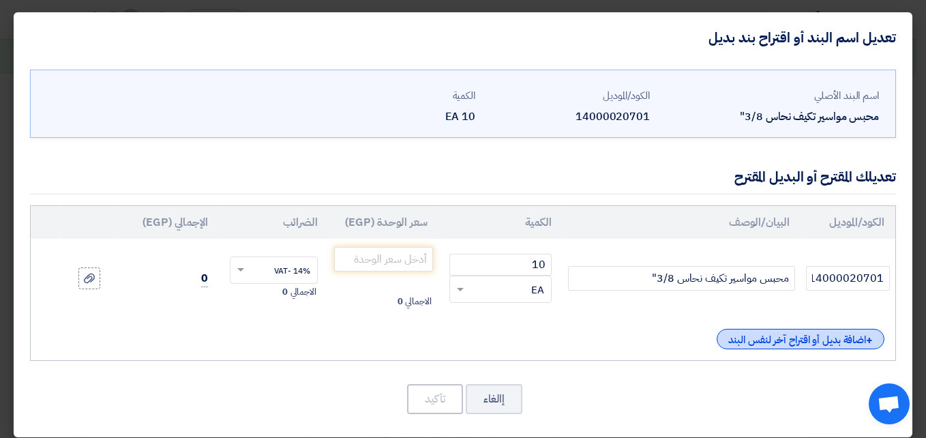
click at [736, 331] on div "+ اضافة بديل أو اقتراح آخر لنفس البند" at bounding box center [801, 339] width 168 height 20
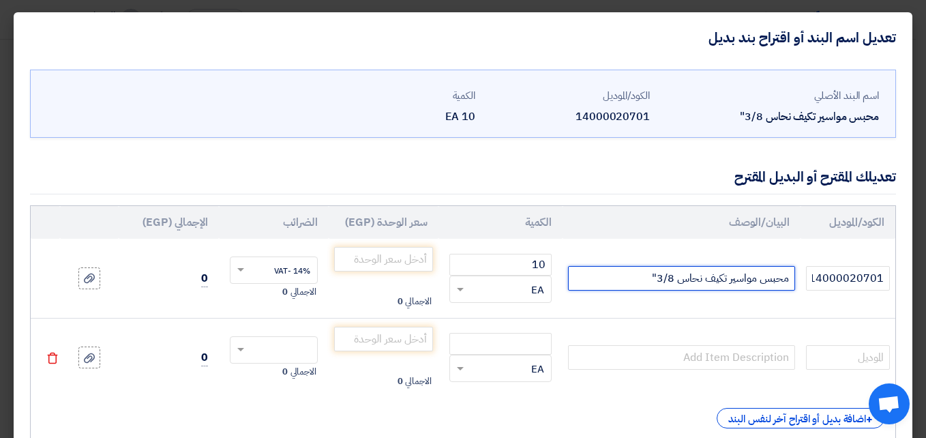
drag, startPoint x: 626, startPoint y: 275, endPoint x: 797, endPoint y: 272, distance: 171.2
click at [797, 272] on td "محبس مواسير تكيف نحاس 3/8"" at bounding box center [681, 278] width 237 height 79
paste input "فاليو"
type input "محبس مواسير تكيف نحاس 3/8" فاليو"
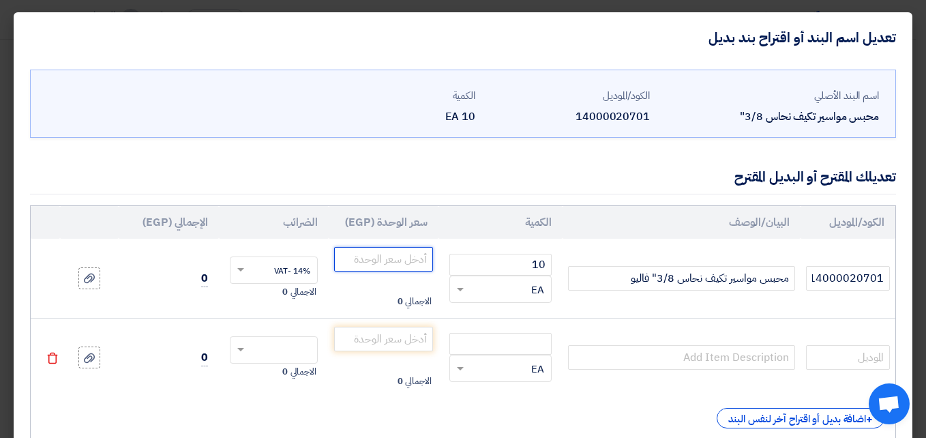
click at [411, 260] on input "number" at bounding box center [383, 259] width 99 height 25
type input "235"
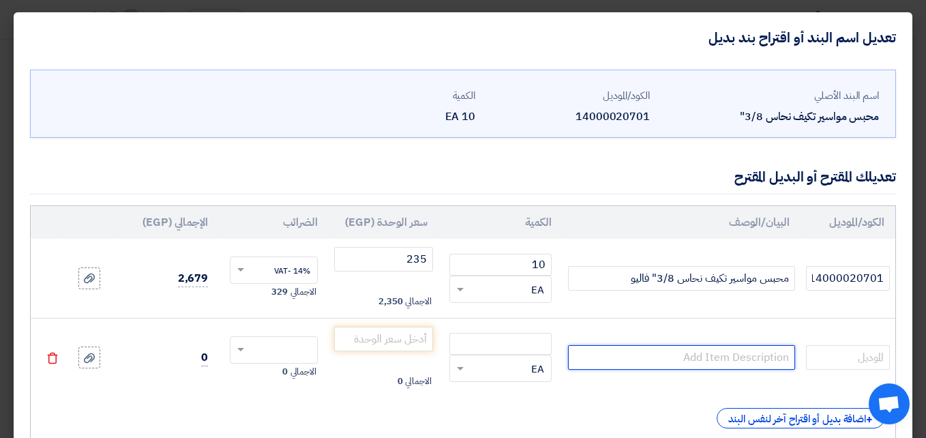
click at [664, 359] on input "text" at bounding box center [681, 357] width 226 height 25
paste input "محبس مواسير تكيف نحاس 3/8" كاريير"
type input "محبس مواسير تكيف نحاس 3/8" كاريير"
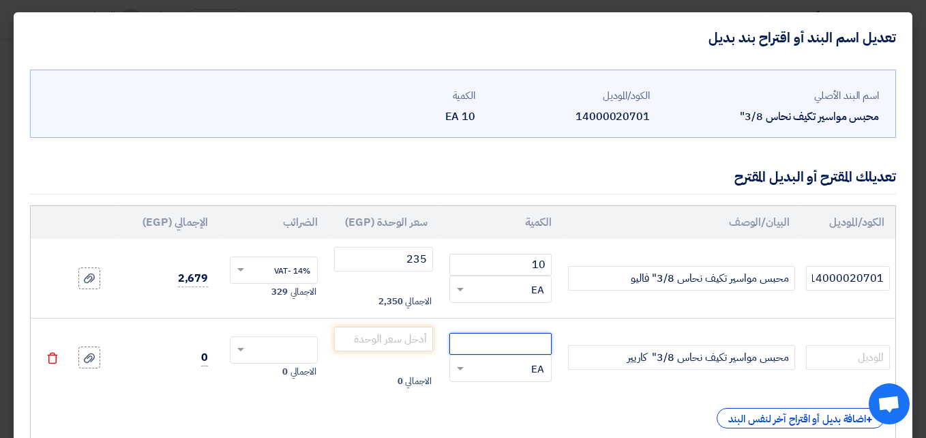
click at [539, 344] on input "number" at bounding box center [500, 344] width 102 height 22
type input "10"
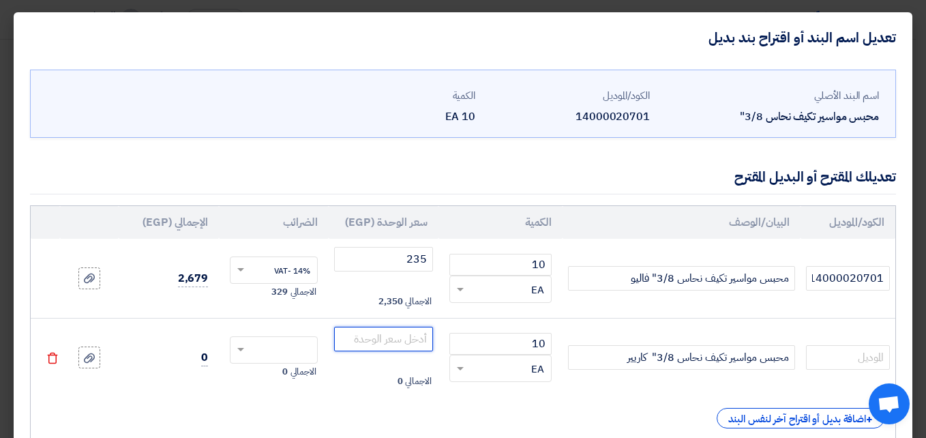
click at [386, 331] on input "number" at bounding box center [383, 339] width 99 height 25
click at [303, 342] on input "text" at bounding box center [283, 351] width 58 height 22
type input "1740"
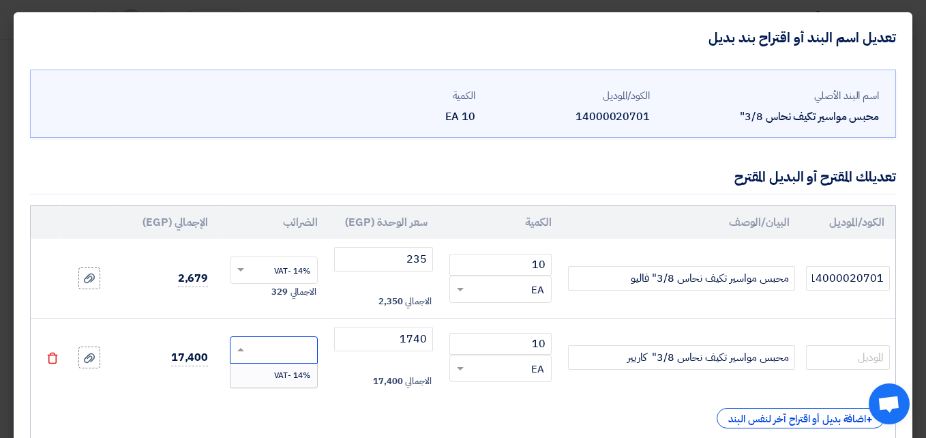
click at [293, 369] on span "14% -VAT" at bounding box center [292, 375] width 36 height 12
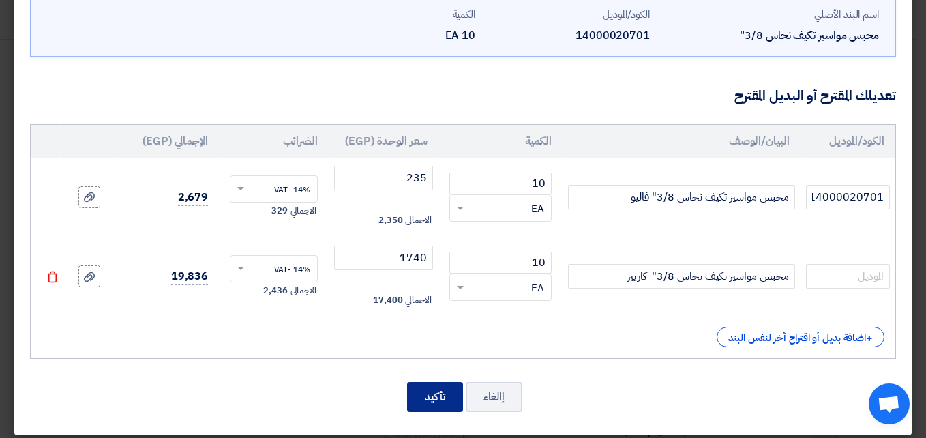
scroll to position [91, 0]
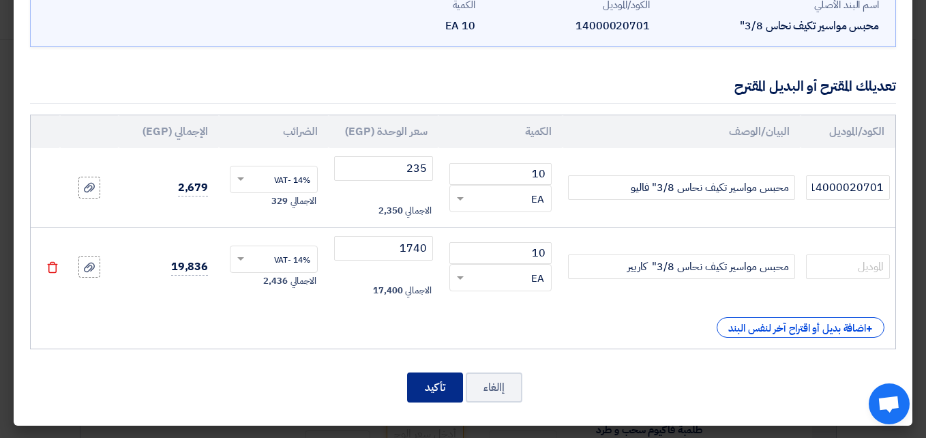
click at [447, 380] on button "تأكيد" at bounding box center [435, 387] width 56 height 30
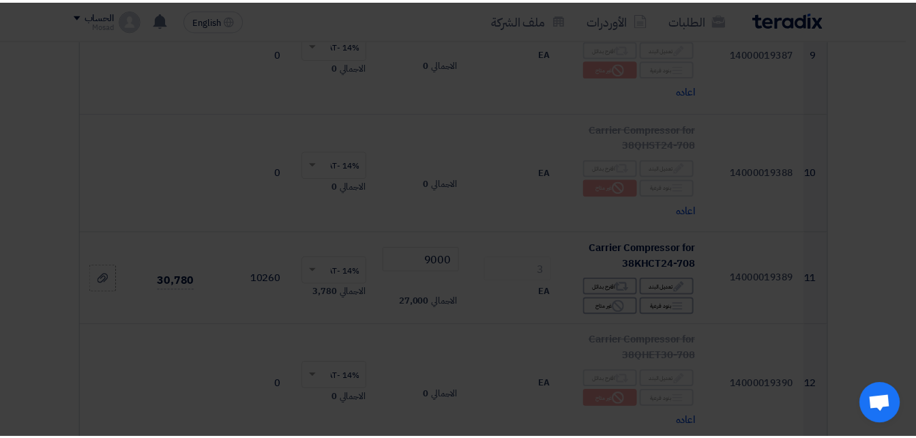
scroll to position [2692, 0]
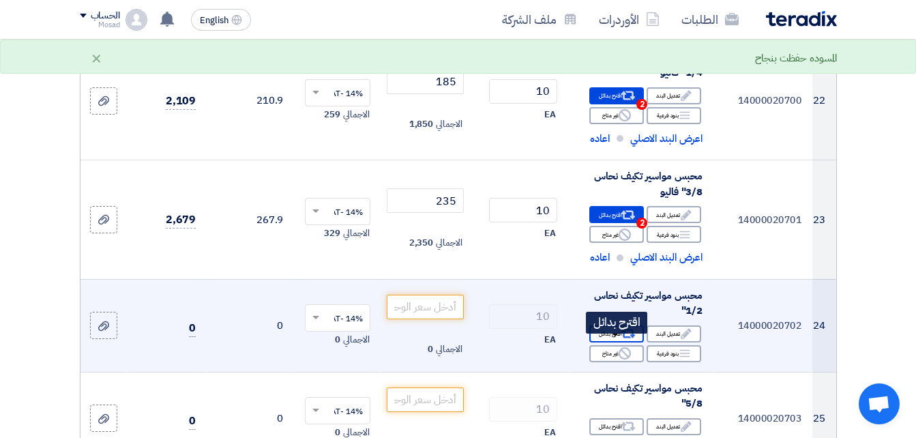
click at [627, 340] on icon "Alternative" at bounding box center [628, 334] width 14 height 14
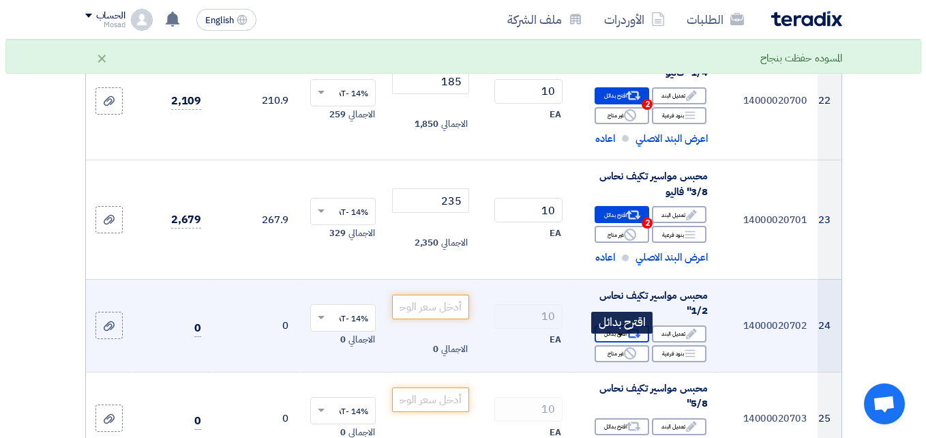
scroll to position [1215, 0]
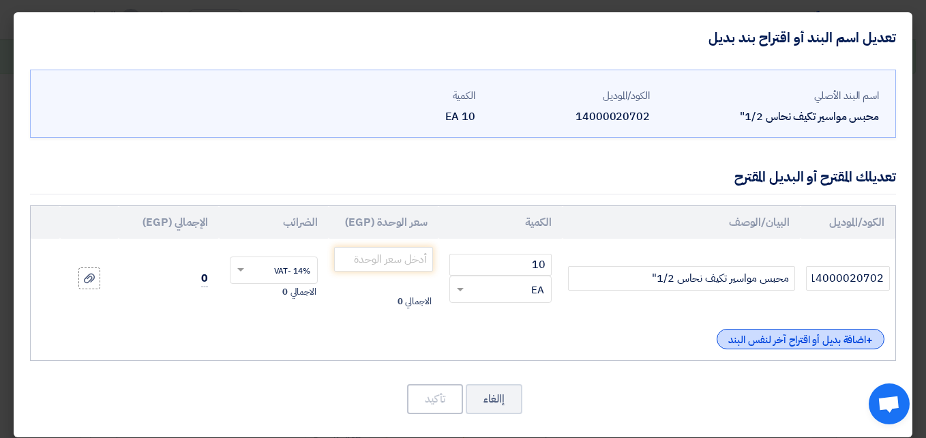
click at [746, 331] on div "+ اضافة بديل أو اقتراح آخر لنفس البند" at bounding box center [801, 339] width 168 height 20
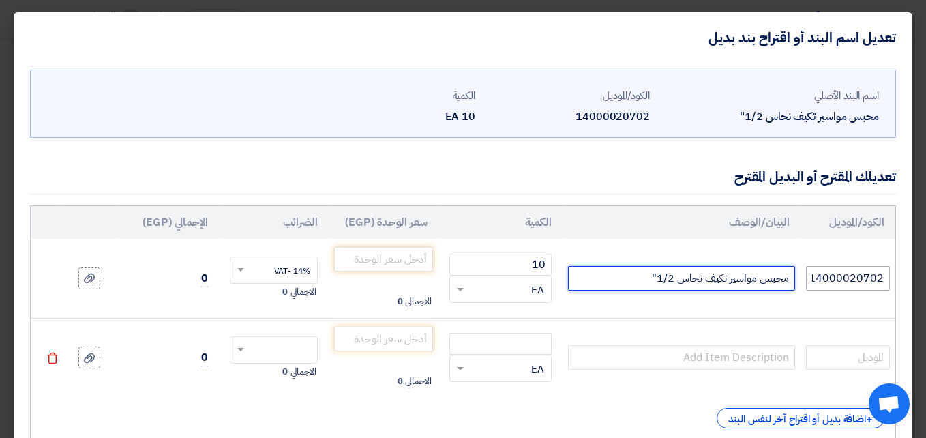
drag, startPoint x: 606, startPoint y: 278, endPoint x: 845, endPoint y: 269, distance: 238.8
click at [845, 269] on tr "14000020702 محبس مواسير تكيف نحاس 1/2" 10 RFQ_STEP1.ITEMS.2.TYPE_PLACEHOLDER" at bounding box center [463, 278] width 865 height 79
paste input "فاليو"
type input "محبس مواسير تكيف نحاس 1/2" فاليو"
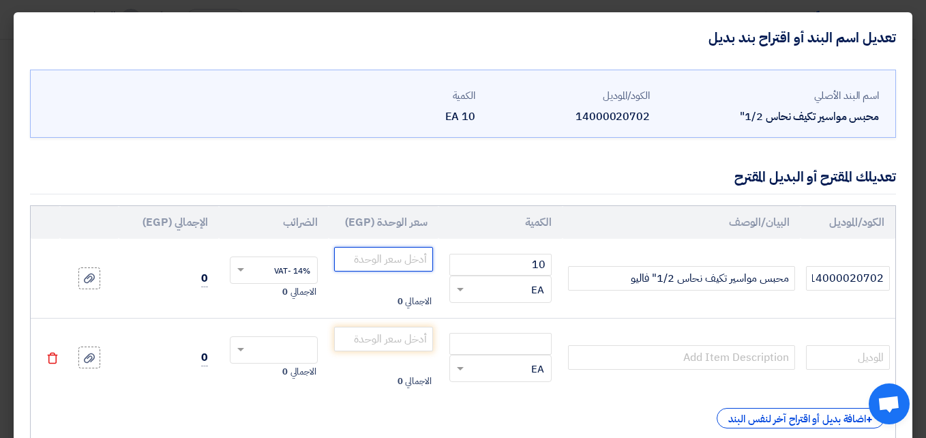
click at [433, 251] on input "number" at bounding box center [383, 259] width 99 height 25
type input "300"
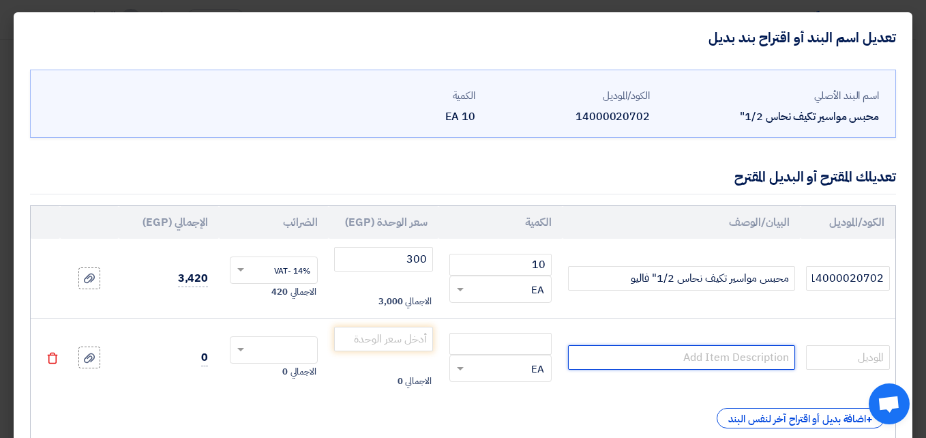
click at [659, 353] on input "text" at bounding box center [681, 357] width 226 height 25
paste input "محبس مواسير تكيف نحاس 1/2" كاريير"
type input "محبس مواسير تكيف نحاس 1/2" كاريير"
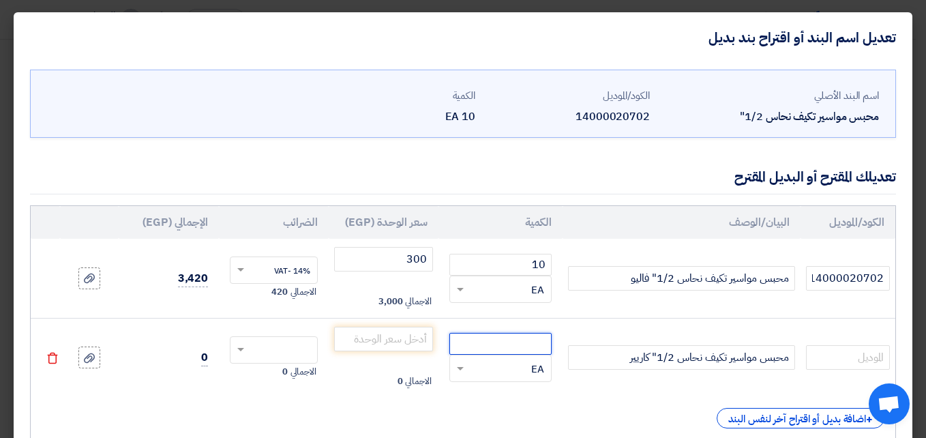
click at [502, 346] on input "number" at bounding box center [500, 344] width 102 height 22
type input "10"
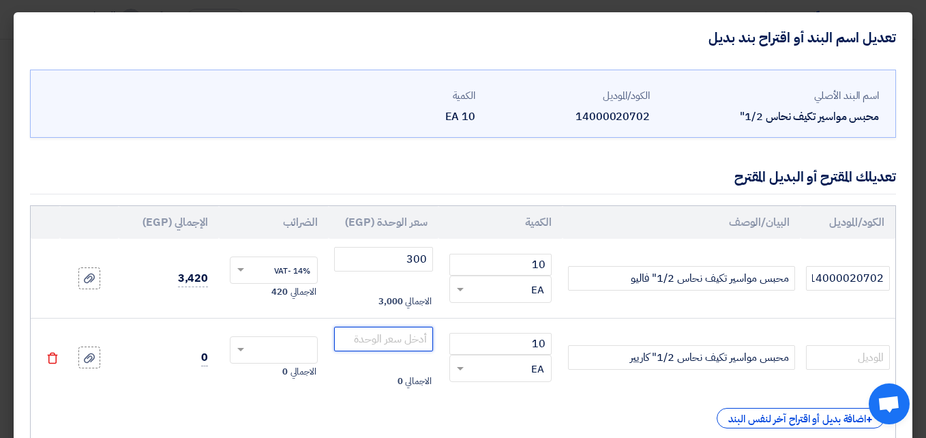
click at [414, 344] on input "number" at bounding box center [383, 339] width 99 height 25
type input "2730"
click at [280, 352] on input "text" at bounding box center [283, 351] width 58 height 22
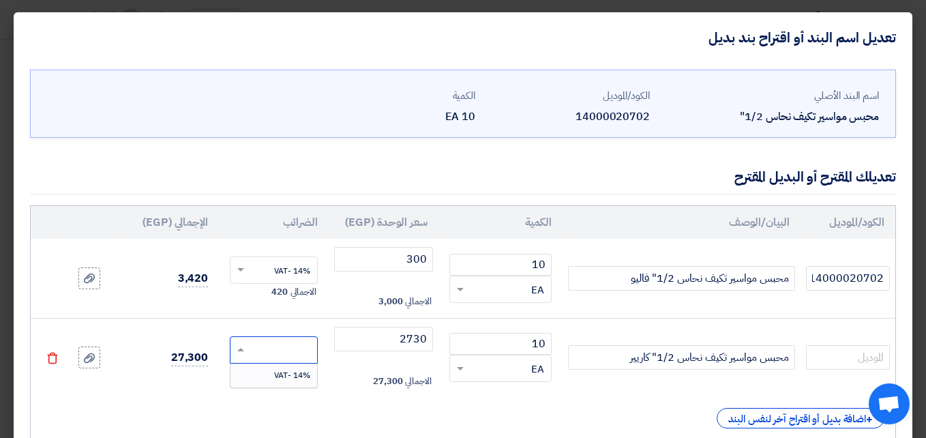
click at [298, 370] on span "14% -VAT" at bounding box center [292, 375] width 36 height 12
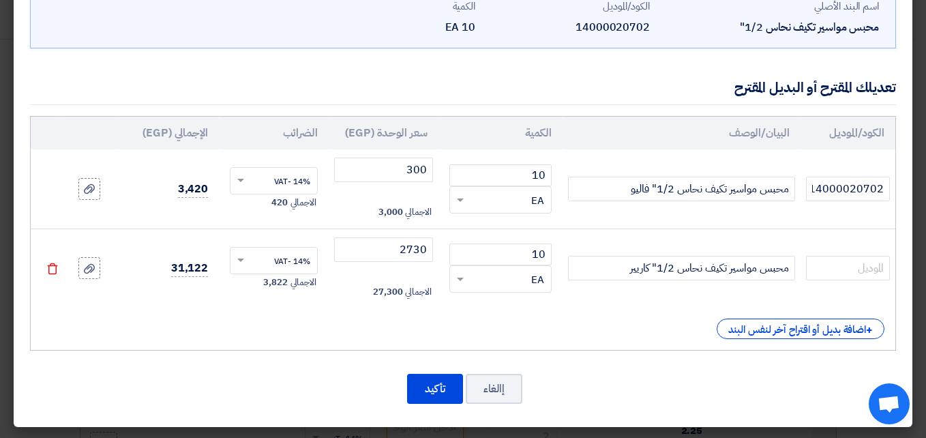
scroll to position [91, 0]
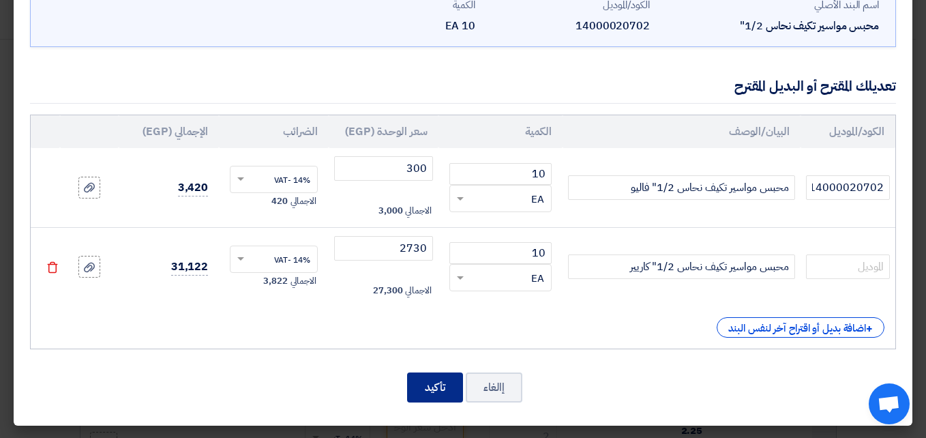
click at [444, 376] on button "تأكيد" at bounding box center [435, 387] width 56 height 30
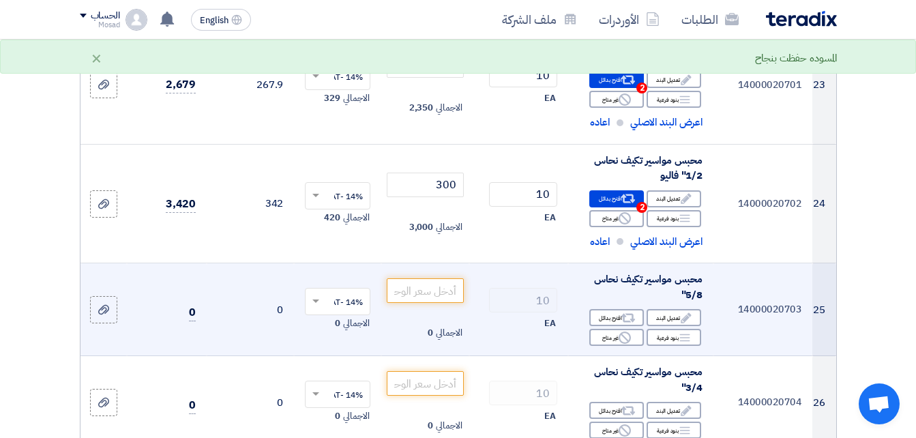
scroll to position [2829, 0]
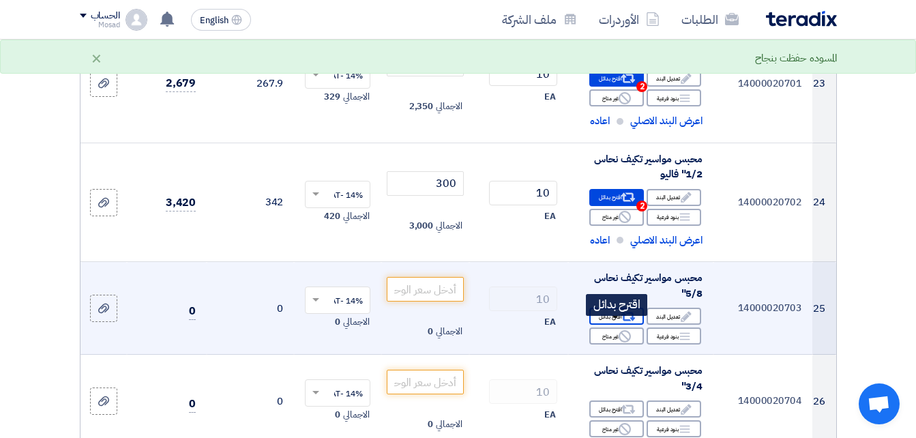
click at [625, 321] on icon "Alternative" at bounding box center [628, 317] width 14 height 14
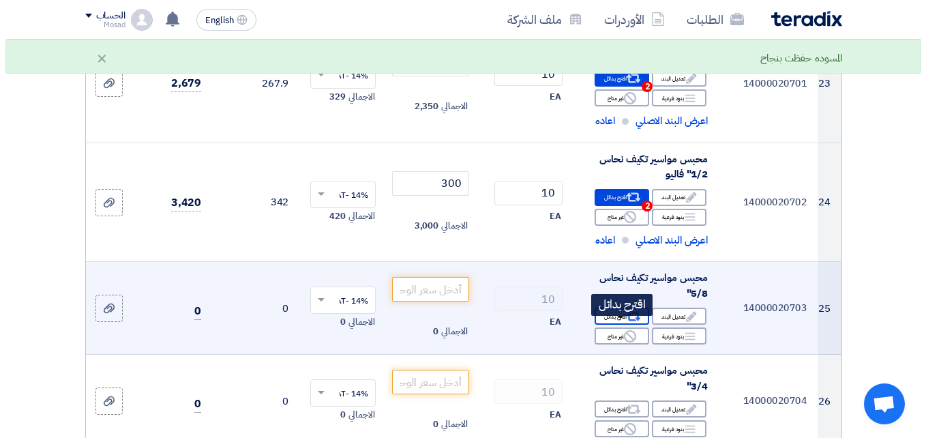
scroll to position [1352, 0]
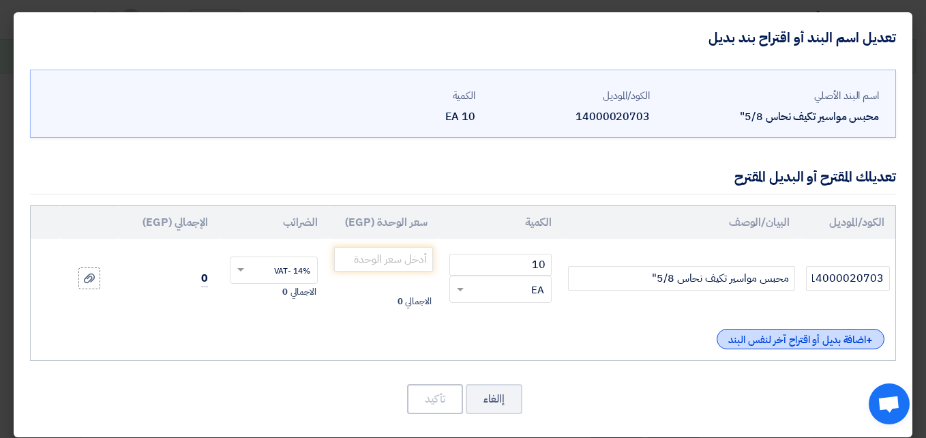
click at [760, 342] on div "+ اضافة بديل أو اقتراح آخر لنفس البند" at bounding box center [801, 339] width 168 height 20
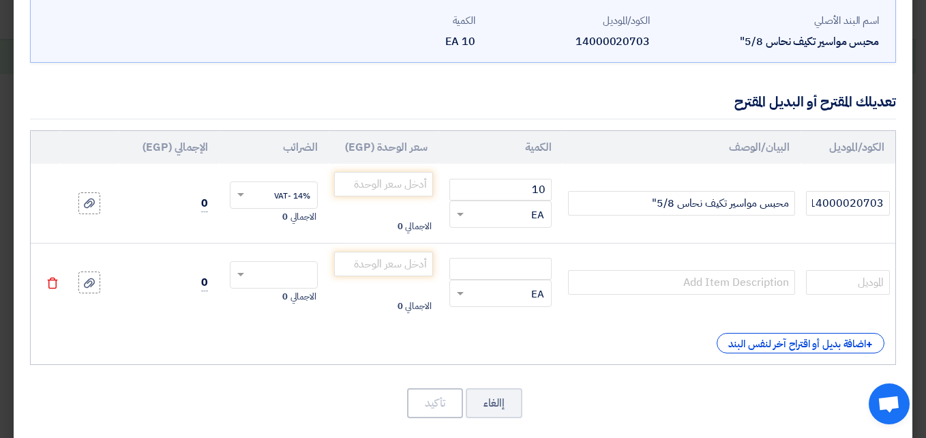
scroll to position [91, 0]
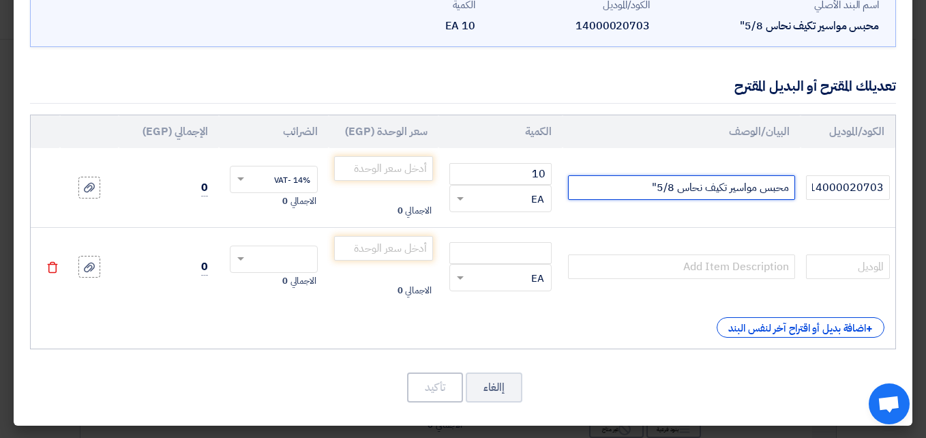
drag, startPoint x: 640, startPoint y: 188, endPoint x: 827, endPoint y: 164, distance: 189.1
click at [827, 164] on tr "14000020703 محبس مواسير تكيف نحاس 5/8" 10 RFQ_STEP1.ITEMS.2.TYPE_PLACEHOLDER" at bounding box center [463, 187] width 865 height 79
paste input "فاليو"
type input "محبس مواسير تكيف نحاس 5/8" فاليو"
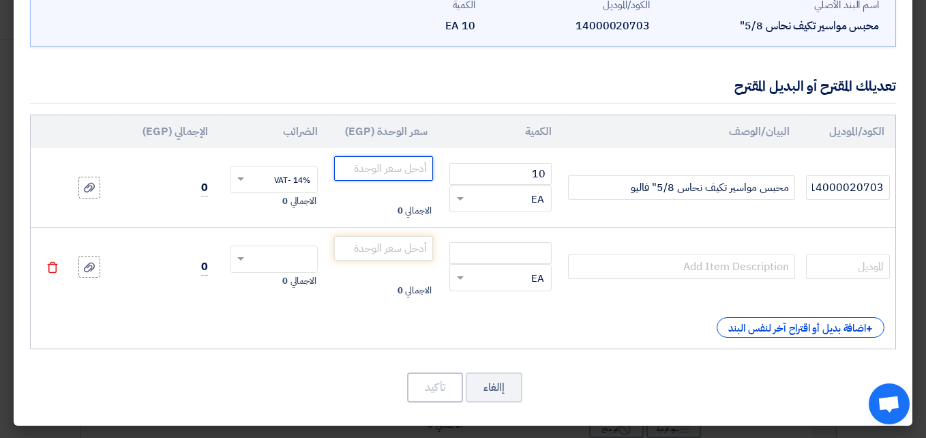
click at [411, 167] on input "number" at bounding box center [383, 168] width 99 height 25
type input "480"
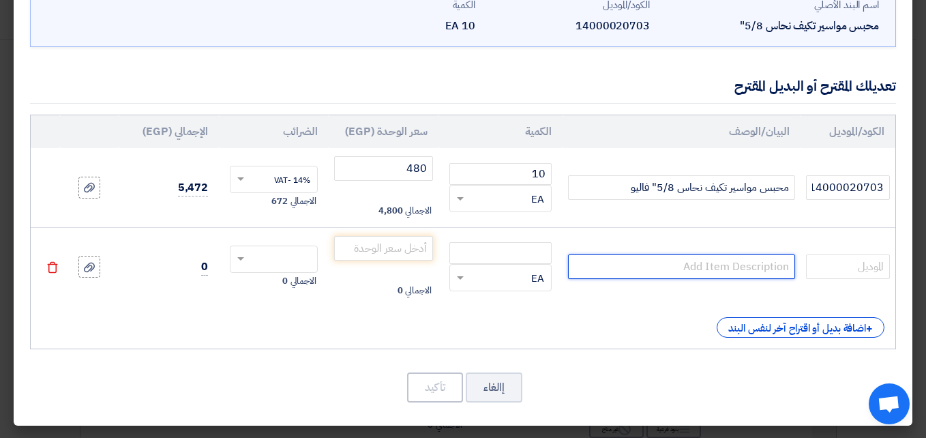
click at [684, 263] on input "text" at bounding box center [681, 266] width 226 height 25
paste input "محبس مواسير تكيف نحاس 5/8" كاريير"
type input "محبس مواسير تكيف نحاس 5/8" كاريير"
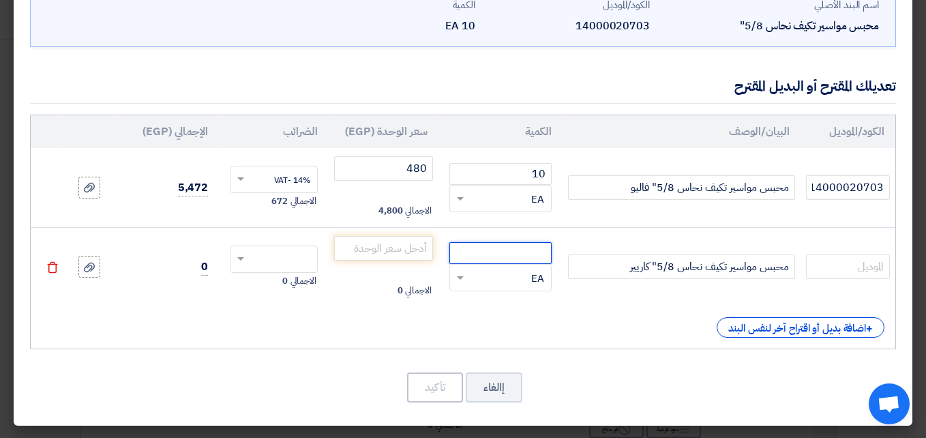
click at [539, 256] on input "number" at bounding box center [500, 253] width 102 height 22
type input "10"
click at [418, 240] on input "number" at bounding box center [383, 248] width 99 height 25
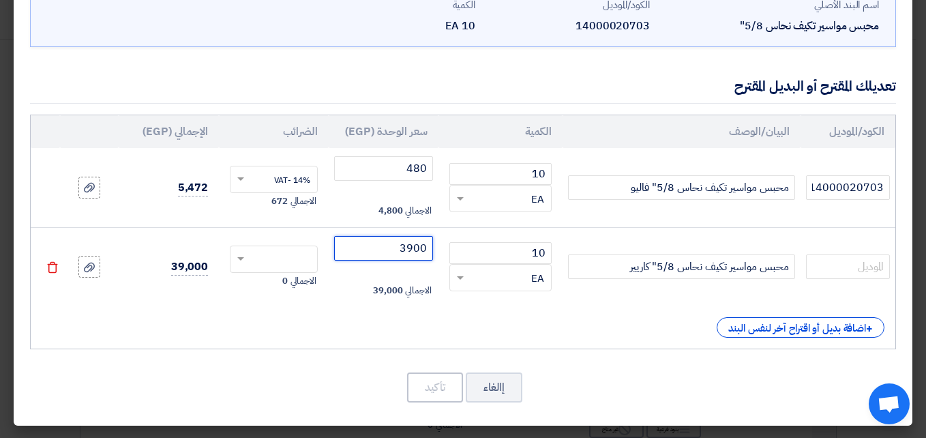
click at [263, 255] on input "text" at bounding box center [283, 261] width 58 height 22
type input "3900"
click at [286, 289] on span "14% -VAT" at bounding box center [292, 284] width 36 height 12
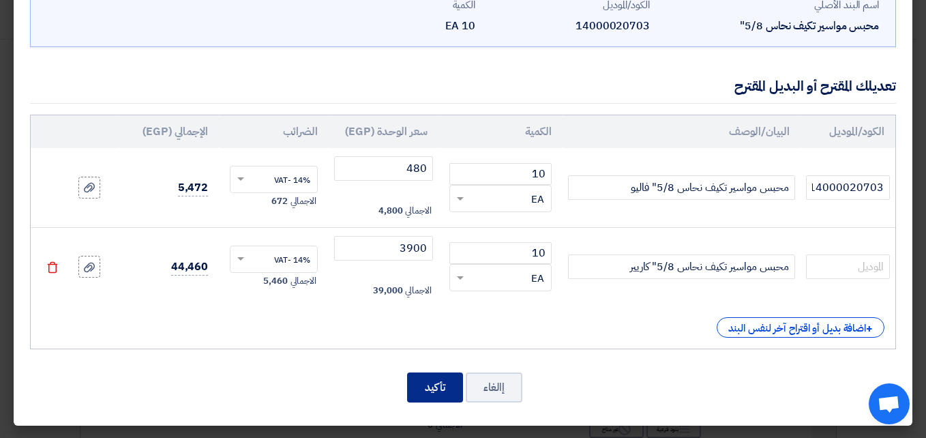
click at [438, 385] on button "تأكيد" at bounding box center [435, 387] width 56 height 30
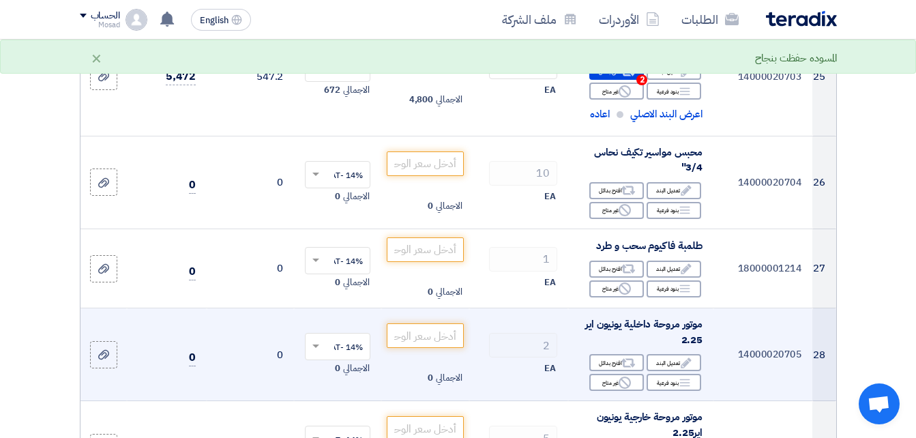
scroll to position [3050, 0]
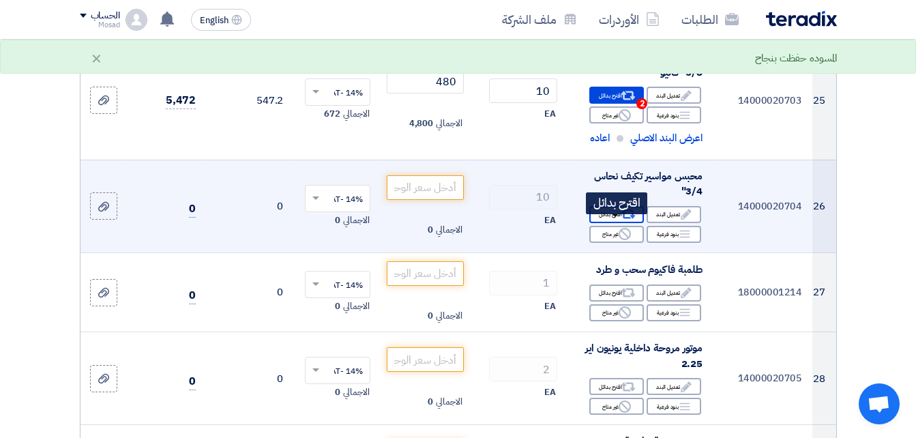
click at [612, 221] on div "Alternative اقترح بدائل" at bounding box center [616, 214] width 55 height 17
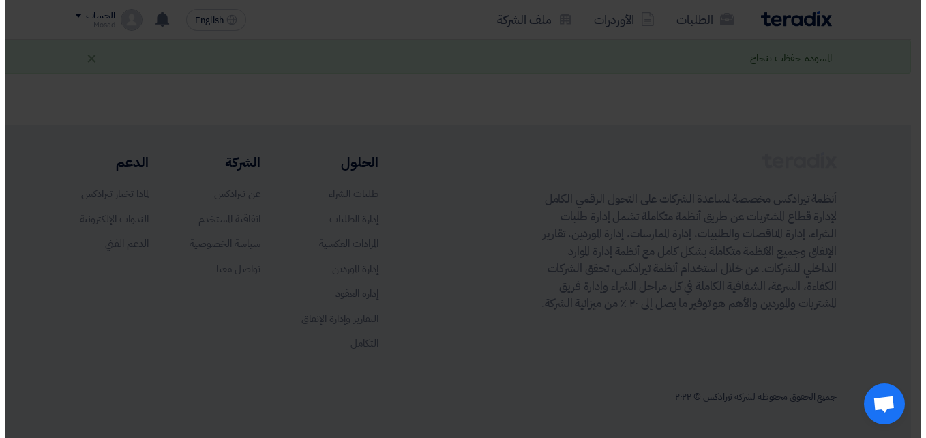
scroll to position [1335, 0]
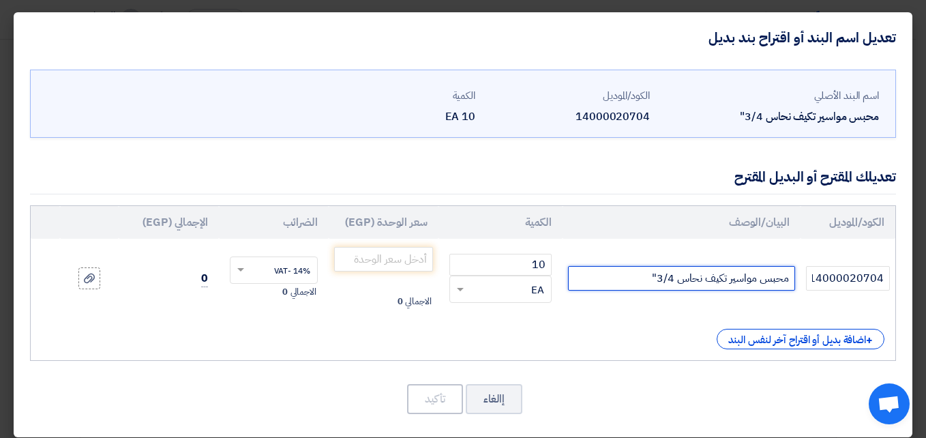
drag, startPoint x: 640, startPoint y: 275, endPoint x: 792, endPoint y: 277, distance: 152.1
click at [792, 277] on input "محبس مواسير تكيف نحاس 3/4"" at bounding box center [681, 278] width 226 height 25
paste input "فاليو"
type input "محبس مواسير تكيف نحاس 3/4" فاليو"
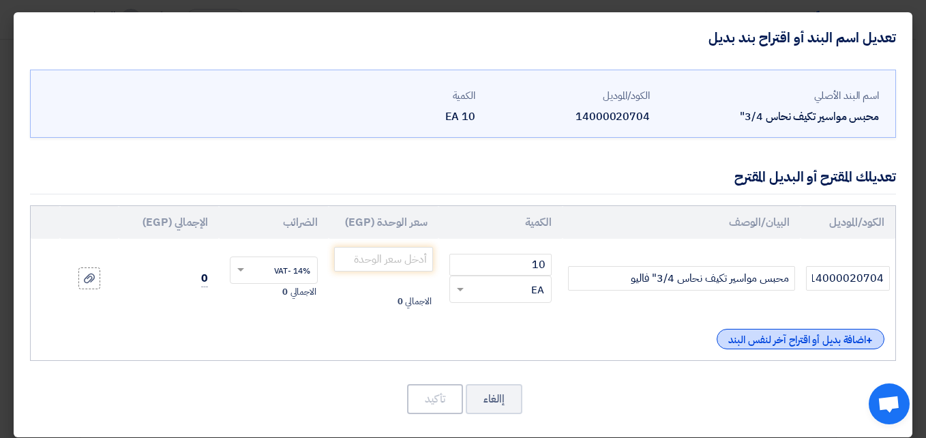
click at [788, 335] on div "+ اضافة بديل أو اقتراح آخر لنفس البند" at bounding box center [801, 339] width 168 height 20
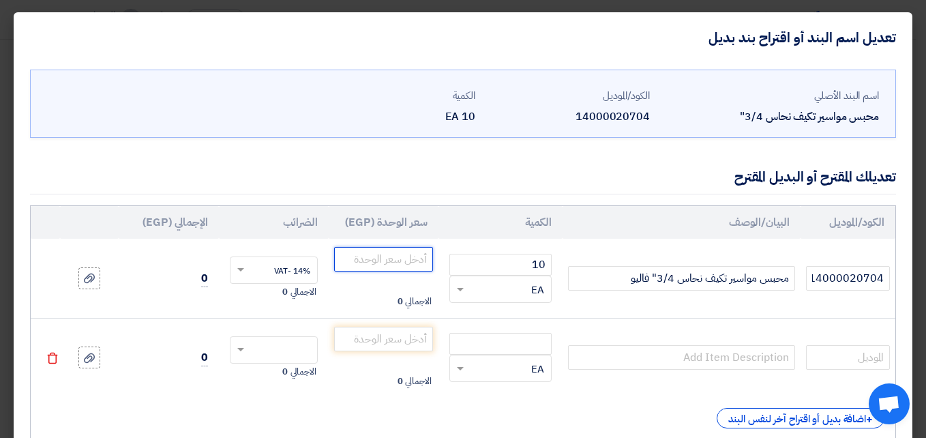
click at [415, 262] on input "number" at bounding box center [383, 259] width 99 height 25
type input "525"
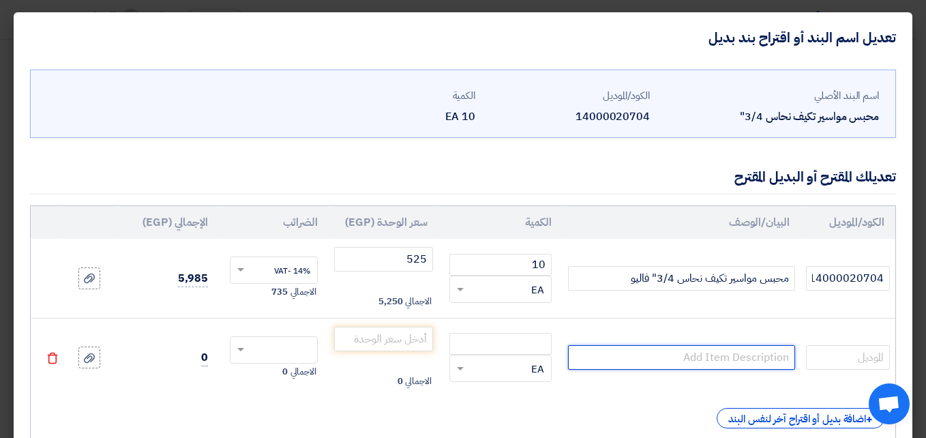
click at [652, 353] on input "text" at bounding box center [681, 357] width 226 height 25
paste input "محبس مواسير تكيف نحاس 3/4" كاريير"
type input "محبس مواسير تكيف نحاس 3/4" كاريير"
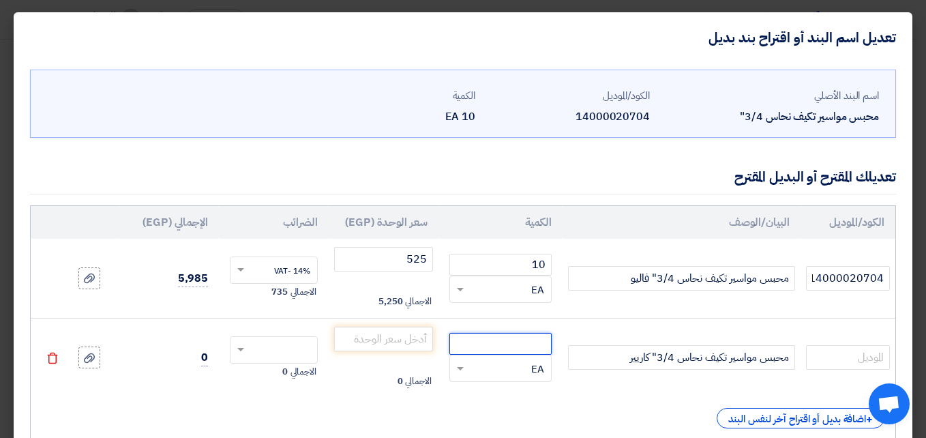
click at [533, 349] on input "number" at bounding box center [500, 344] width 102 height 22
type input "10"
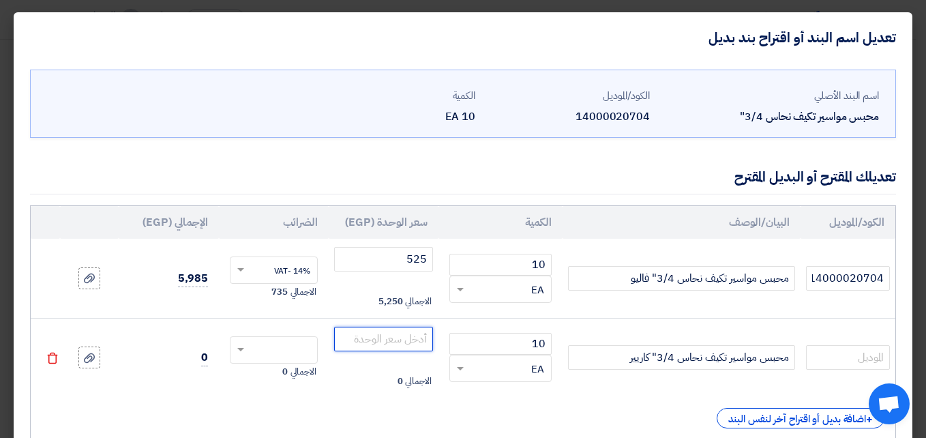
click at [388, 330] on input "number" at bounding box center [383, 339] width 99 height 25
click at [288, 352] on input "text" at bounding box center [283, 351] width 58 height 22
type input "5040"
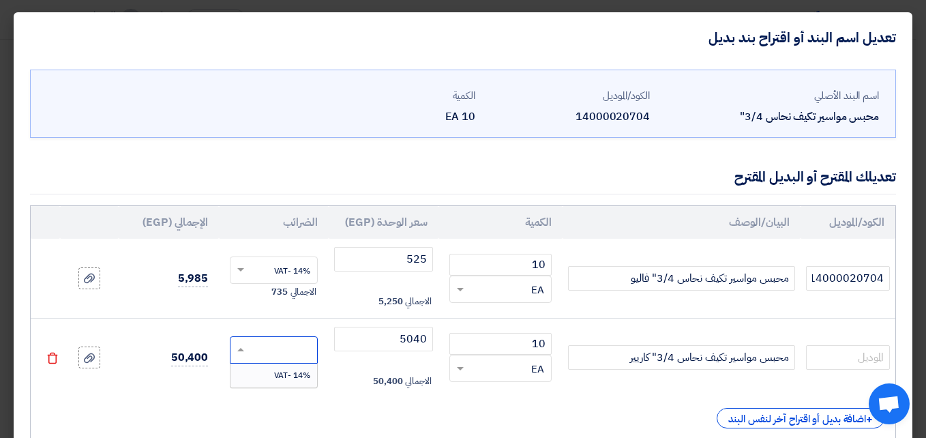
click at [309, 375] on span "14% -VAT" at bounding box center [292, 375] width 36 height 12
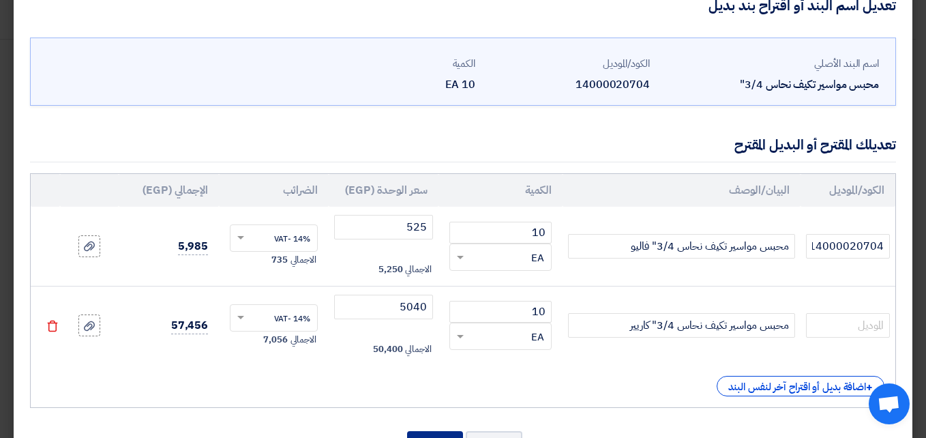
scroll to position [91, 0]
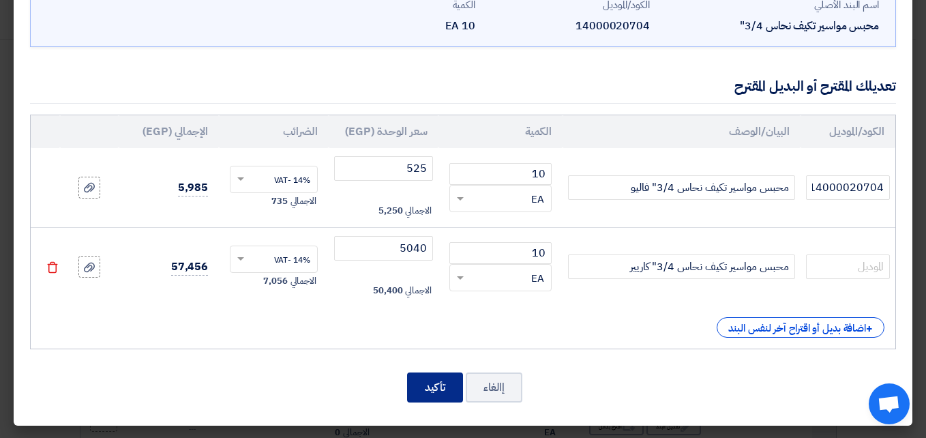
click at [453, 387] on button "تأكيد" at bounding box center [435, 387] width 56 height 30
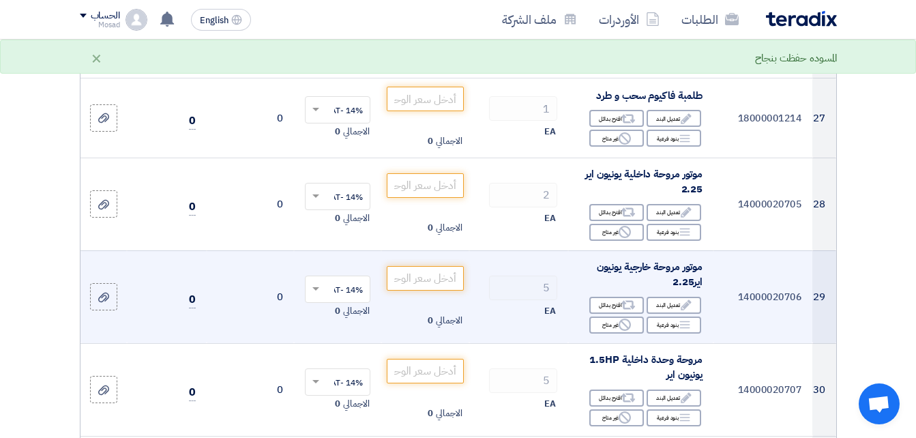
scroll to position [3220, 0]
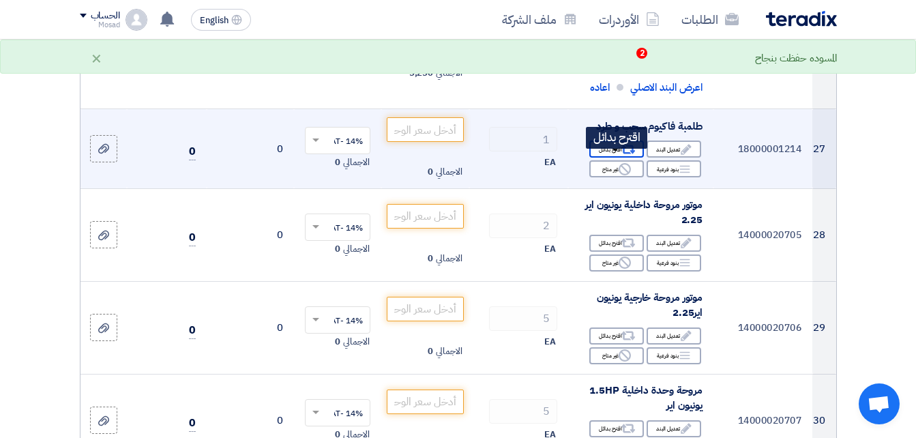
click at [609, 158] on div "Alternative اقترح بدائل" at bounding box center [616, 148] width 55 height 17
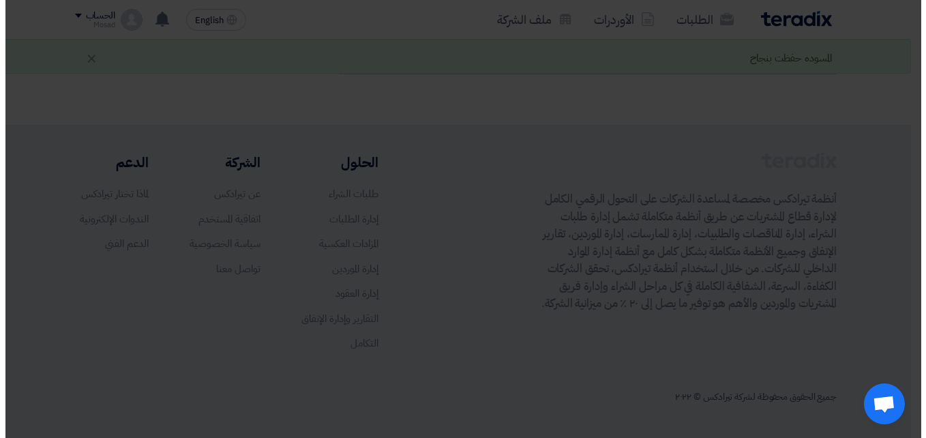
scroll to position [1385, 0]
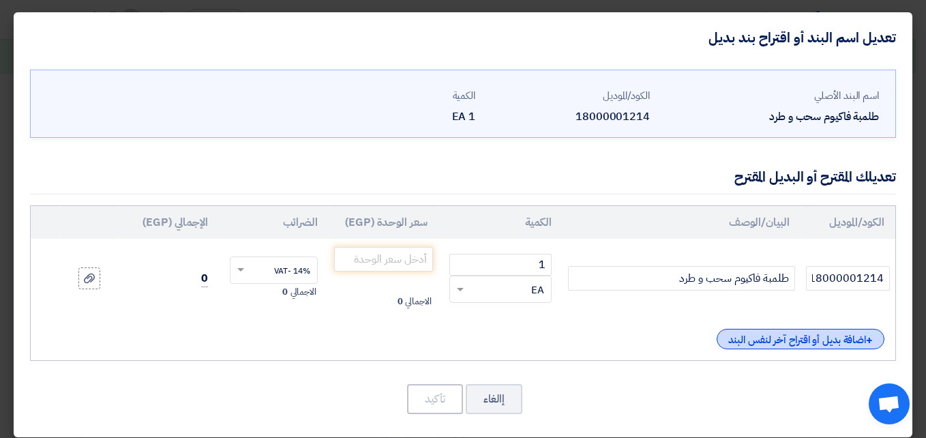
click at [737, 342] on div "+ اضافة بديل أو اقتراح آخر لنفس البند" at bounding box center [801, 339] width 168 height 20
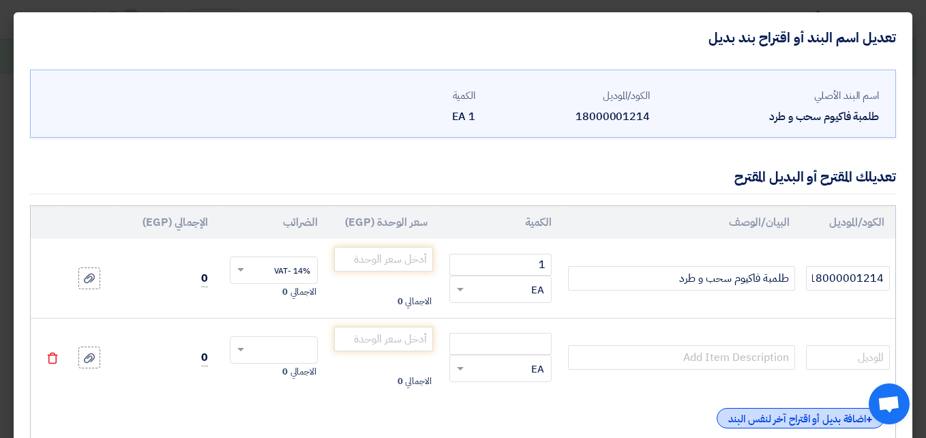
click at [774, 413] on div "+ اضافة بديل أو اقتراح آخر لنفس البند" at bounding box center [801, 418] width 168 height 20
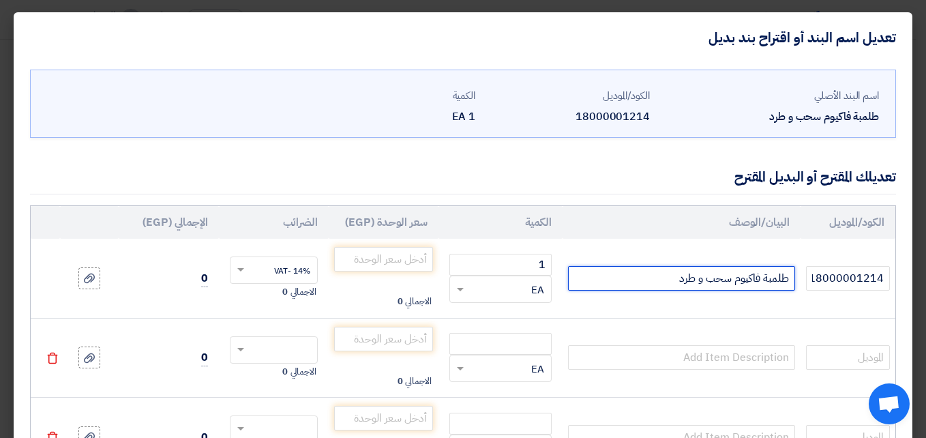
drag, startPoint x: 647, startPoint y: 281, endPoint x: 790, endPoint y: 276, distance: 143.3
click at [790, 276] on input "طلمبة فاكيوم سحب و طرد" at bounding box center [681, 278] width 226 height 25
paste input "فاكيوم 1/2 حصان VALUE VE245N"
type input "فاكيوم 1/2 حصان VALUE VE245N"
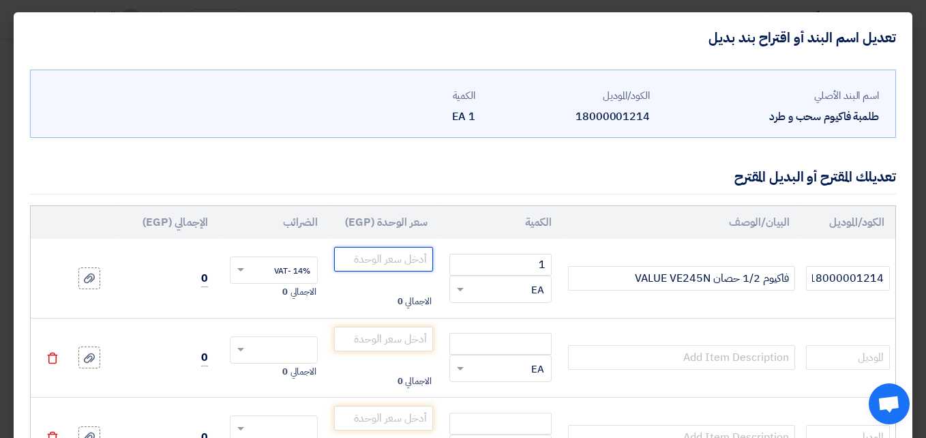
click at [416, 254] on input "number" at bounding box center [383, 259] width 99 height 25
type input "7100"
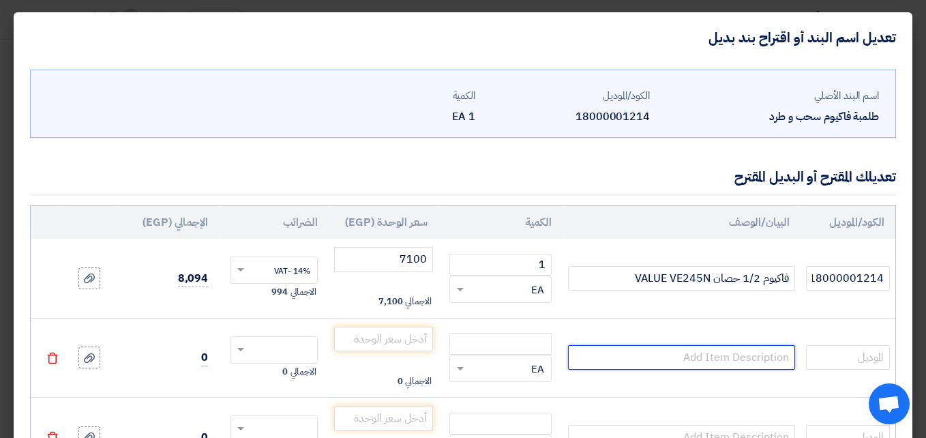
click at [694, 347] on input "text" at bounding box center [681, 357] width 226 height 25
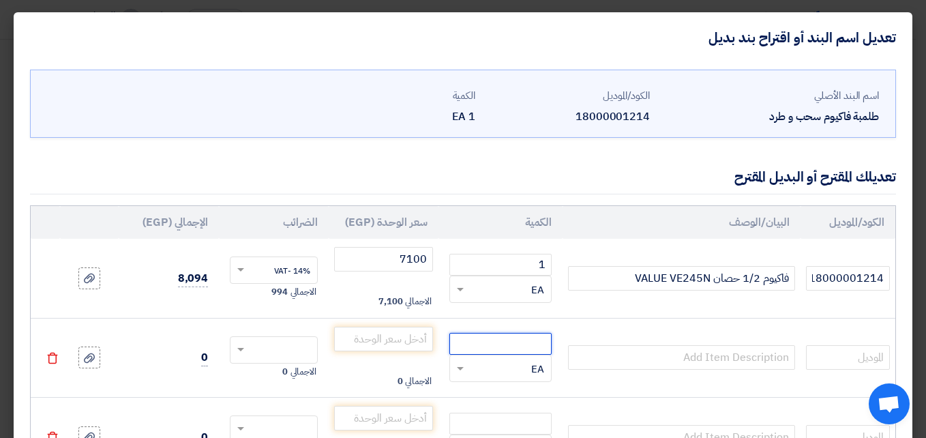
click at [548, 342] on input "number" at bounding box center [500, 344] width 102 height 22
type input "1"
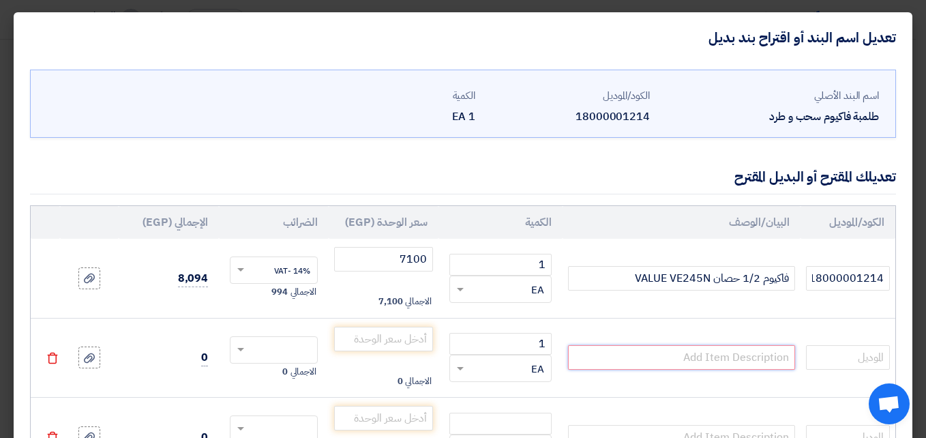
click at [648, 364] on input "text" at bounding box center [681, 357] width 226 height 25
paste input "طلمبة فاكيوم 1 حصان VALUE VE2100N"
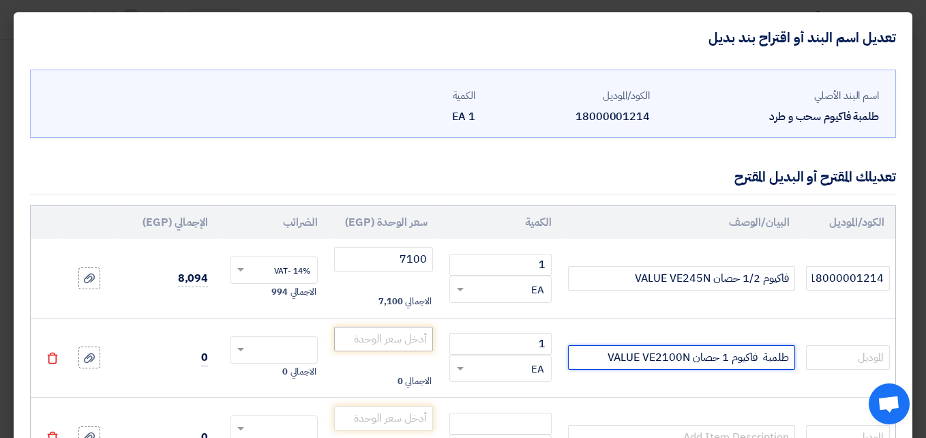
type input "طلمبة فاكيوم 1 حصان VALUE VE2100N"
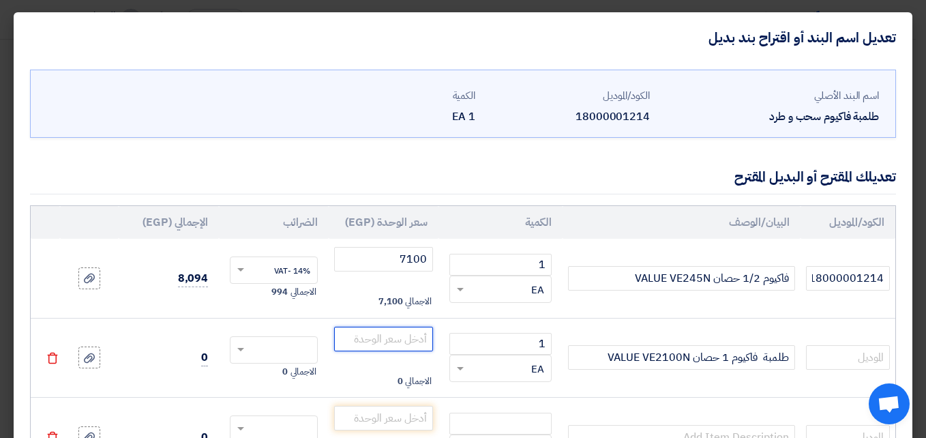
click at [394, 333] on input "number" at bounding box center [383, 339] width 99 height 25
click at [293, 348] on input "text" at bounding box center [283, 351] width 58 height 22
type input "12250"
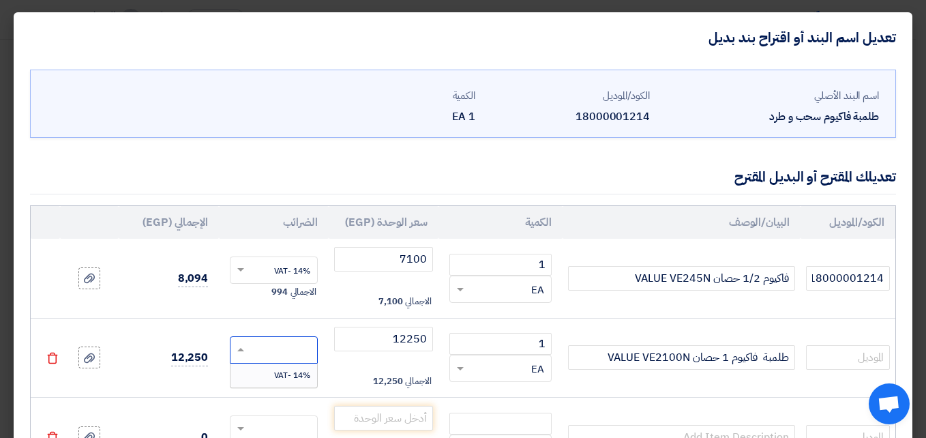
click at [295, 377] on span "14% -VAT" at bounding box center [292, 375] width 36 height 12
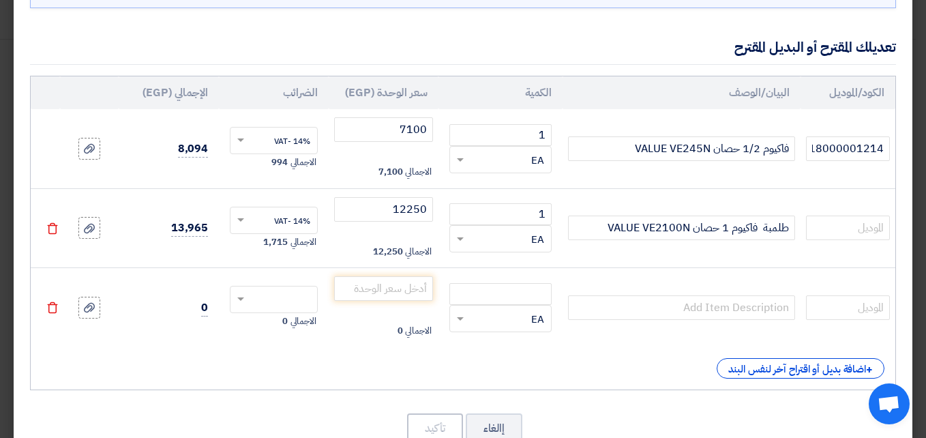
scroll to position [136, 0]
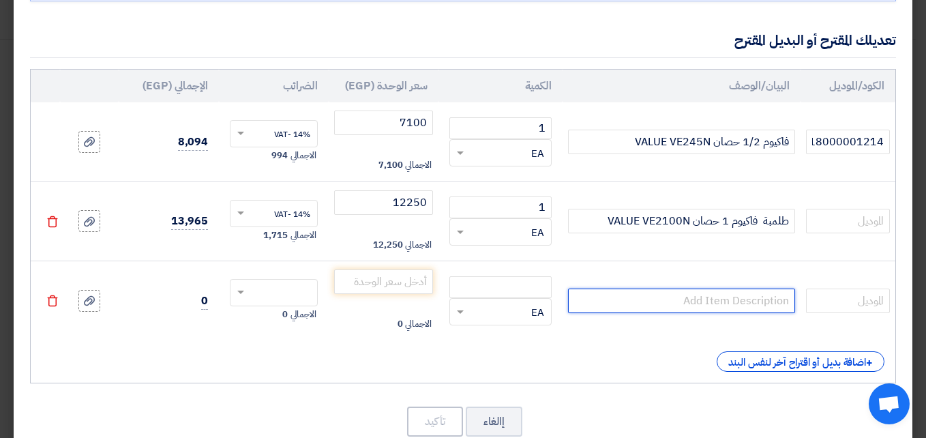
click at [720, 303] on input "text" at bounding box center [681, 300] width 226 height 25
click at [597, 295] on input "text" at bounding box center [681, 300] width 226 height 25
paste input "طلمبة فاكيوم 1 حصان VALUE V-i2120 R32سحب سريع بقوة 12 CFM,"
type input "طلمبة فاكيوم 1 حصان VALUE V-i2120 R32سحب سريع بقوة 12 CFM,"
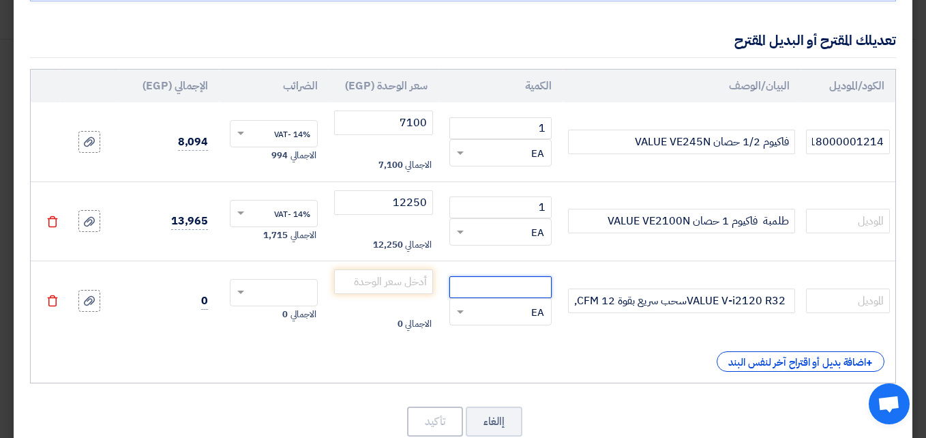
click at [524, 289] on input "number" at bounding box center [500, 287] width 102 height 22
type input "1"
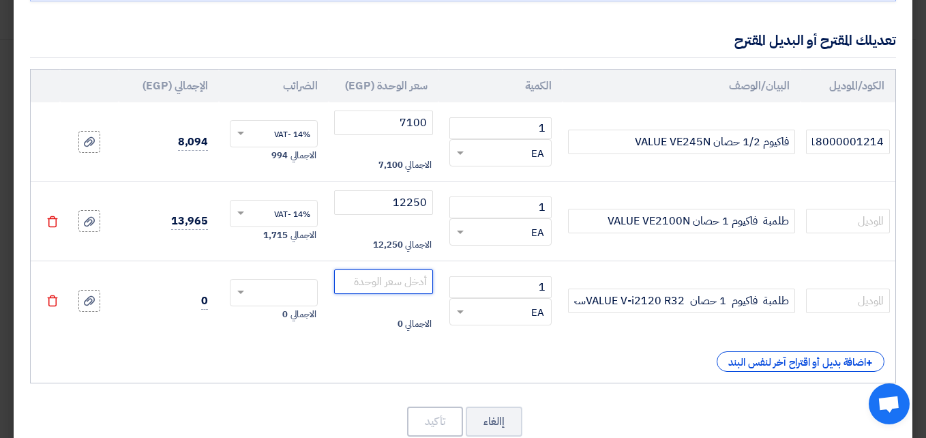
click at [415, 276] on input "number" at bounding box center [383, 281] width 99 height 25
type input "17000"
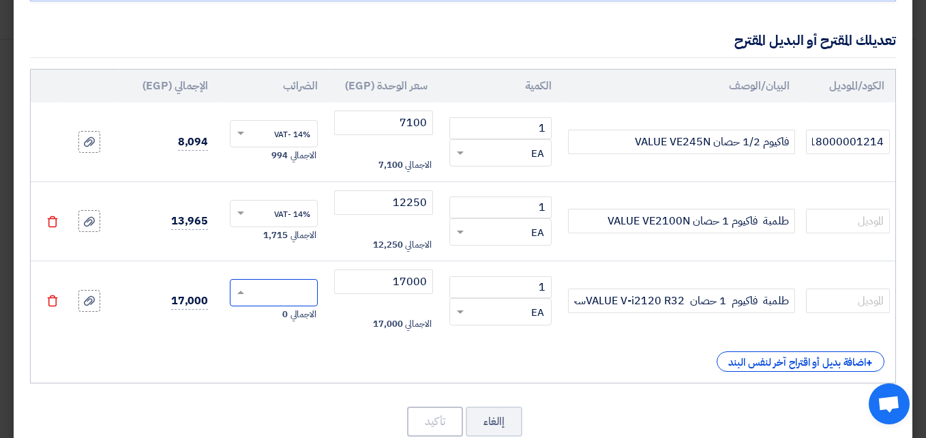
click at [303, 284] on input "text" at bounding box center [283, 294] width 58 height 22
click at [310, 320] on span "14% -VAT" at bounding box center [292, 318] width 36 height 12
click at [439, 426] on button "تأكيد" at bounding box center [435, 421] width 56 height 30
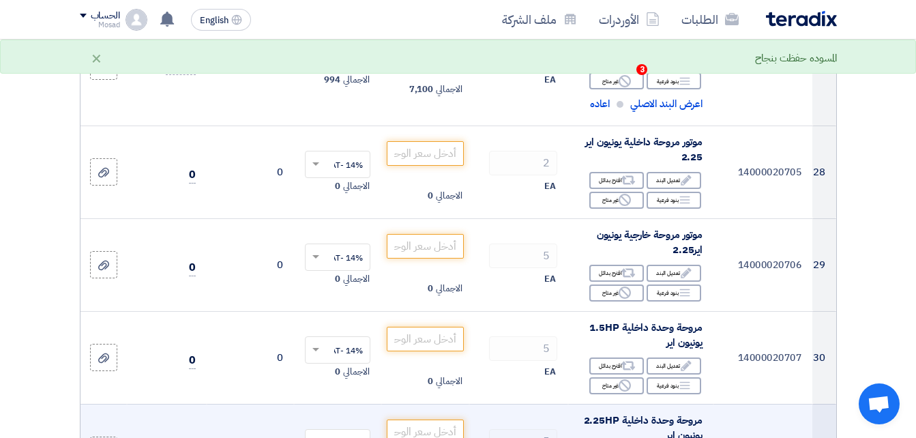
scroll to position [3293, 0]
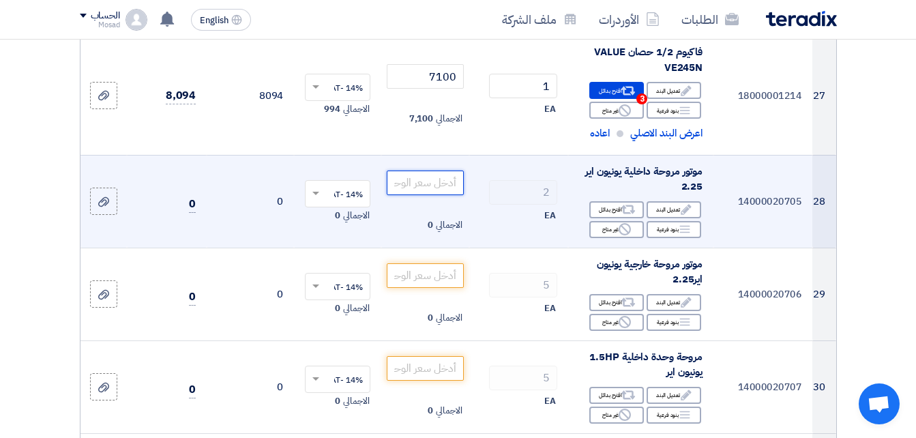
click at [434, 188] on input "number" at bounding box center [425, 182] width 76 height 25
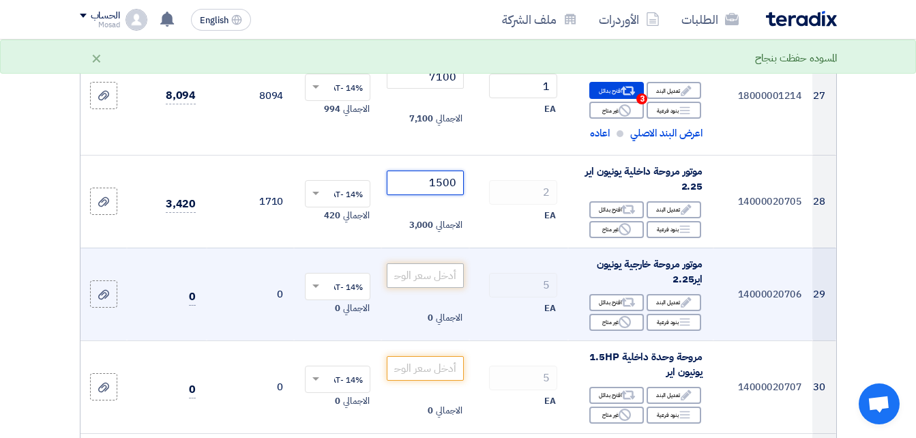
type input "1500"
click at [437, 286] on input "number" at bounding box center [425, 275] width 76 height 25
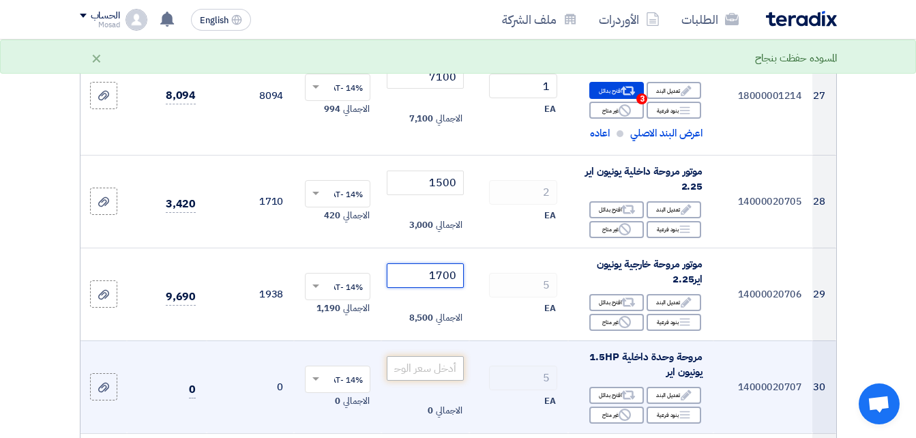
type input "1700"
click at [419, 381] on input "number" at bounding box center [425, 368] width 76 height 25
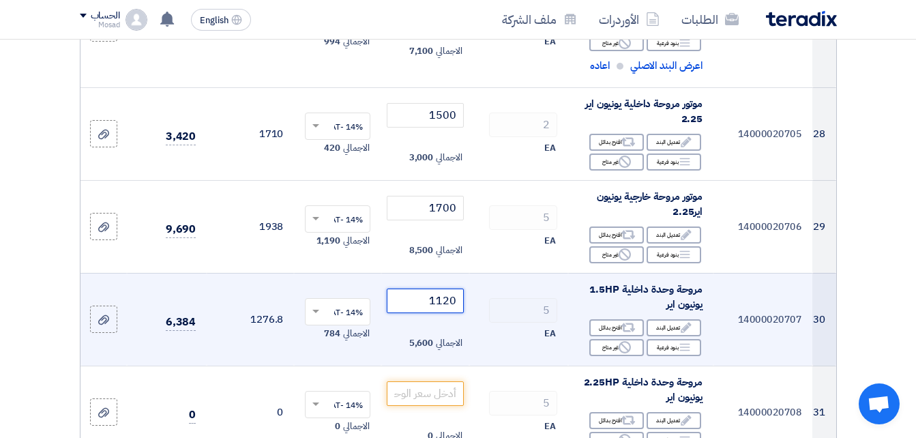
scroll to position [3361, 0]
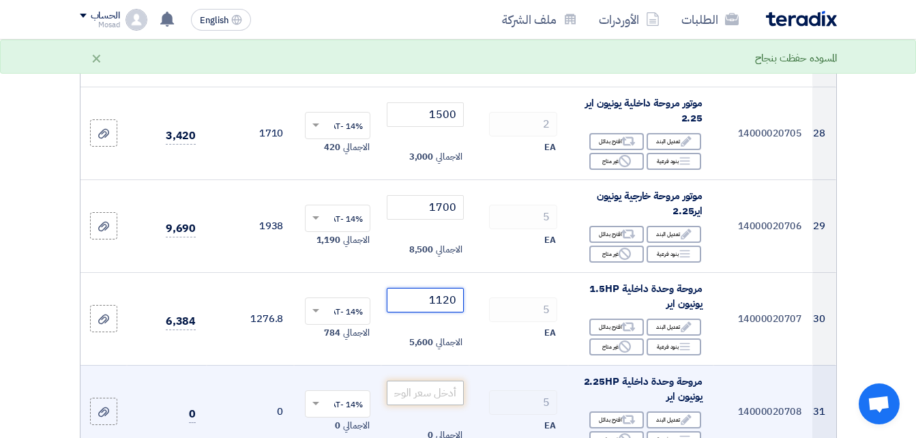
type input "1120"
click at [426, 400] on input "number" at bounding box center [425, 393] width 76 height 25
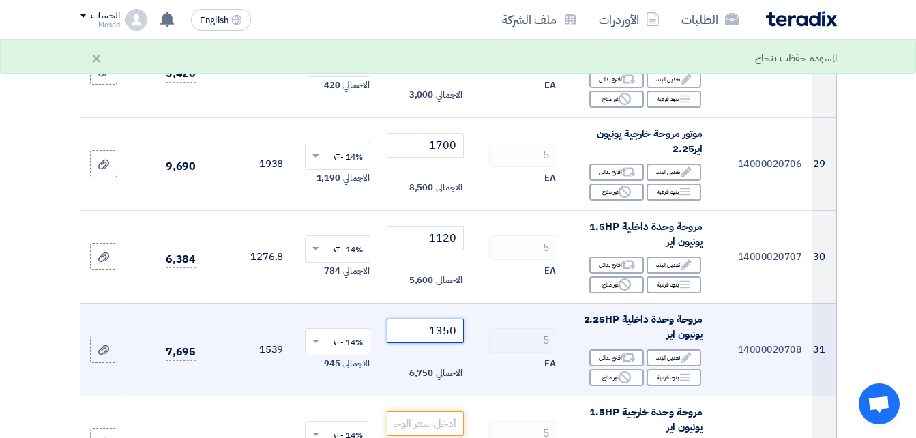
scroll to position [3565, 0]
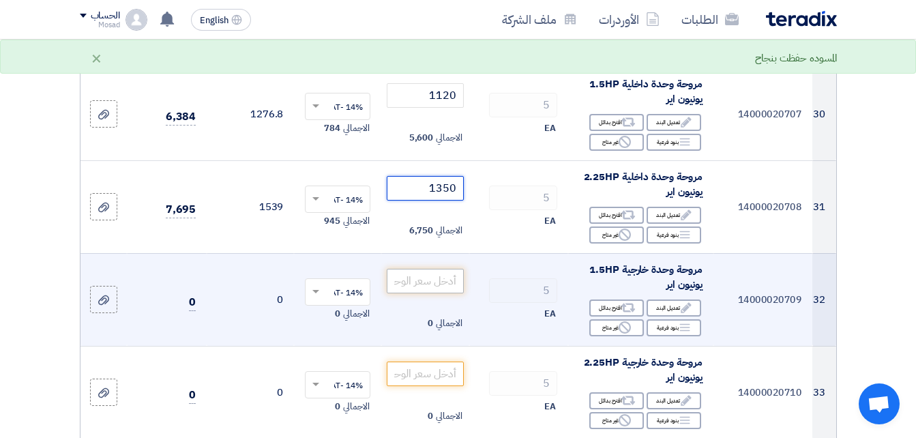
type input "1350"
click at [441, 291] on input "number" at bounding box center [425, 281] width 76 height 25
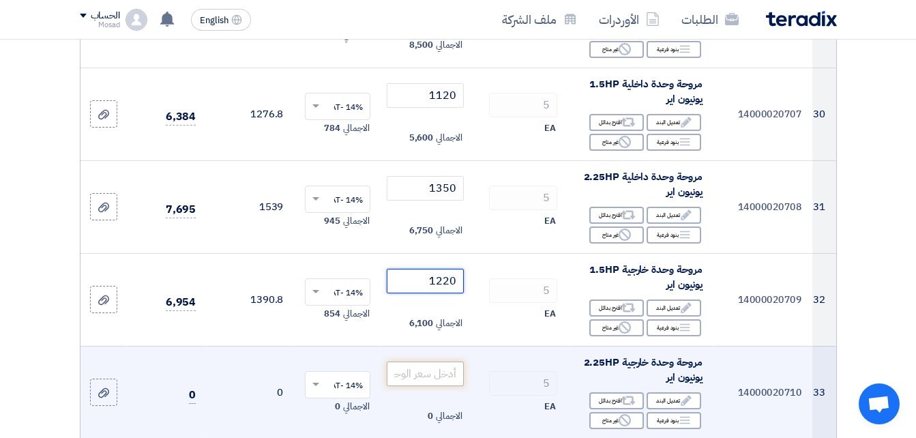
type input "1220"
click at [446, 386] on input "number" at bounding box center [425, 373] width 76 height 25
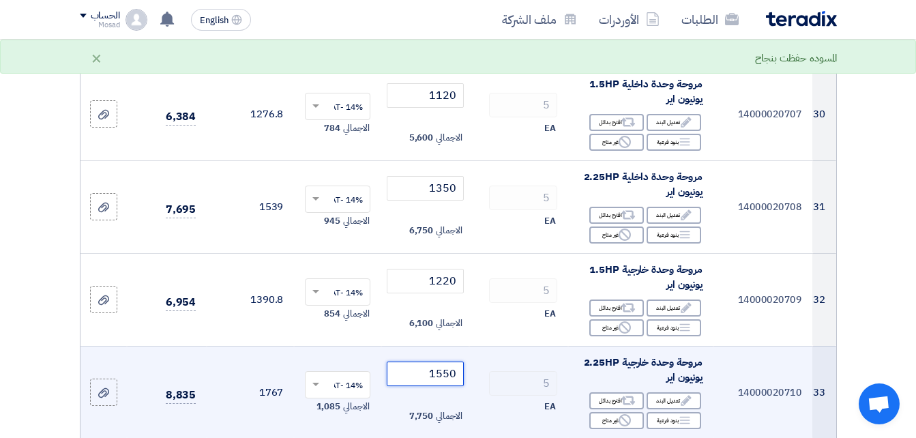
type input "1550"
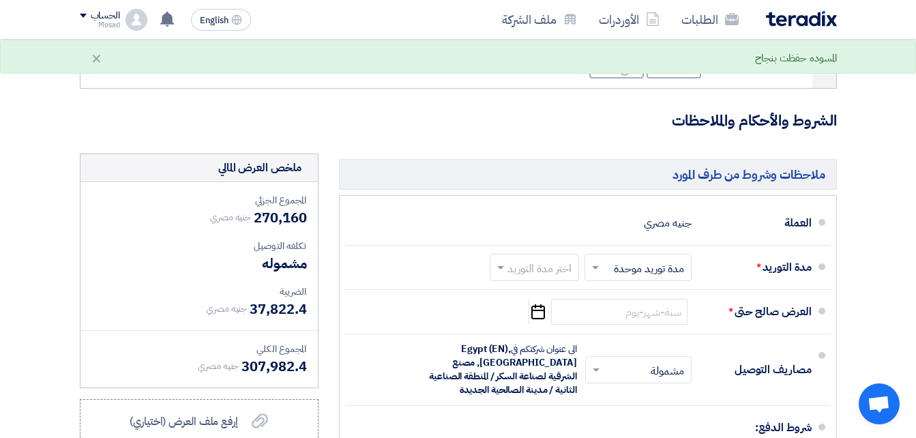
scroll to position [4043, 0]
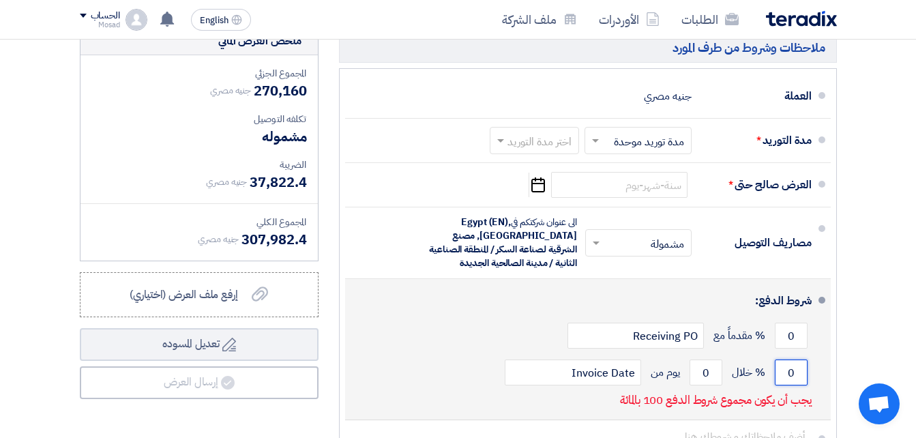
drag, startPoint x: 784, startPoint y: 387, endPoint x: 792, endPoint y: 387, distance: 8.9
click at [792, 385] on input "0" at bounding box center [791, 372] width 33 height 26
type input "100"
click at [710, 382] on input "0" at bounding box center [705, 372] width 33 height 26
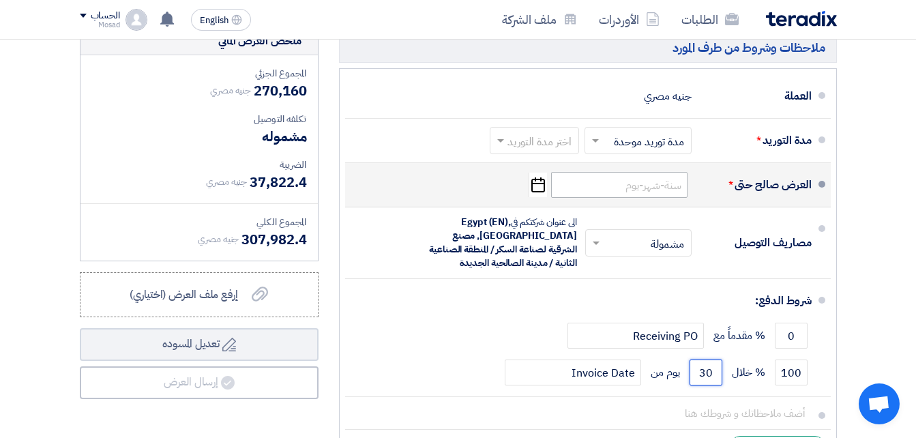
type input "30"
click at [670, 190] on input at bounding box center [619, 185] width 136 height 26
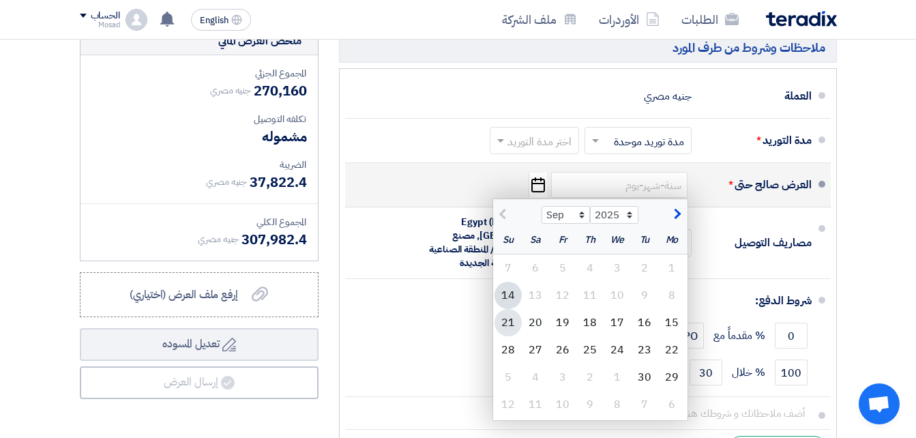
click at [500, 331] on div "21" at bounding box center [507, 322] width 27 height 27
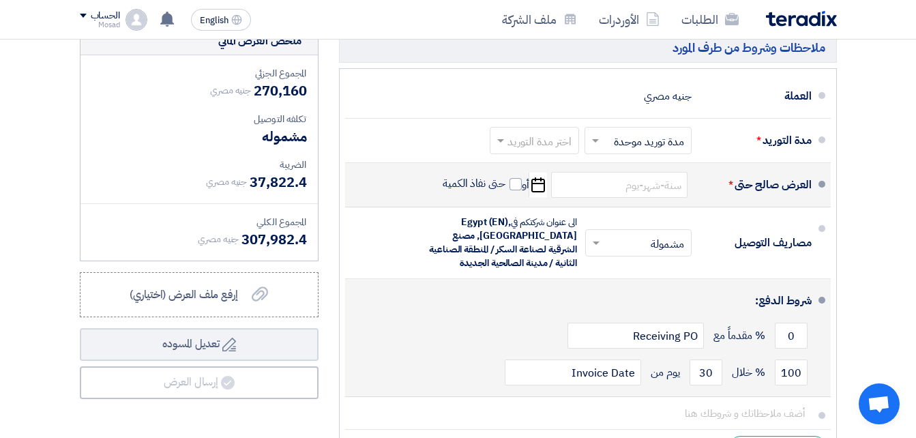
type input "[DATE]"
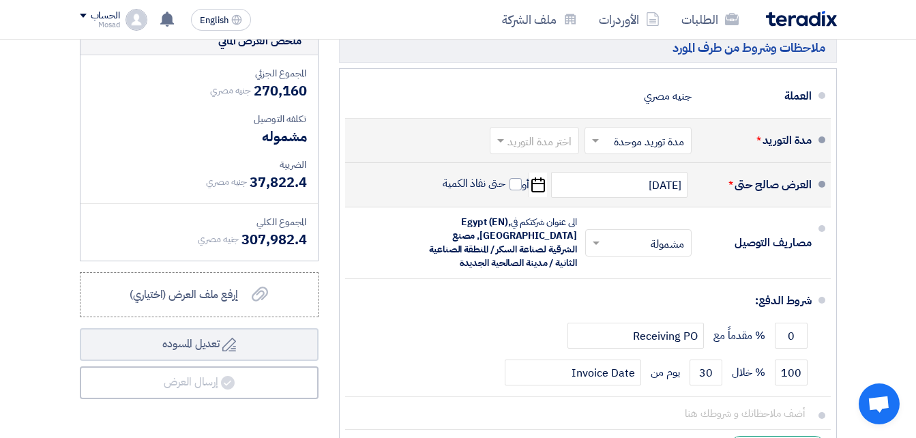
click at [661, 152] on input "text" at bounding box center [635, 142] width 100 height 20
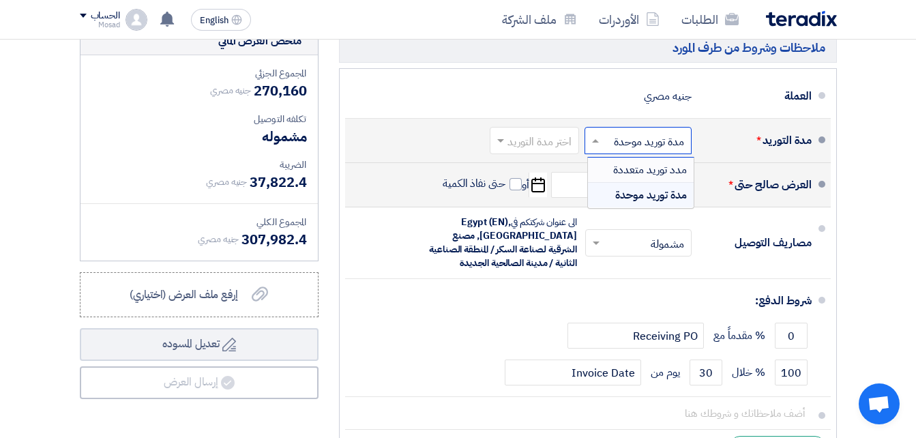
click at [558, 146] on input "text" at bounding box center [531, 142] width 83 height 20
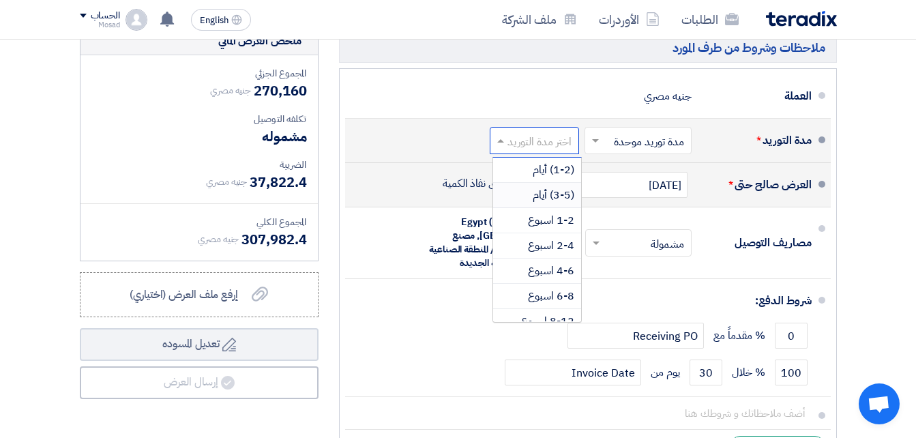
click at [557, 203] on span "(3-5) أيام" at bounding box center [554, 195] width 42 height 16
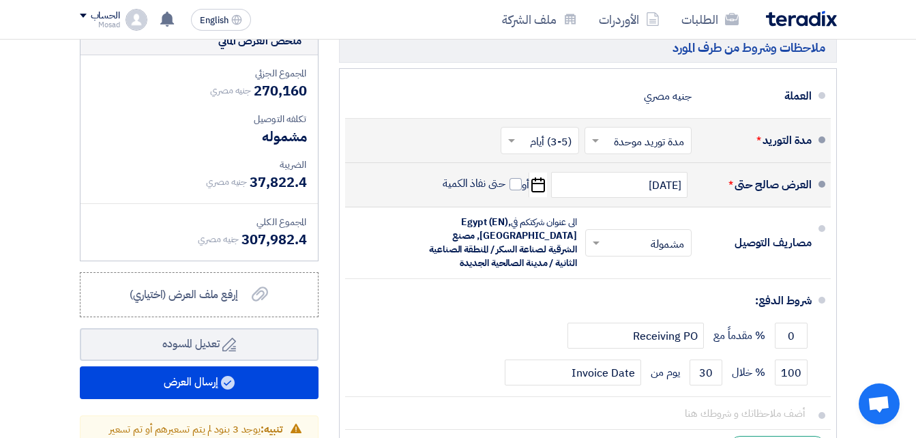
click at [509, 147] on span at bounding box center [509, 141] width 17 height 14
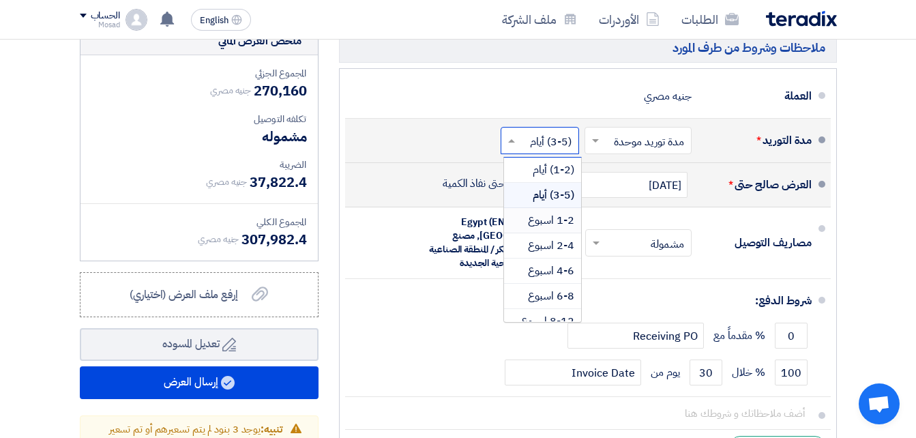
click at [553, 227] on span "1-2 اسبوع" at bounding box center [551, 220] width 46 height 16
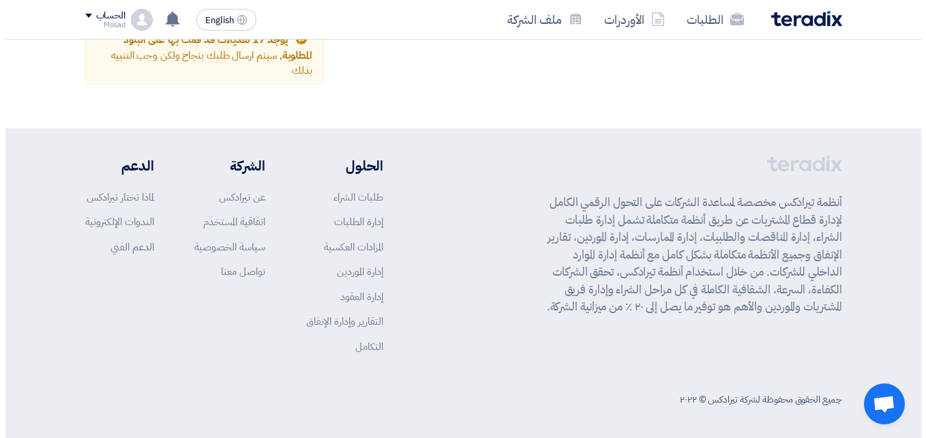
scroll to position [4092, 0]
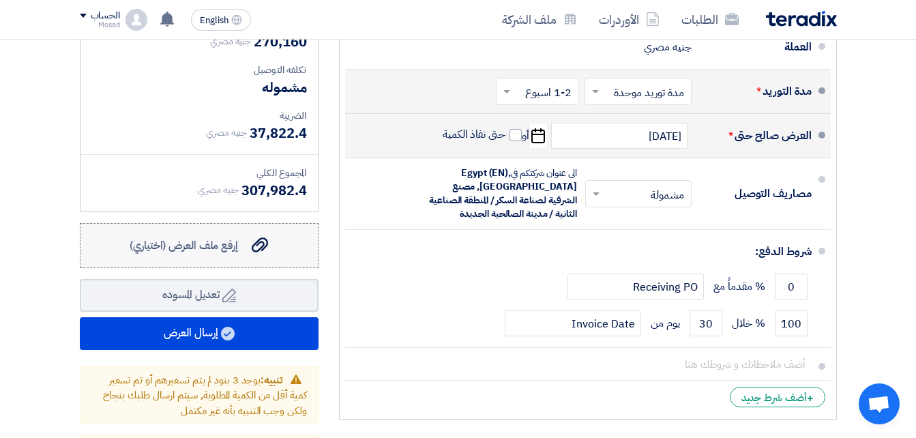
click at [217, 254] on span "إرفع ملف العرض (اختياري)" at bounding box center [184, 245] width 108 height 16
click at [0, 0] on input "إرفع ملف العرض (اختياري) إرفع ملف العرض (اختياري)" at bounding box center [0, 0] width 0 height 0
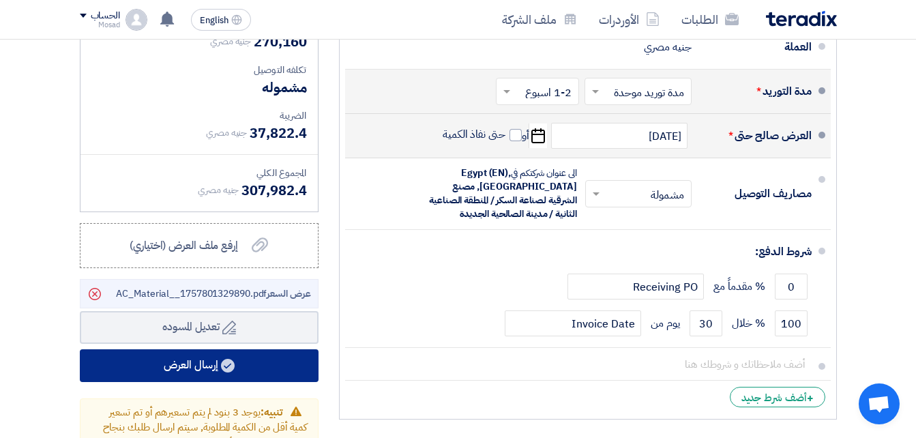
click at [261, 370] on button "إرسال العرض" at bounding box center [199, 365] width 239 height 33
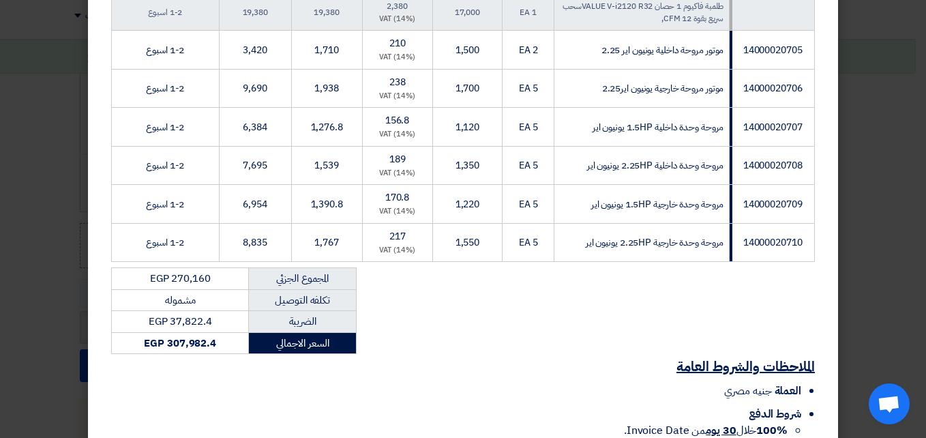
scroll to position [2146, 0]
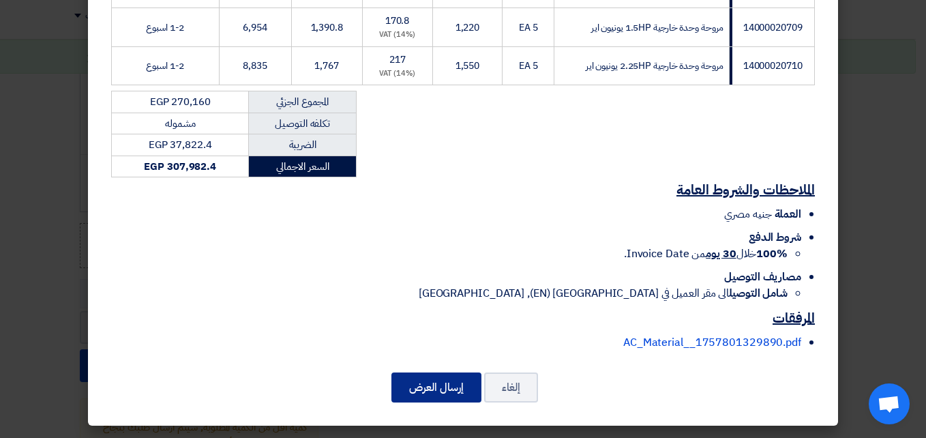
click at [439, 387] on button "إرسال العرض" at bounding box center [436, 387] width 90 height 30
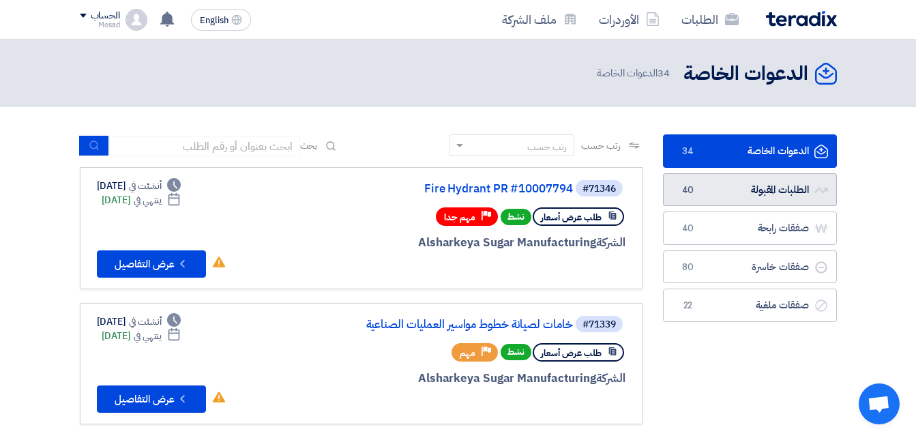
click at [781, 183] on link "الطلبات المقبولة الطلبات المقبولة 40" at bounding box center [750, 189] width 174 height 33
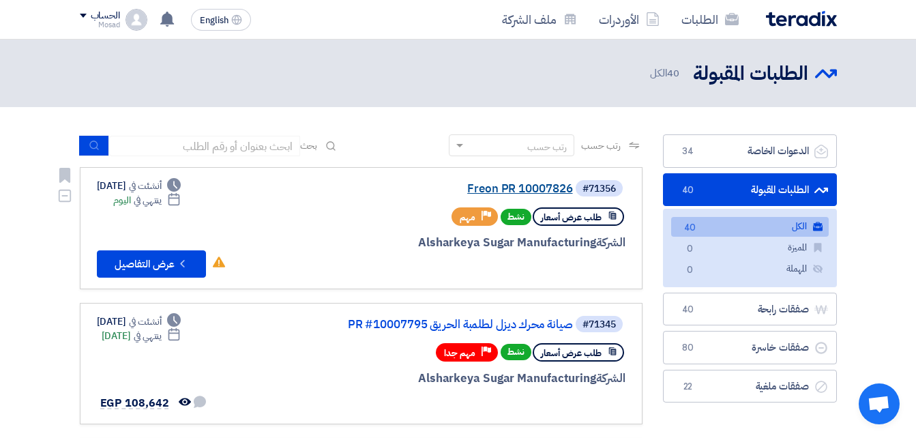
click at [535, 187] on link "Freon PR 10007826" at bounding box center [436, 189] width 273 height 12
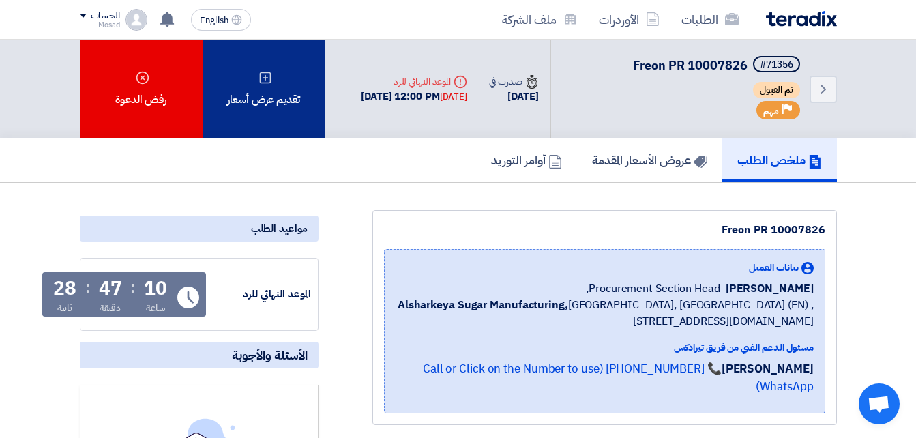
click at [283, 91] on div "تقديم عرض أسعار" at bounding box center [264, 89] width 123 height 99
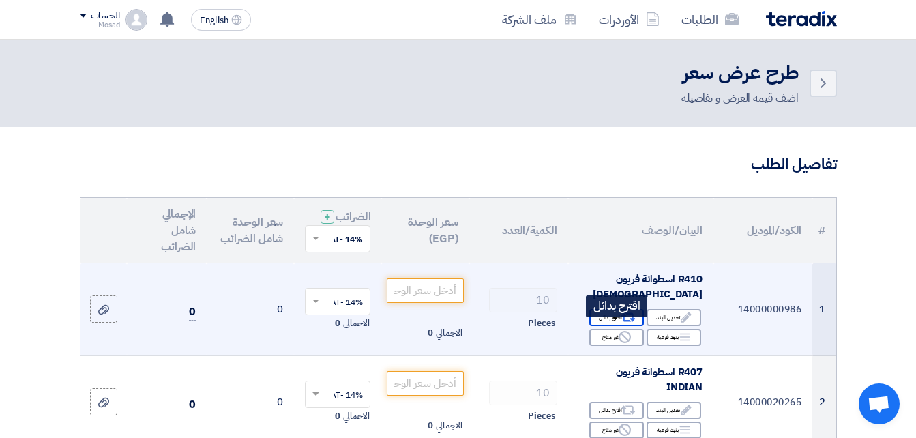
click at [614, 323] on div "Alternative اقترح بدائل" at bounding box center [616, 317] width 55 height 17
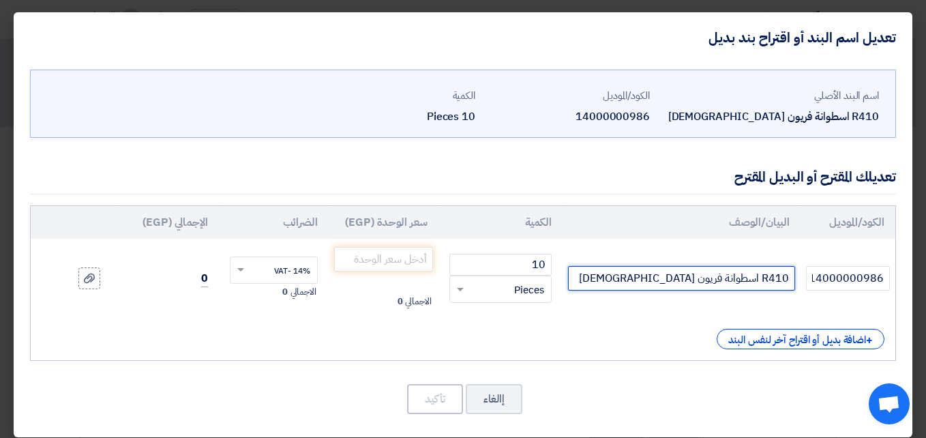
click at [647, 278] on input "R410 اسطوانة فريون [DEMOGRAPHIC_DATA]" at bounding box center [681, 278] width 226 height 25
paste input "اسطوانة 10 كجم"
type input "R410 اسطوانة فريون INDIAN اسطوانة 10 كجم"
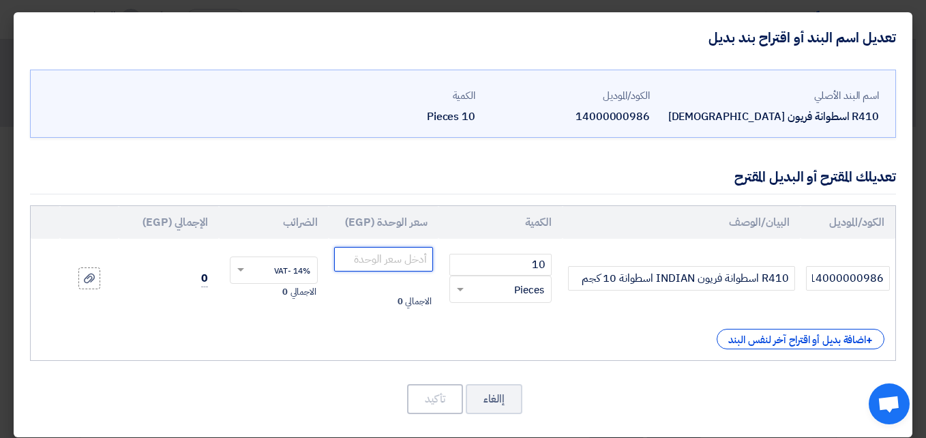
click at [407, 261] on input "number" at bounding box center [383, 259] width 99 height 25
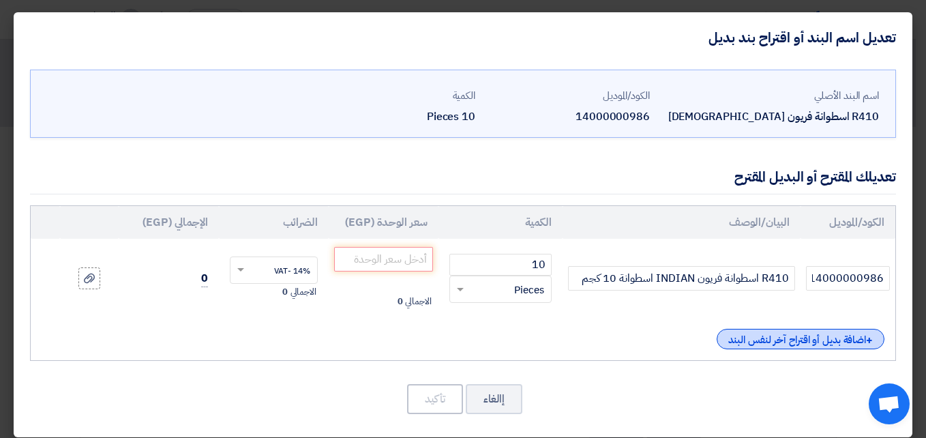
click at [755, 336] on div "+ اضافة بديل أو اقتراح آخر لنفس البند" at bounding box center [801, 339] width 168 height 20
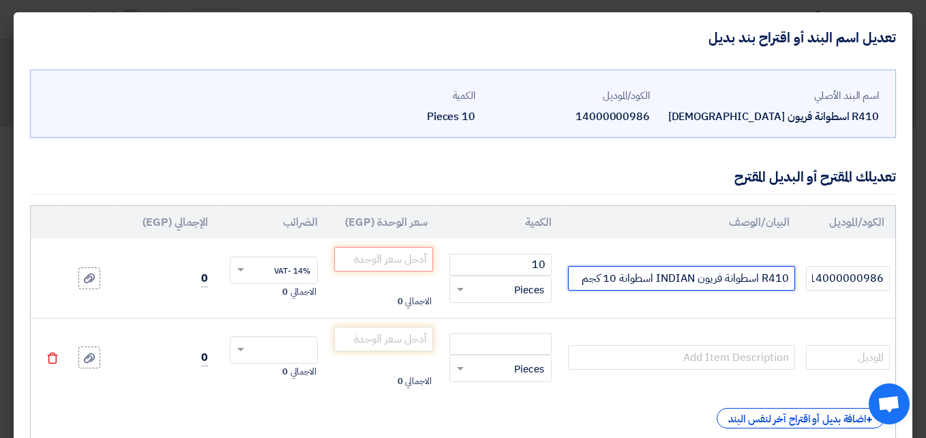
drag, startPoint x: 582, startPoint y: 280, endPoint x: 791, endPoint y: 276, distance: 208.7
click at [791, 276] on input "R410 اسطوانة فريون INDIAN اسطوانة 10 كجم" at bounding box center [681, 278] width 226 height 25
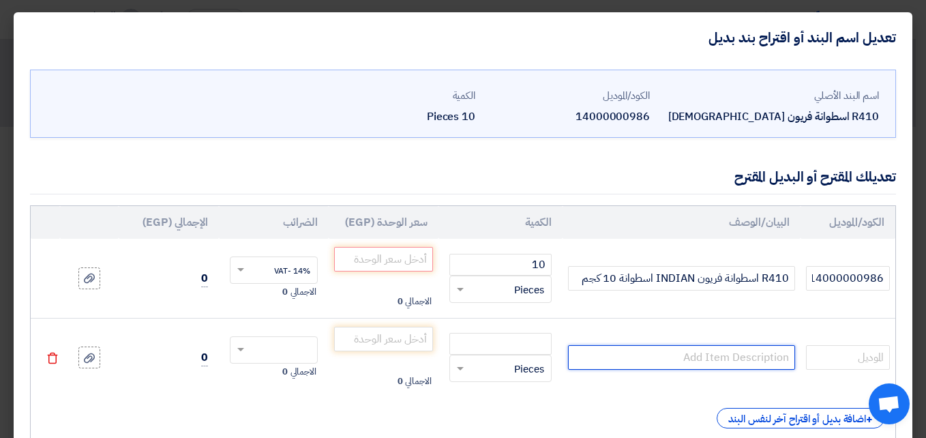
click at [711, 354] on input "text" at bounding box center [681, 357] width 226 height 25
paste input "R410 اسطوانة فريون INDIAN اسطوانة 10 كجم"
click at [617, 359] on input "R410 اسطوانة فريون INDIAN اسطوانة 10 كجم" at bounding box center [681, 357] width 226 height 25
type input "R410 اسطوانة فريون INDIAN اسطوانة 11.3 كجم"
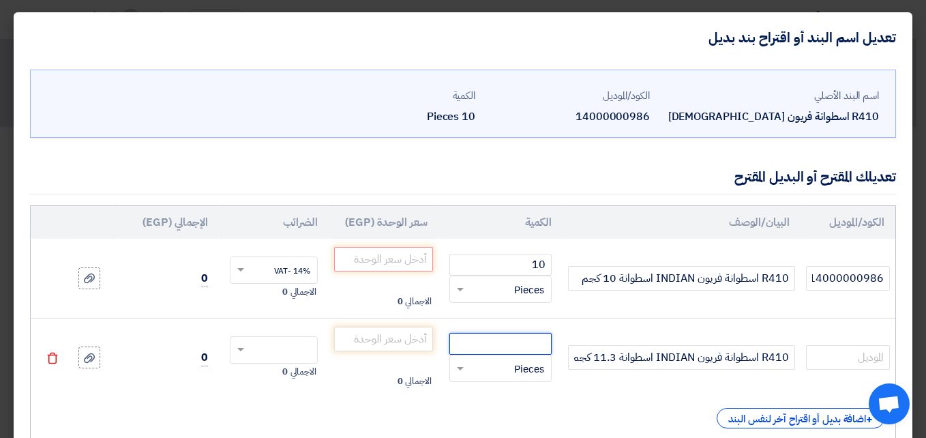
click at [483, 344] on input "number" at bounding box center [500, 344] width 102 height 22
type input "10"
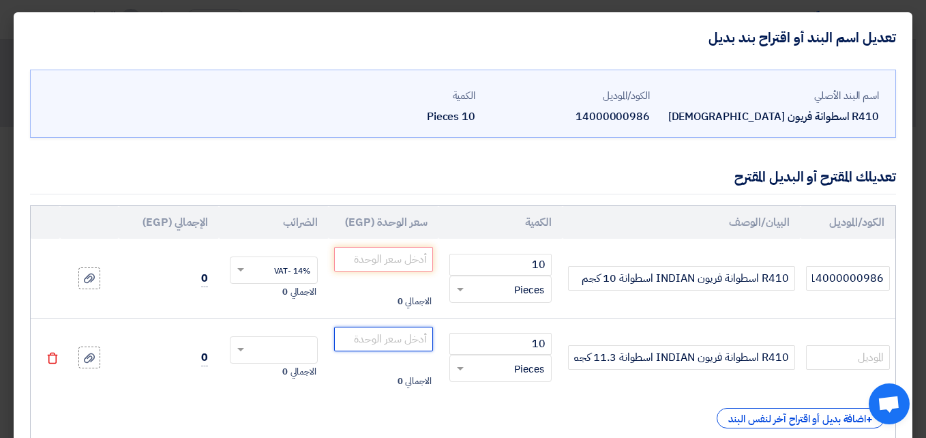
click at [423, 333] on input "number" at bounding box center [383, 339] width 99 height 25
click at [383, 257] on input "number" at bounding box center [383, 259] width 99 height 25
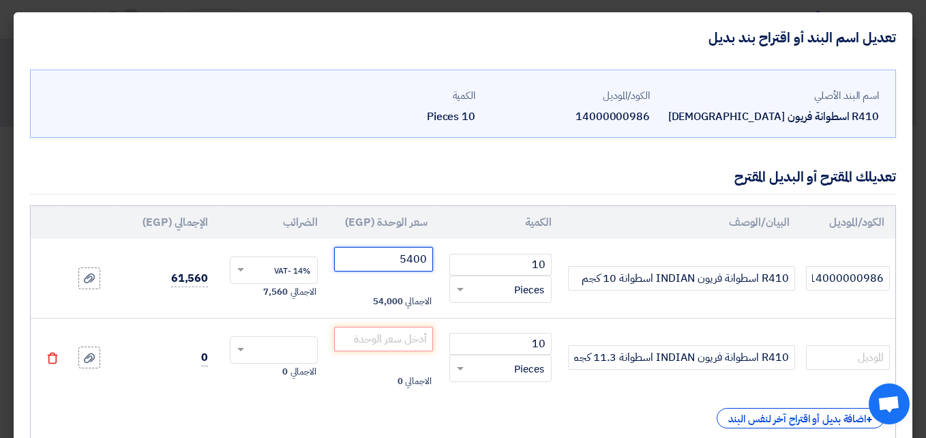
type input "5400"
click at [424, 335] on input "number" at bounding box center [383, 339] width 99 height 25
click at [405, 340] on input "number" at bounding box center [383, 339] width 99 height 25
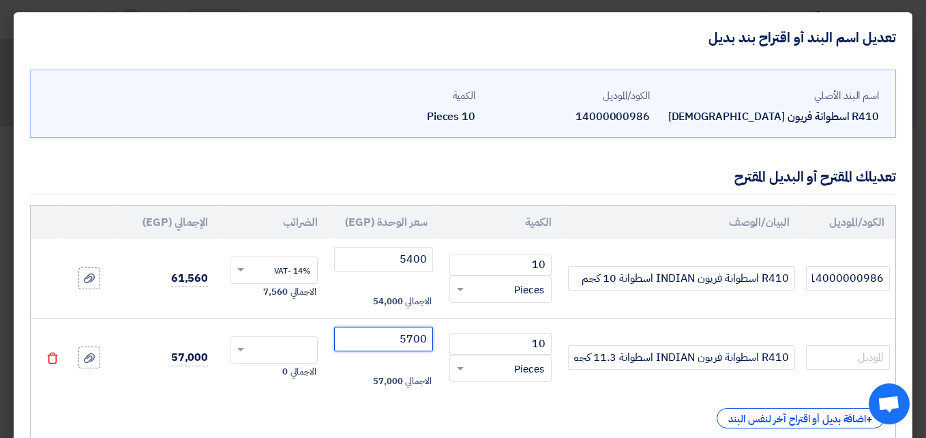
type input "5700"
click at [298, 334] on td "الاجمالي 0" at bounding box center [274, 357] width 110 height 79
click at [310, 344] on input "text" at bounding box center [283, 351] width 58 height 22
click at [303, 372] on span "14% -VAT" at bounding box center [292, 375] width 36 height 12
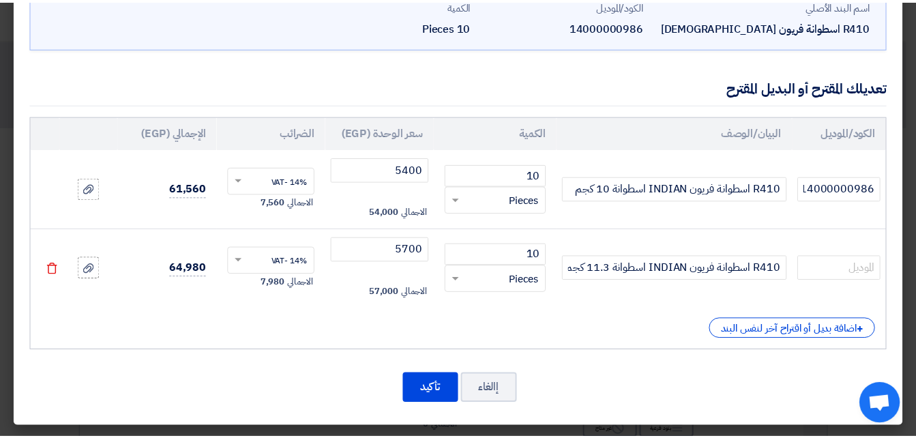
scroll to position [91, 0]
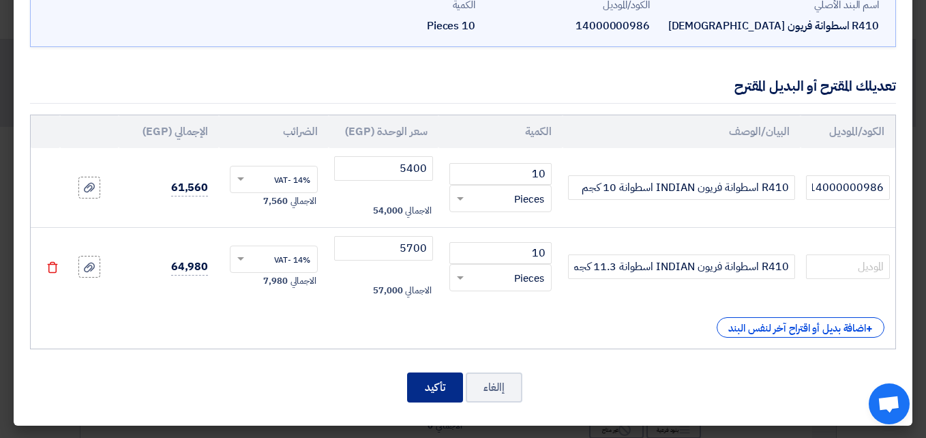
click at [441, 382] on button "تأكيد" at bounding box center [435, 387] width 56 height 30
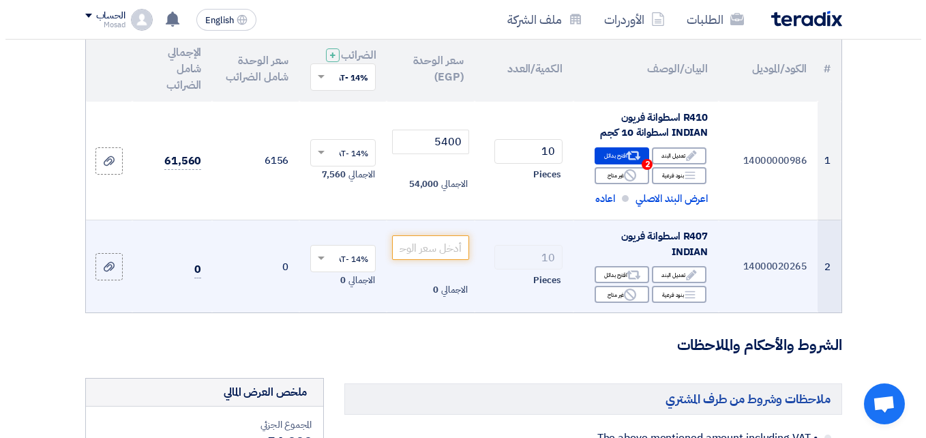
scroll to position [205, 0]
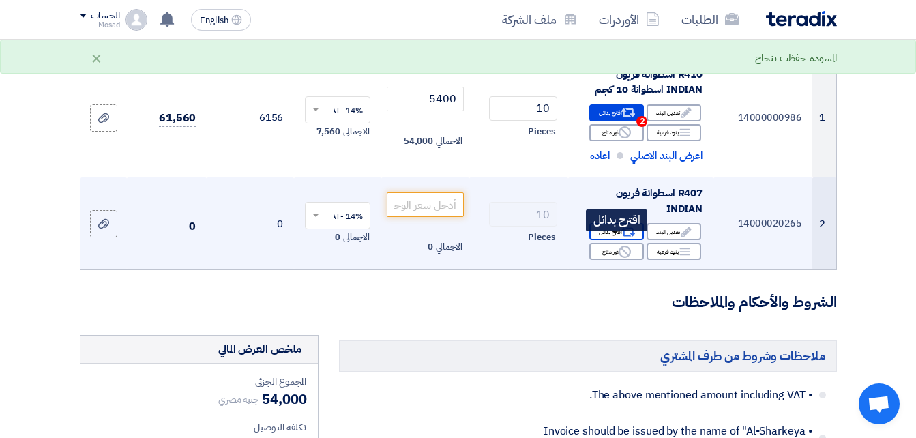
click at [605, 237] on div "Alternative اقترح بدائل" at bounding box center [616, 231] width 55 height 17
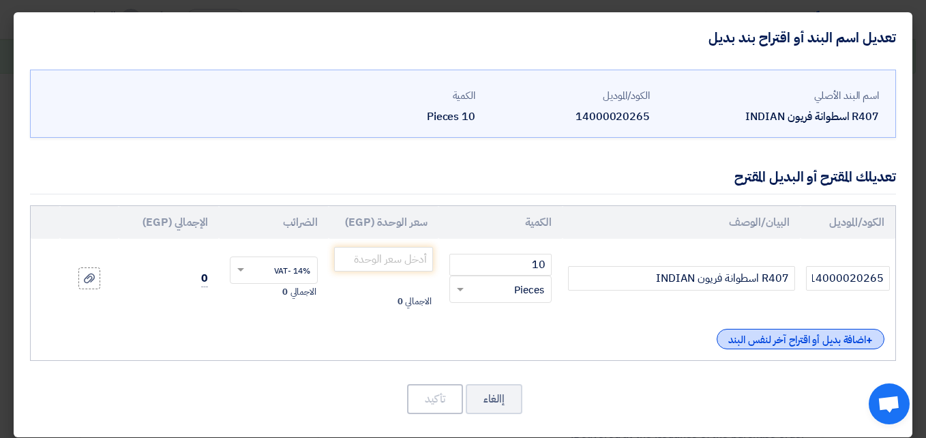
click at [756, 340] on div "+ اضافة بديل أو اقتراح آخر لنفس البند" at bounding box center [801, 339] width 168 height 20
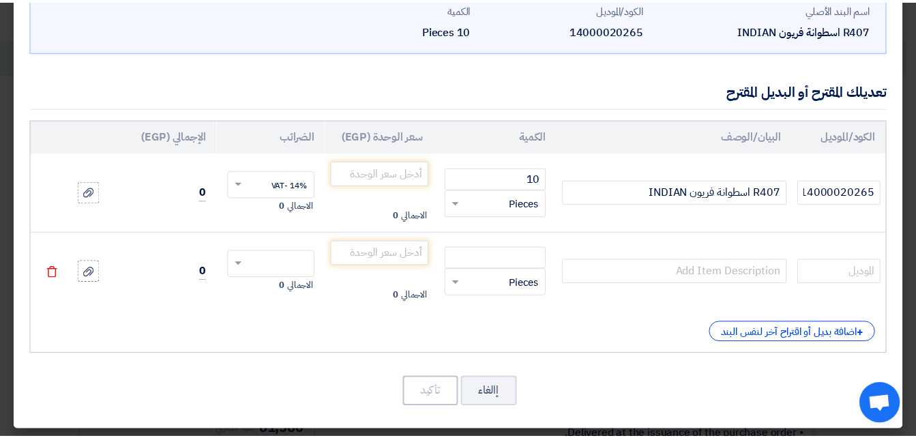
scroll to position [91, 0]
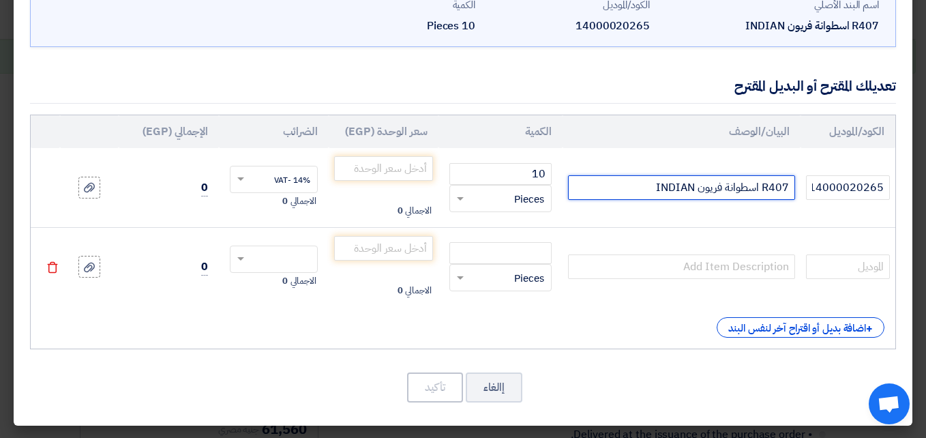
drag, startPoint x: 638, startPoint y: 192, endPoint x: 788, endPoint y: 186, distance: 150.8
click at [788, 186] on input "R407 اسطوانة فريون INDIAN" at bounding box center [681, 187] width 226 height 25
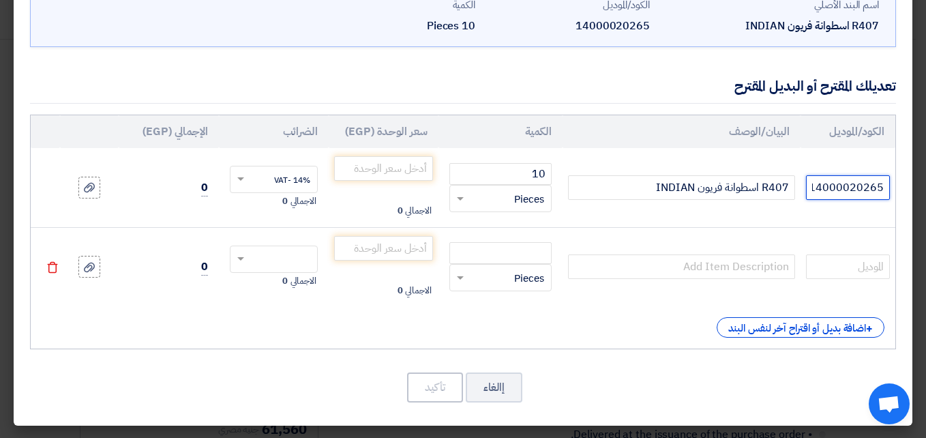
drag, startPoint x: 785, startPoint y: 186, endPoint x: 745, endPoint y: 213, distance: 48.6
click at [816, 198] on input "14000020265" at bounding box center [848, 187] width 84 height 25
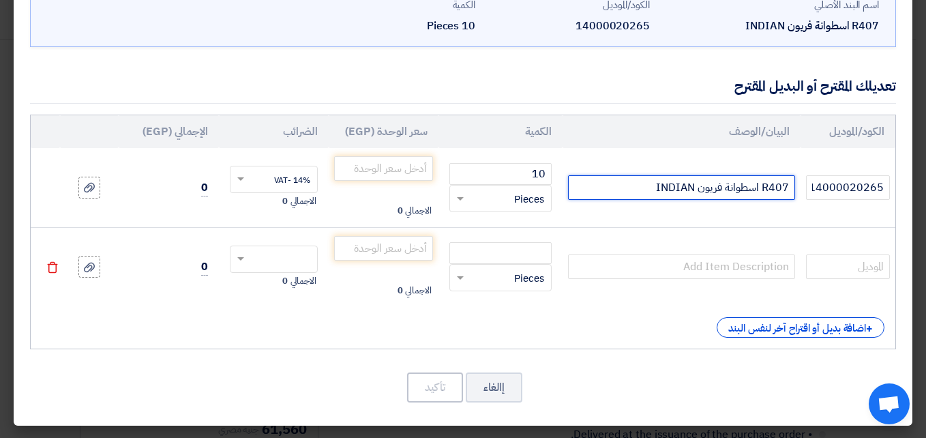
click at [653, 186] on input "R407 اسطوانة فريون INDIAN" at bounding box center [681, 187] width 226 height 25
click at [629, 190] on input "R407 اسطوانة فريون INDIAN" at bounding box center [681, 187] width 226 height 25
paste input "اسطوانة 10 كجم"
type input "R407 اسطوانة فريون INDIAN اسطوانة 10 كجم"
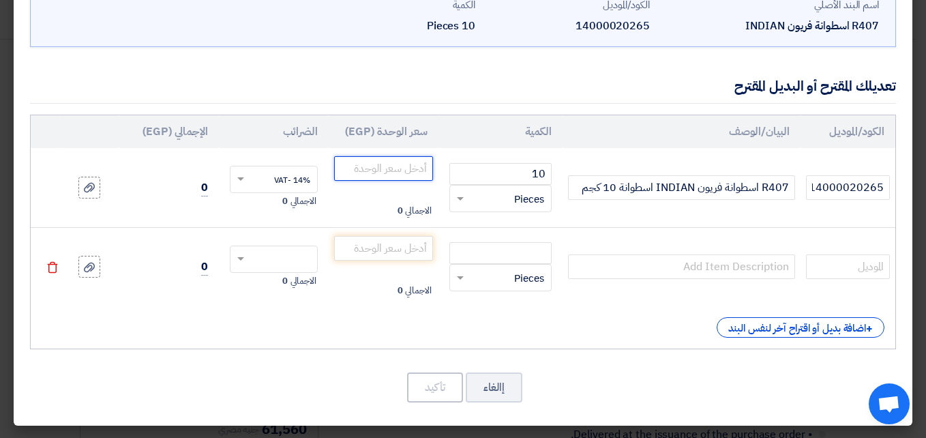
click at [424, 173] on input "number" at bounding box center [383, 168] width 99 height 25
type input "5400"
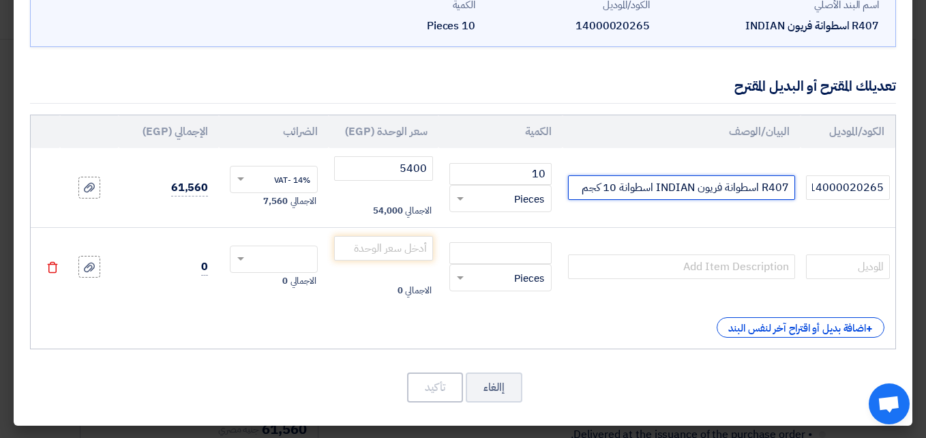
drag, startPoint x: 584, startPoint y: 189, endPoint x: 805, endPoint y: 187, distance: 221.0
click at [805, 187] on tr "14000020265 R407 اسطوانة فريون INDIAN اسطوانة 10 كجم 10 RFQ_STEP1.ITEMS.2.TYPE_…" at bounding box center [463, 187] width 865 height 79
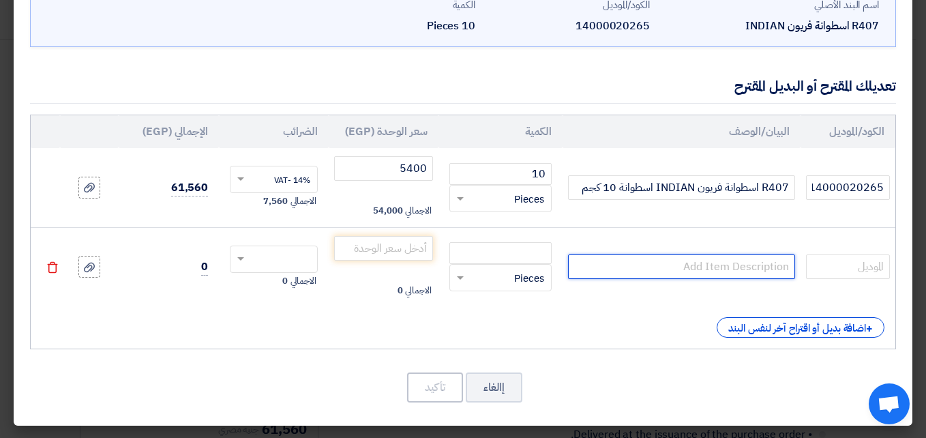
click at [644, 264] on input "text" at bounding box center [681, 266] width 226 height 25
paste input "R407 اسطوانة فريون INDIAN اسطوانة 10 كجم"
click at [616, 263] on input "R407 اسطوانة فريون INDIAN اسطوانة 10 كجم" at bounding box center [681, 266] width 226 height 25
type input "R407 اسطوانة فريون INDIAN اسطوانة 11.3 كجم"
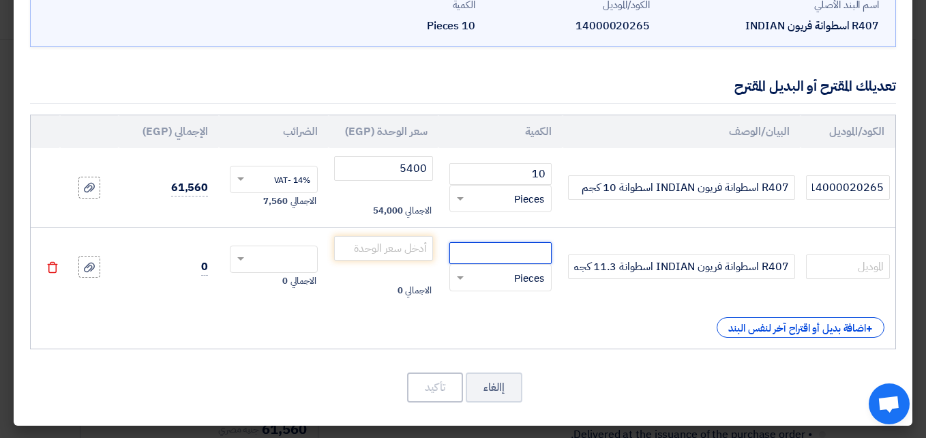
click at [522, 253] on input "number" at bounding box center [500, 253] width 102 height 22
type input "10"
click at [421, 247] on input "number" at bounding box center [383, 248] width 99 height 25
click at [411, 245] on input "number" at bounding box center [383, 248] width 99 height 25
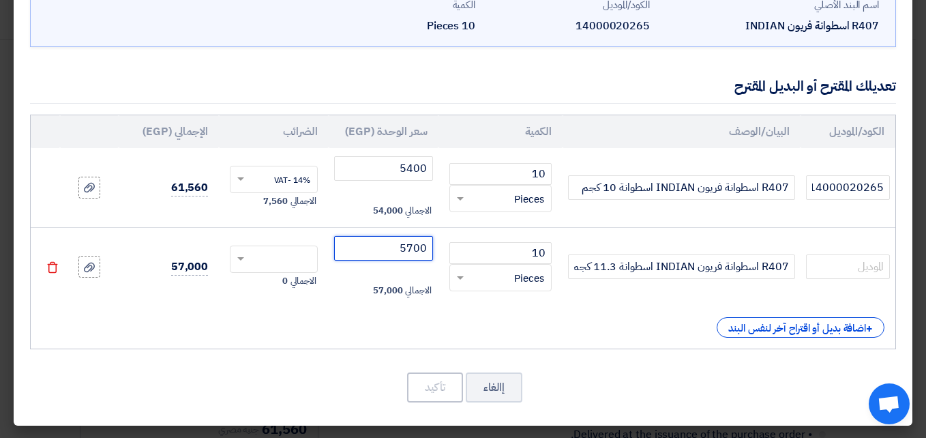
type input "5700"
click at [305, 260] on input "text" at bounding box center [283, 261] width 58 height 22
click at [301, 282] on span "14% -VAT" at bounding box center [292, 284] width 36 height 12
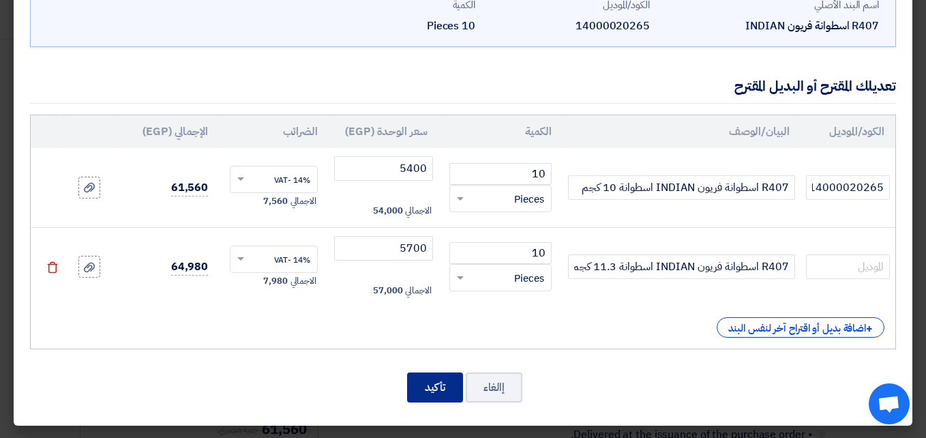
click at [450, 391] on button "تأكيد" at bounding box center [435, 387] width 56 height 30
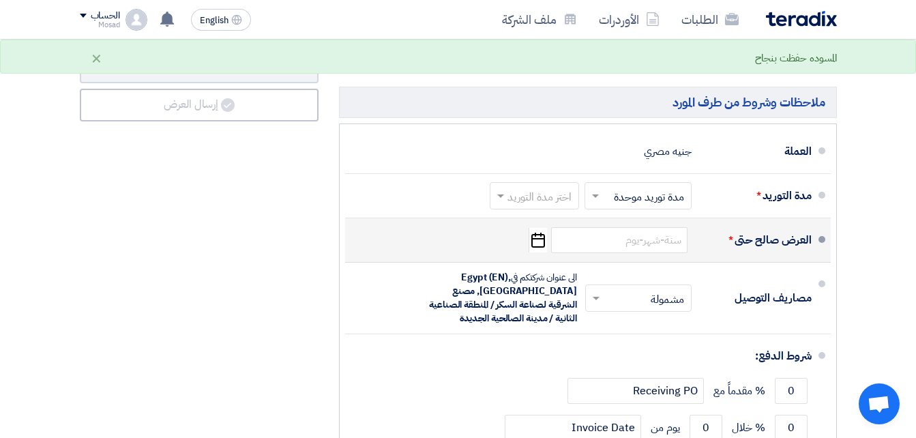
scroll to position [818, 0]
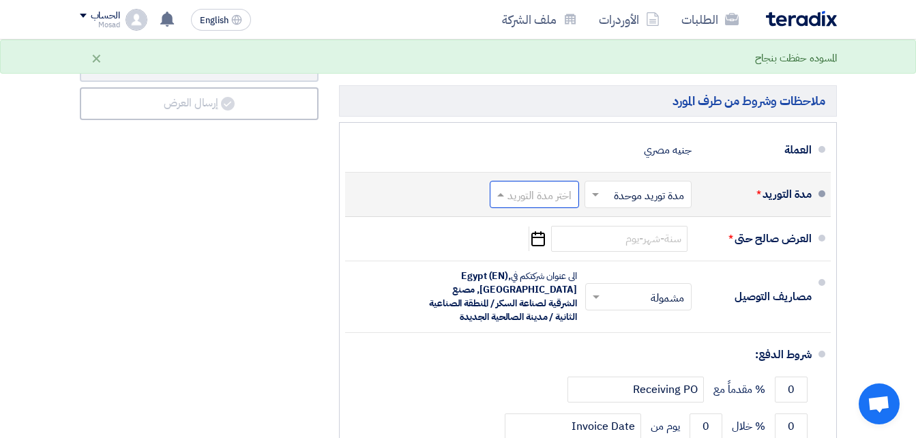
click at [546, 205] on input "text" at bounding box center [531, 196] width 83 height 20
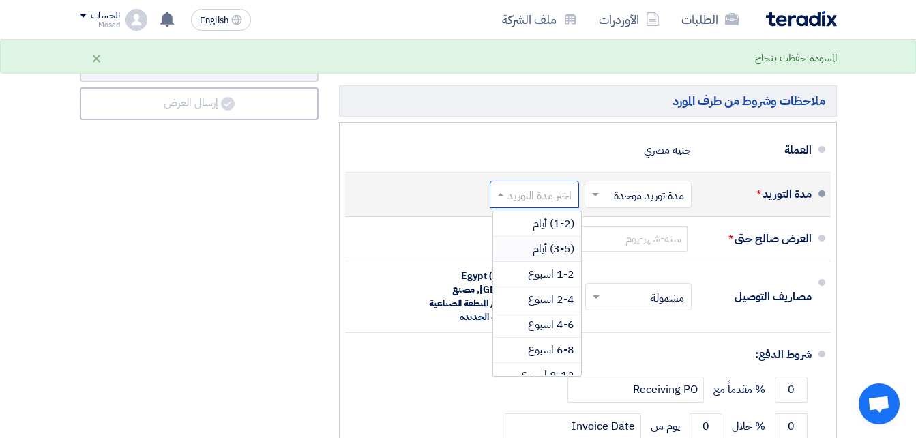
click at [564, 256] on span "(3-5) أيام" at bounding box center [554, 249] width 42 height 16
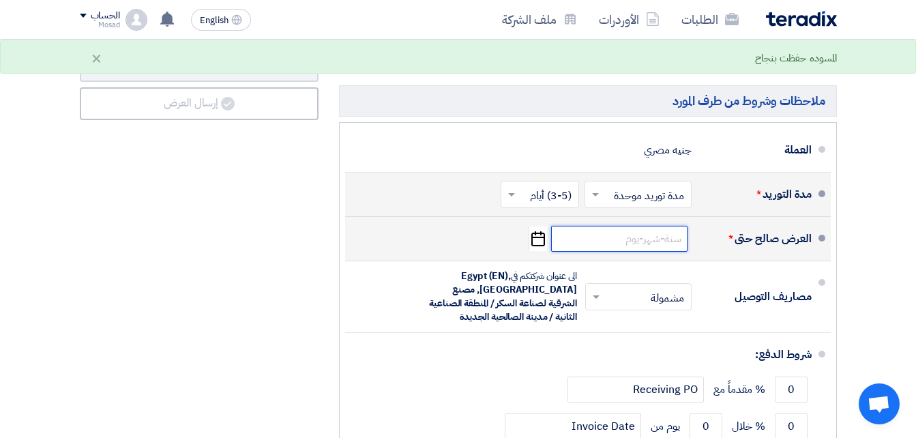
click at [620, 252] on input at bounding box center [619, 239] width 136 height 26
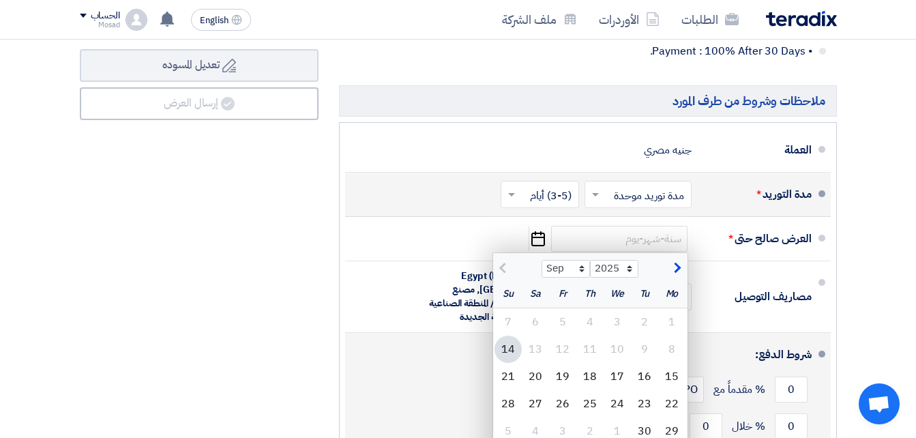
drag, startPoint x: 504, startPoint y: 390, endPoint x: 541, endPoint y: 381, distance: 37.9
click at [504, 389] on div "21" at bounding box center [507, 376] width 27 height 27
type input "[DATE]"
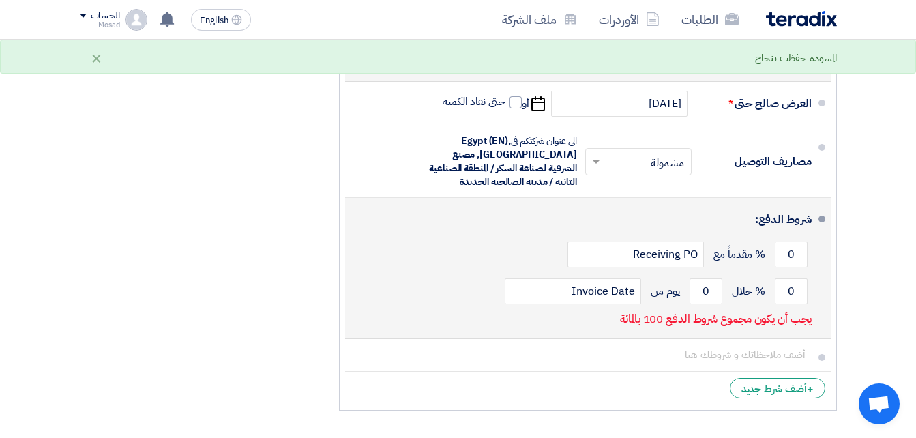
scroll to position [955, 0]
drag, startPoint x: 784, startPoint y: 301, endPoint x: 792, endPoint y: 301, distance: 7.5
click at [792, 301] on input "0" at bounding box center [791, 290] width 33 height 26
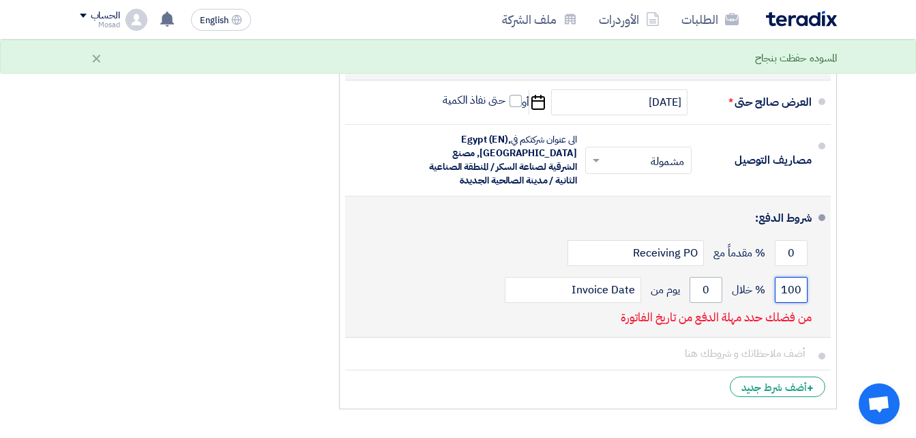
type input "100"
click at [707, 303] on input "0" at bounding box center [705, 290] width 33 height 26
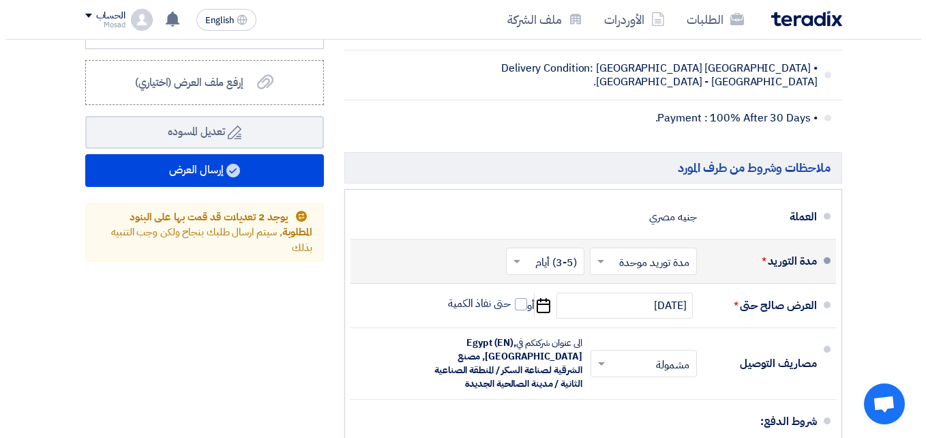
scroll to position [750, 0]
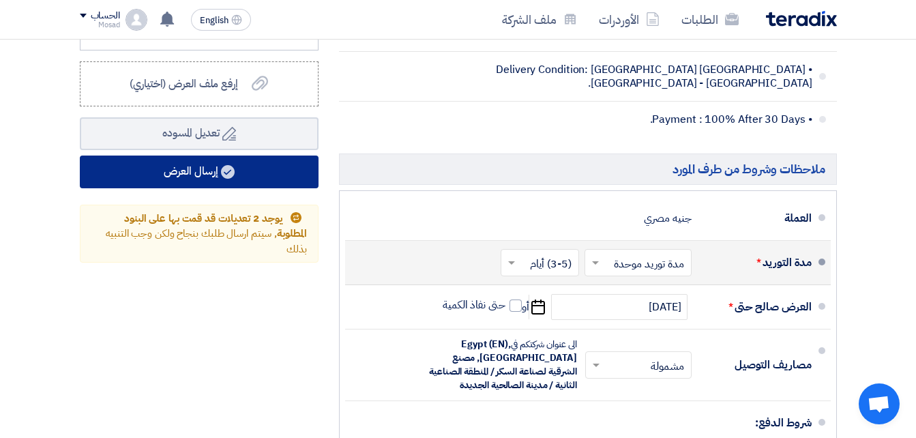
type input "30"
click at [203, 188] on button "إرسال العرض" at bounding box center [199, 171] width 239 height 33
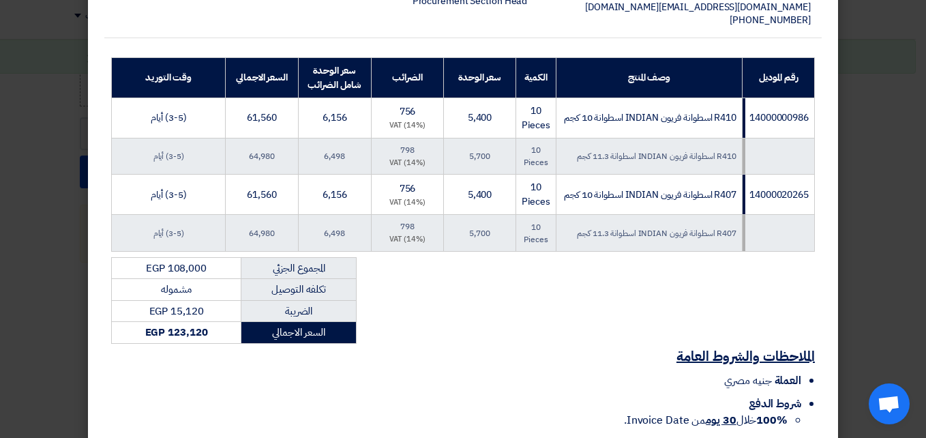
scroll to position [309, 0]
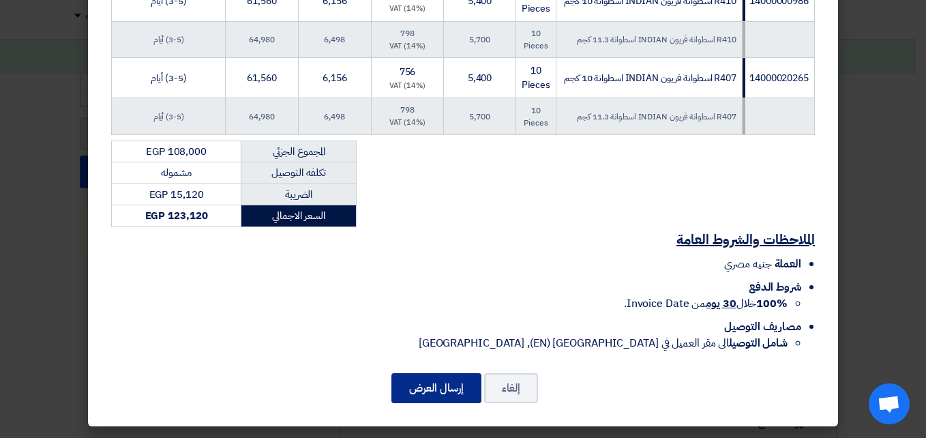
click at [430, 391] on button "إرسال العرض" at bounding box center [436, 388] width 90 height 30
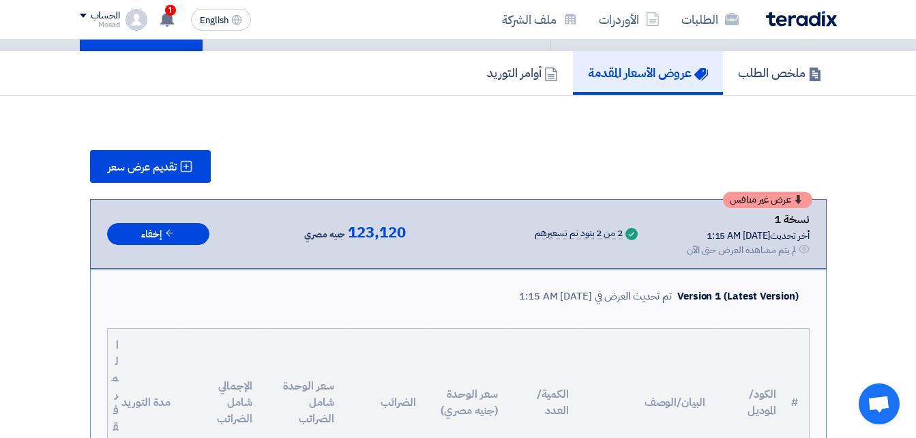
scroll to position [65, 0]
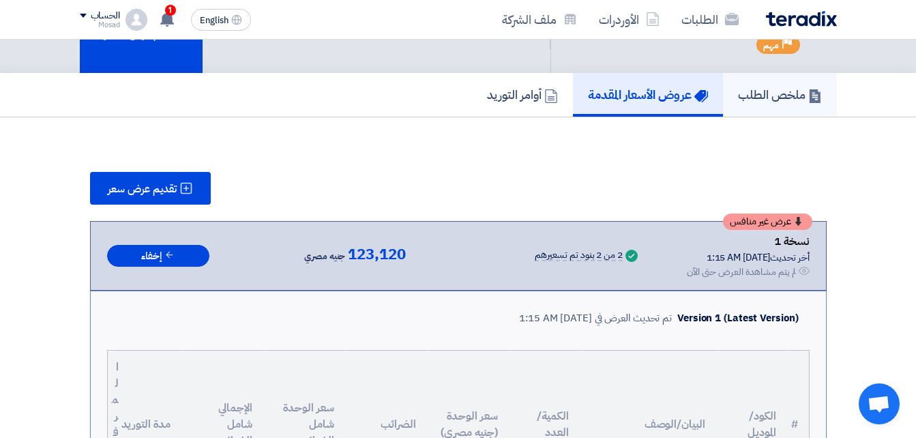
click at [769, 91] on h5 "ملخص الطلب" at bounding box center [780, 95] width 84 height 16
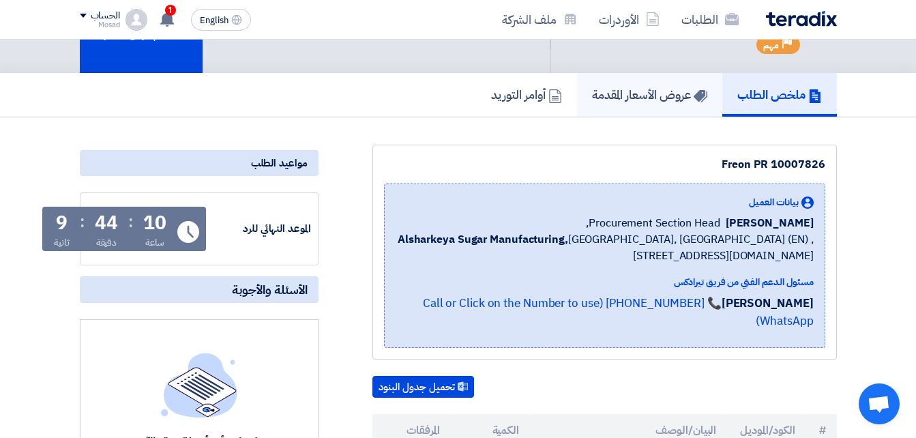
click at [649, 95] on h5 "عروض الأسعار المقدمة" at bounding box center [649, 95] width 115 height 16
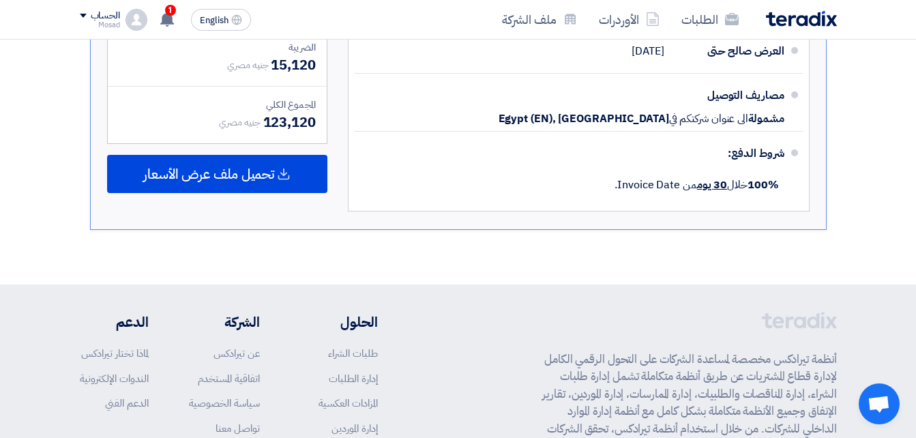
scroll to position [884, 0]
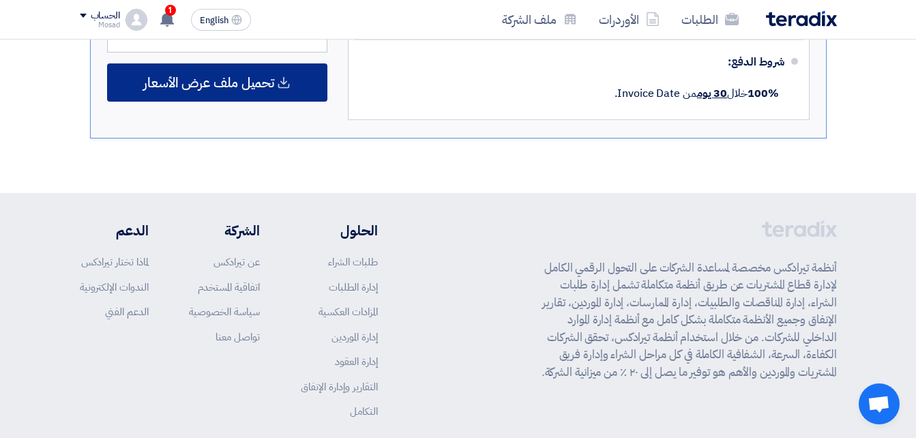
click at [238, 83] on span "تحميل ملف عرض الأسعار" at bounding box center [208, 82] width 131 height 12
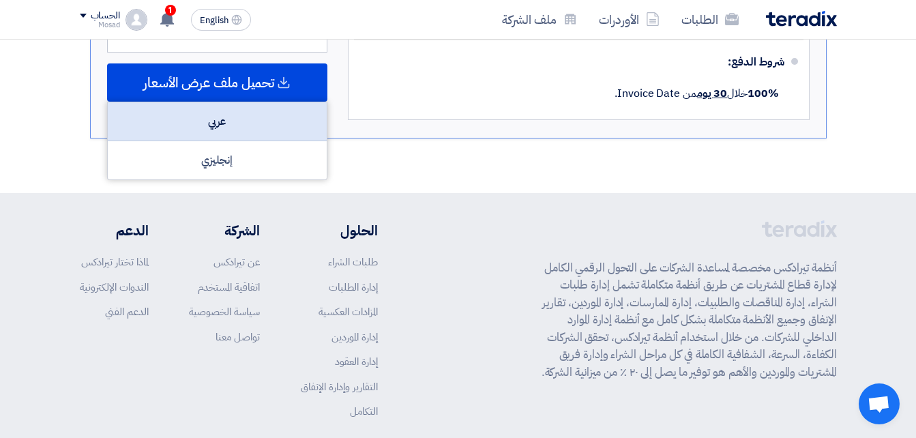
click at [233, 127] on div "عربي" at bounding box center [217, 121] width 219 height 39
